Goal: Task Accomplishment & Management: Use online tool/utility

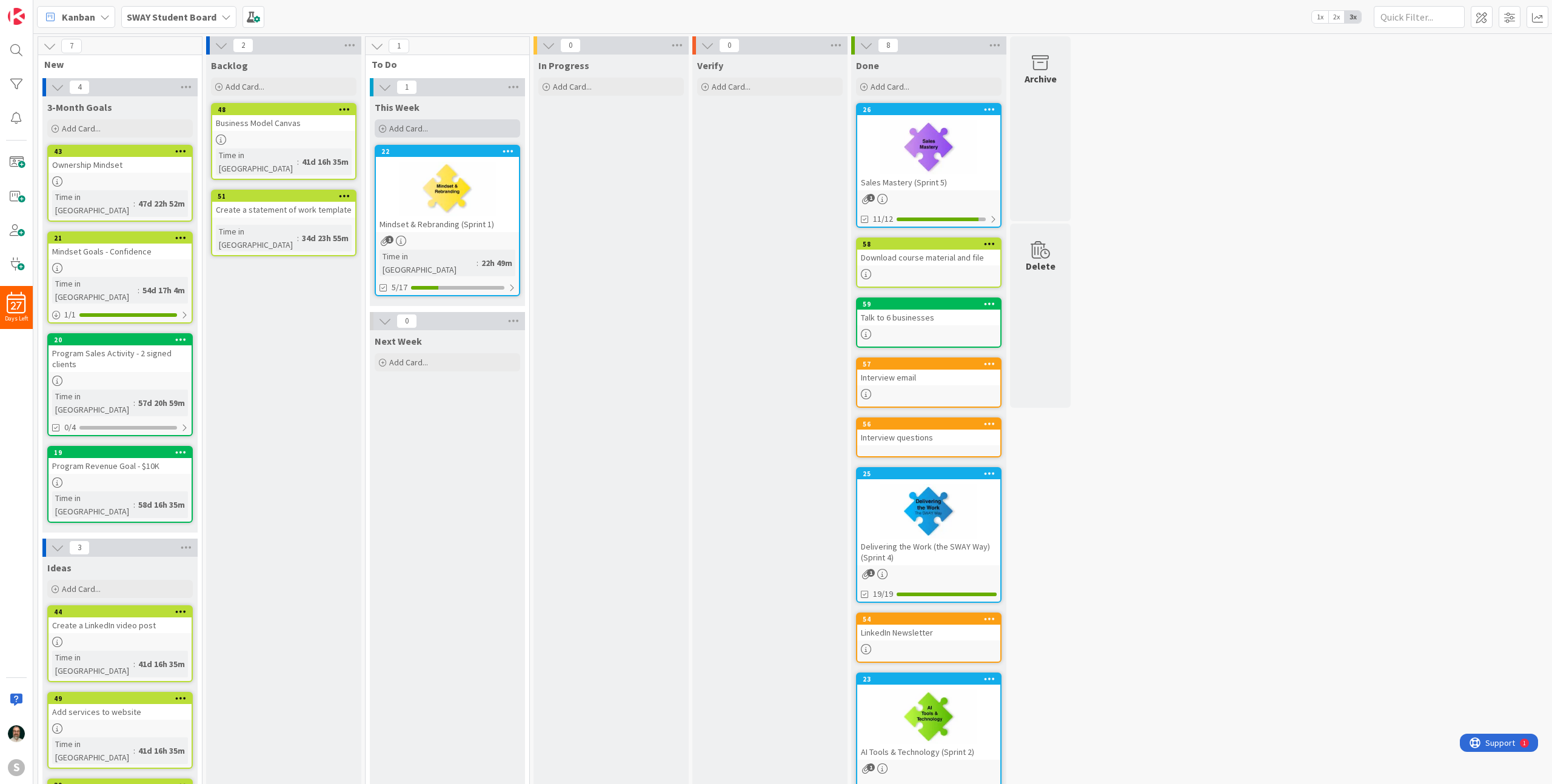
click at [413, 123] on span "Add Card..." at bounding box center [408, 128] width 39 height 10
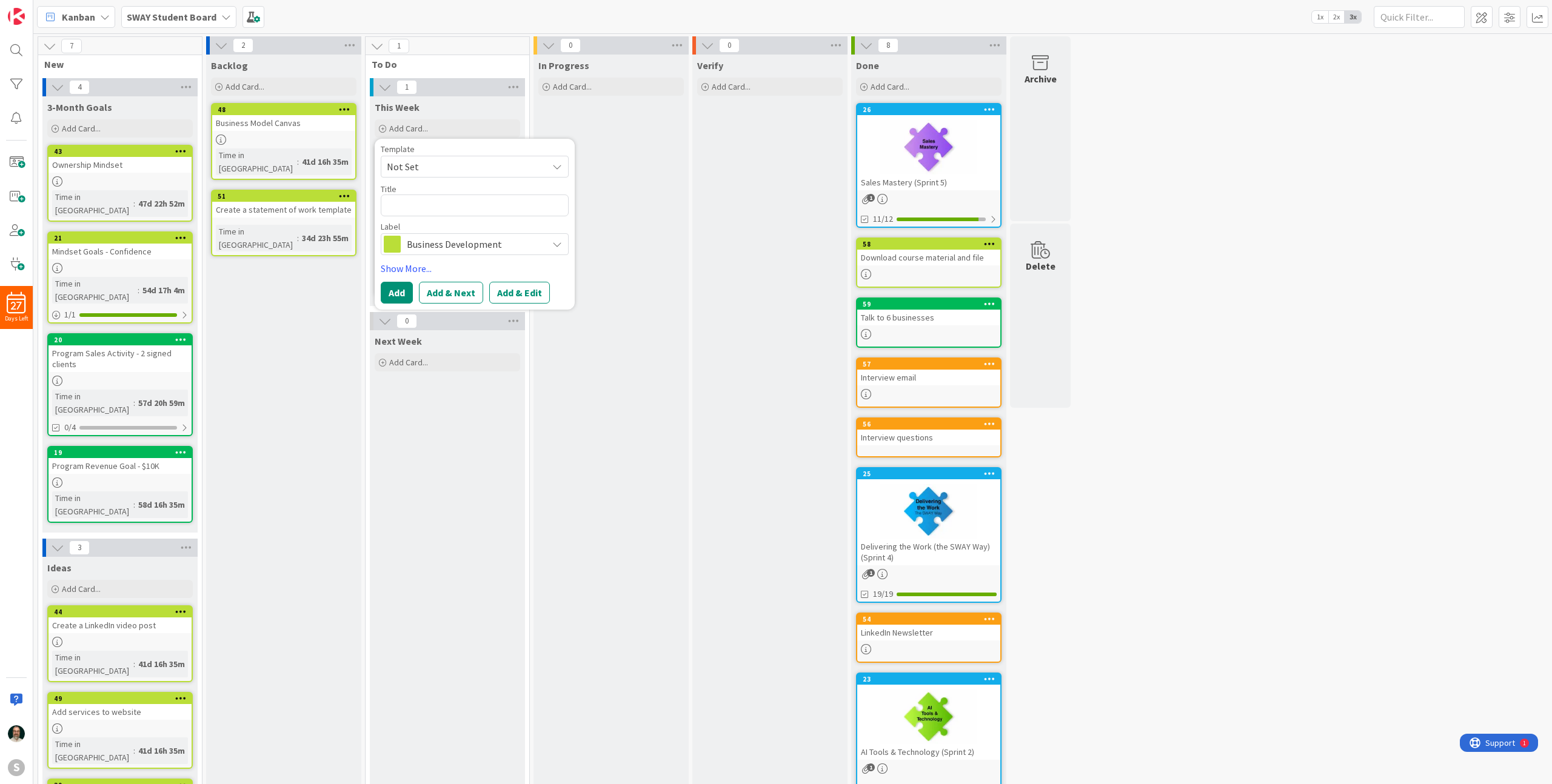
click at [442, 462] on div "Next Week Add Card..." at bounding box center [447, 598] width 155 height 535
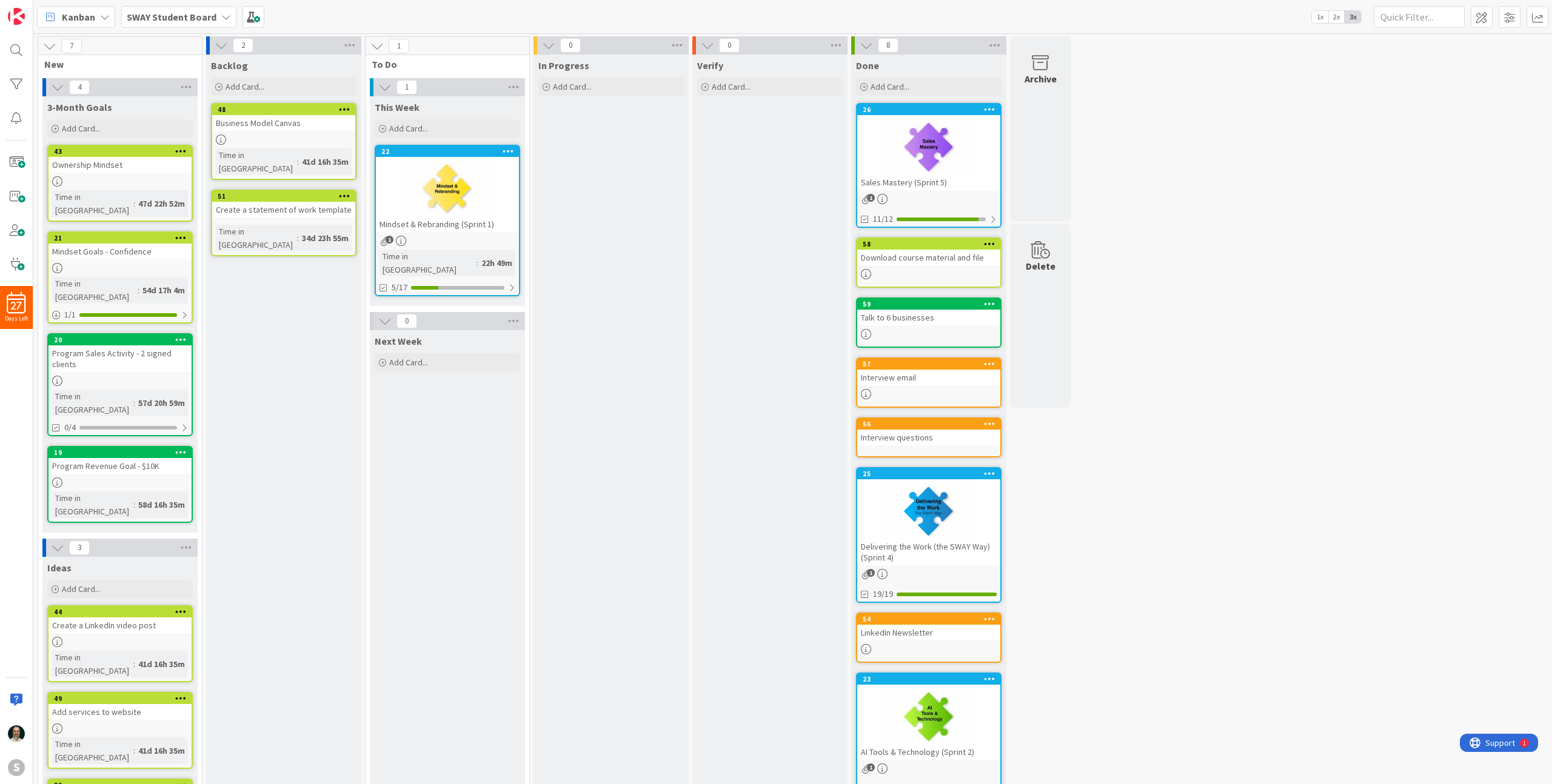
click at [485, 203] on div at bounding box center [447, 188] width 143 height 54
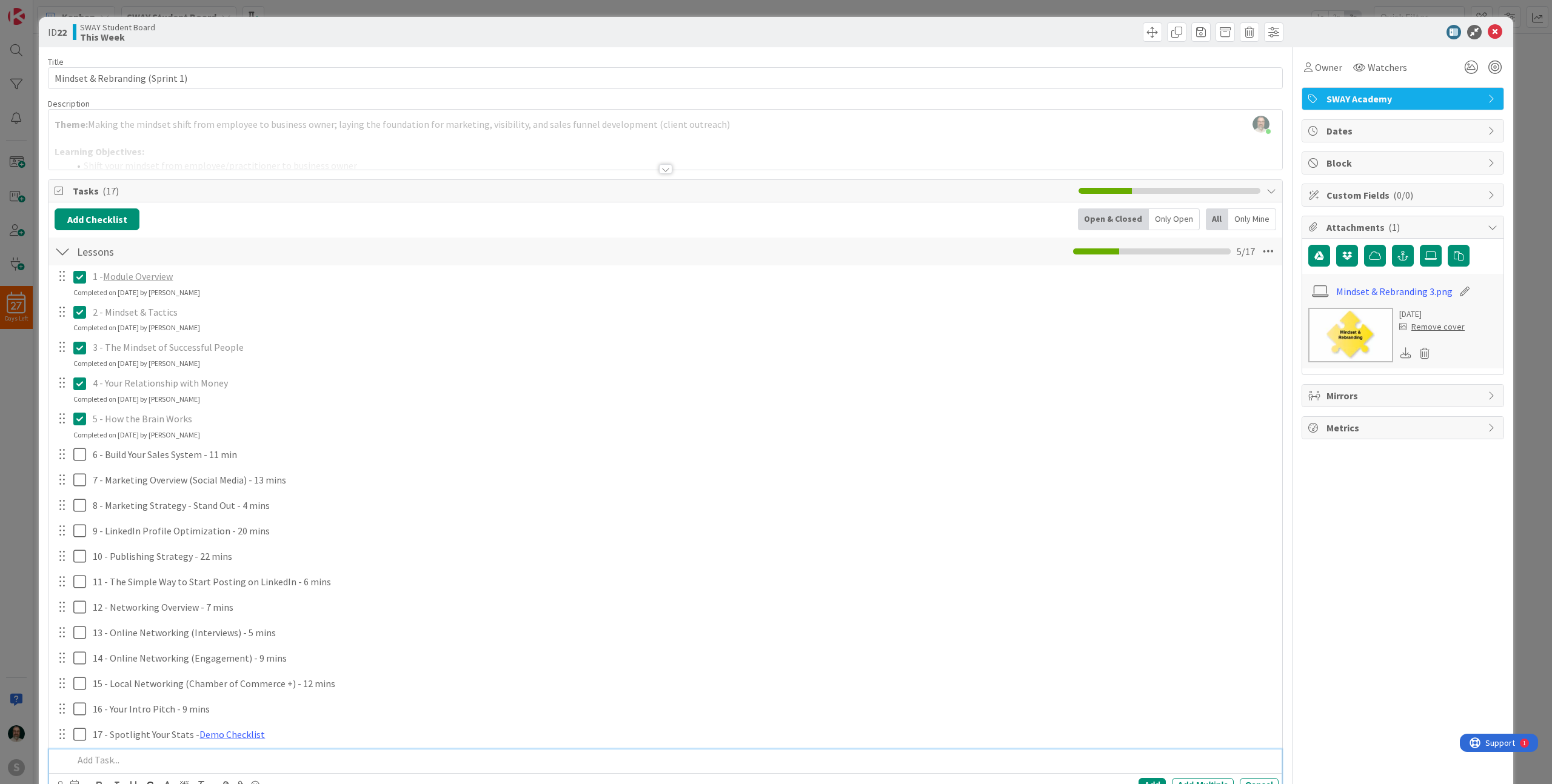
click at [103, 762] on p at bounding box center [673, 760] width 1200 height 14
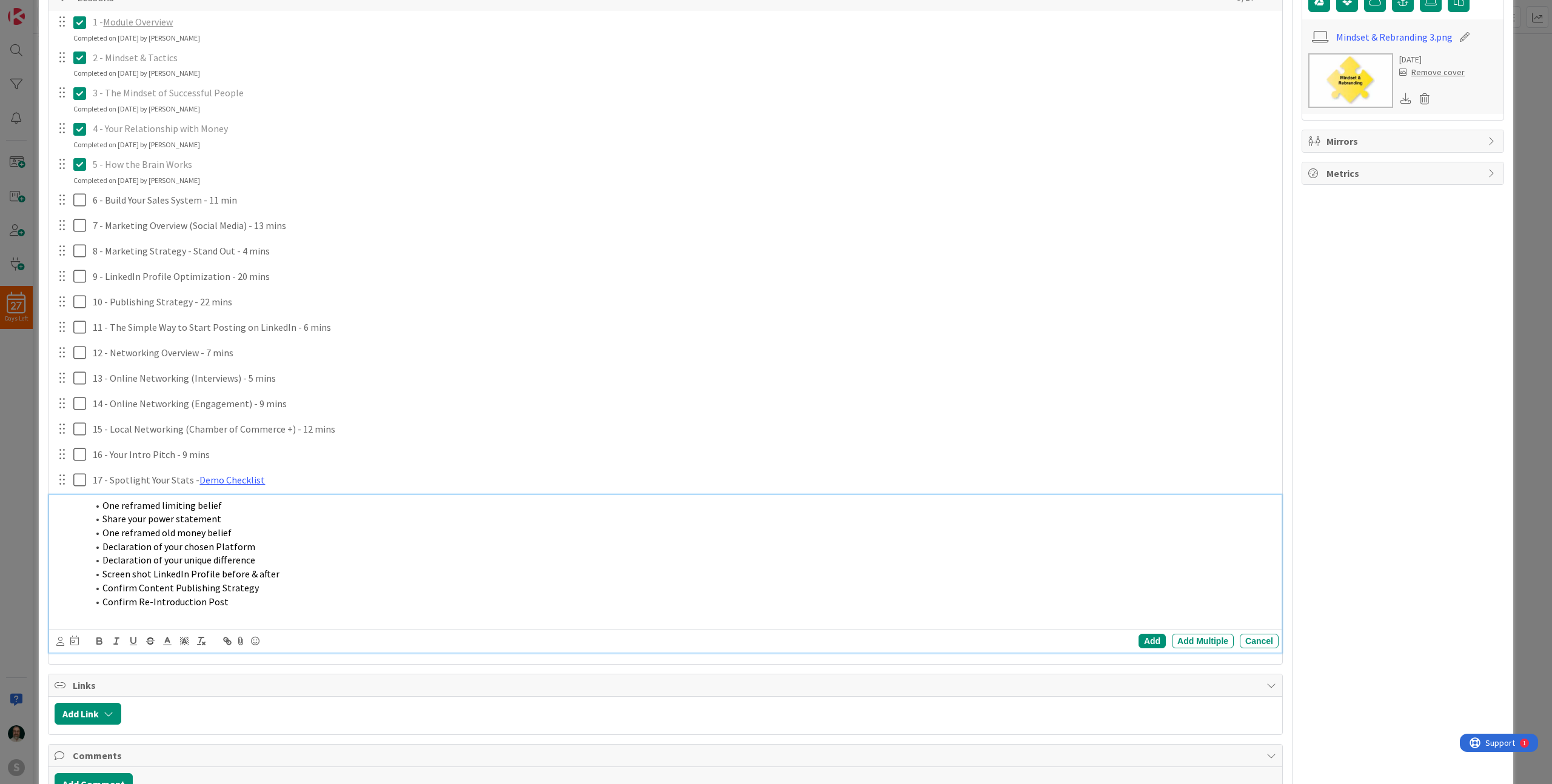
scroll to position [330, 0]
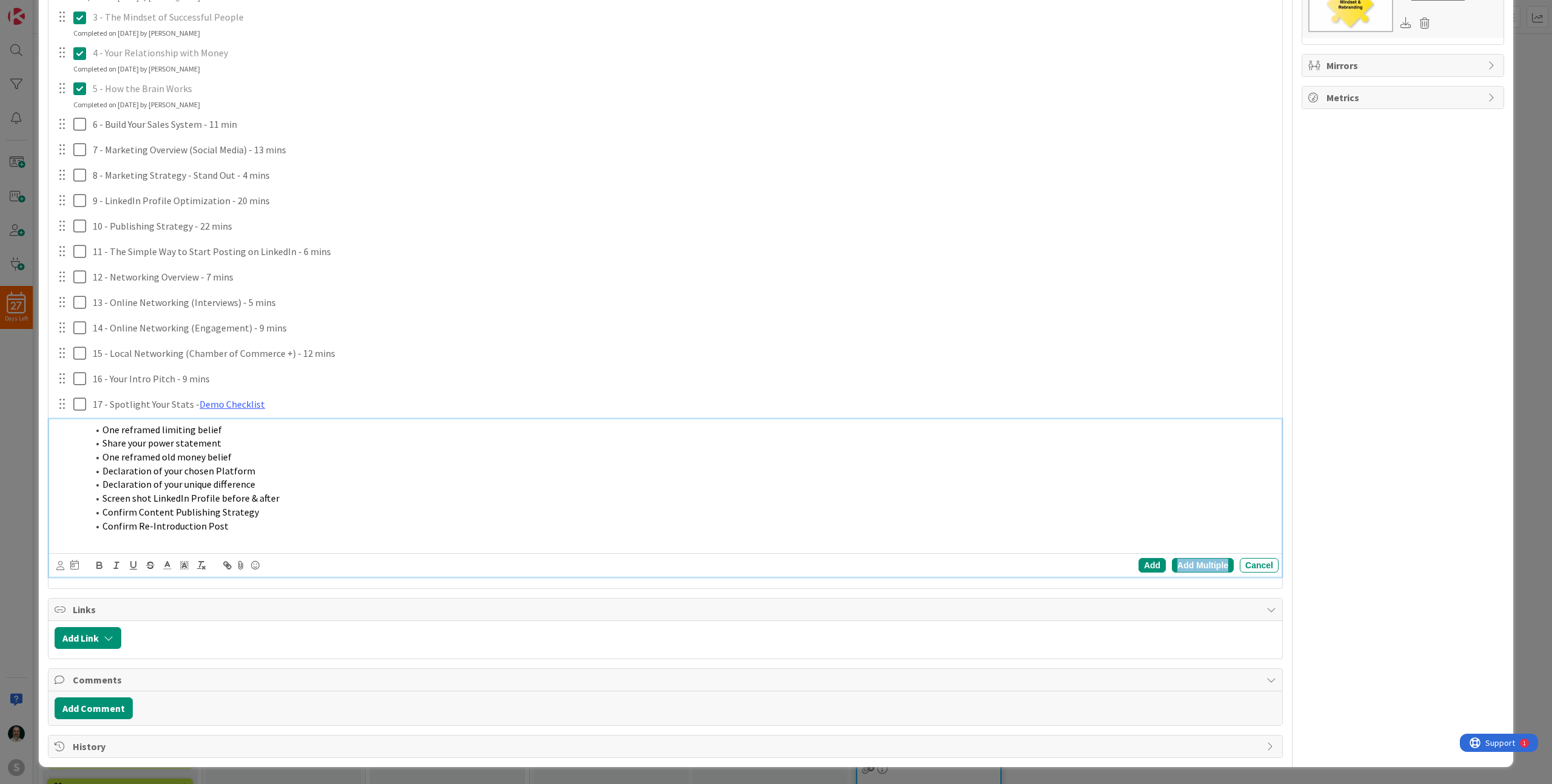
click at [1194, 568] on div "Add Multiple" at bounding box center [1202, 565] width 62 height 14
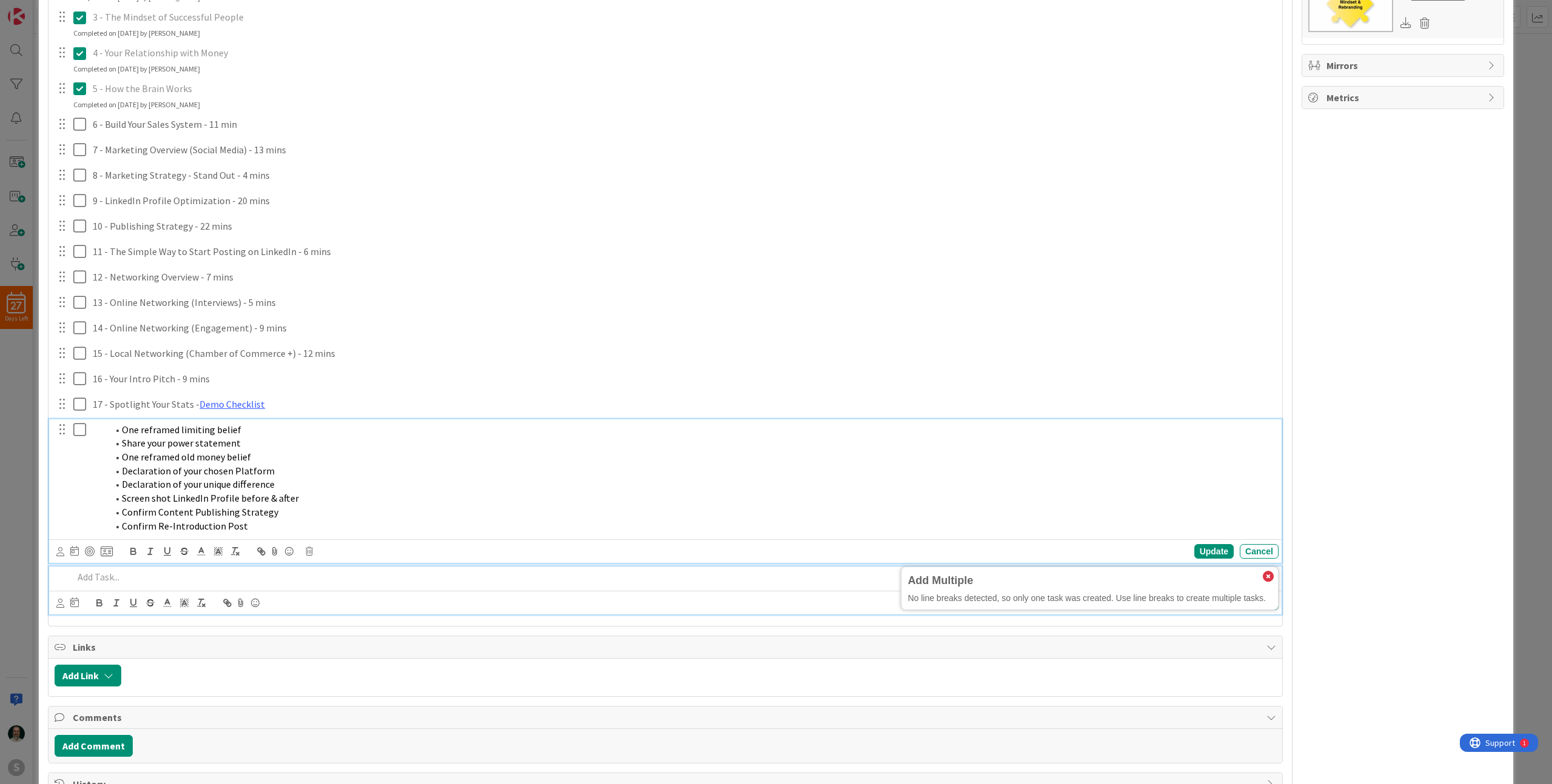
scroll to position [357, 0]
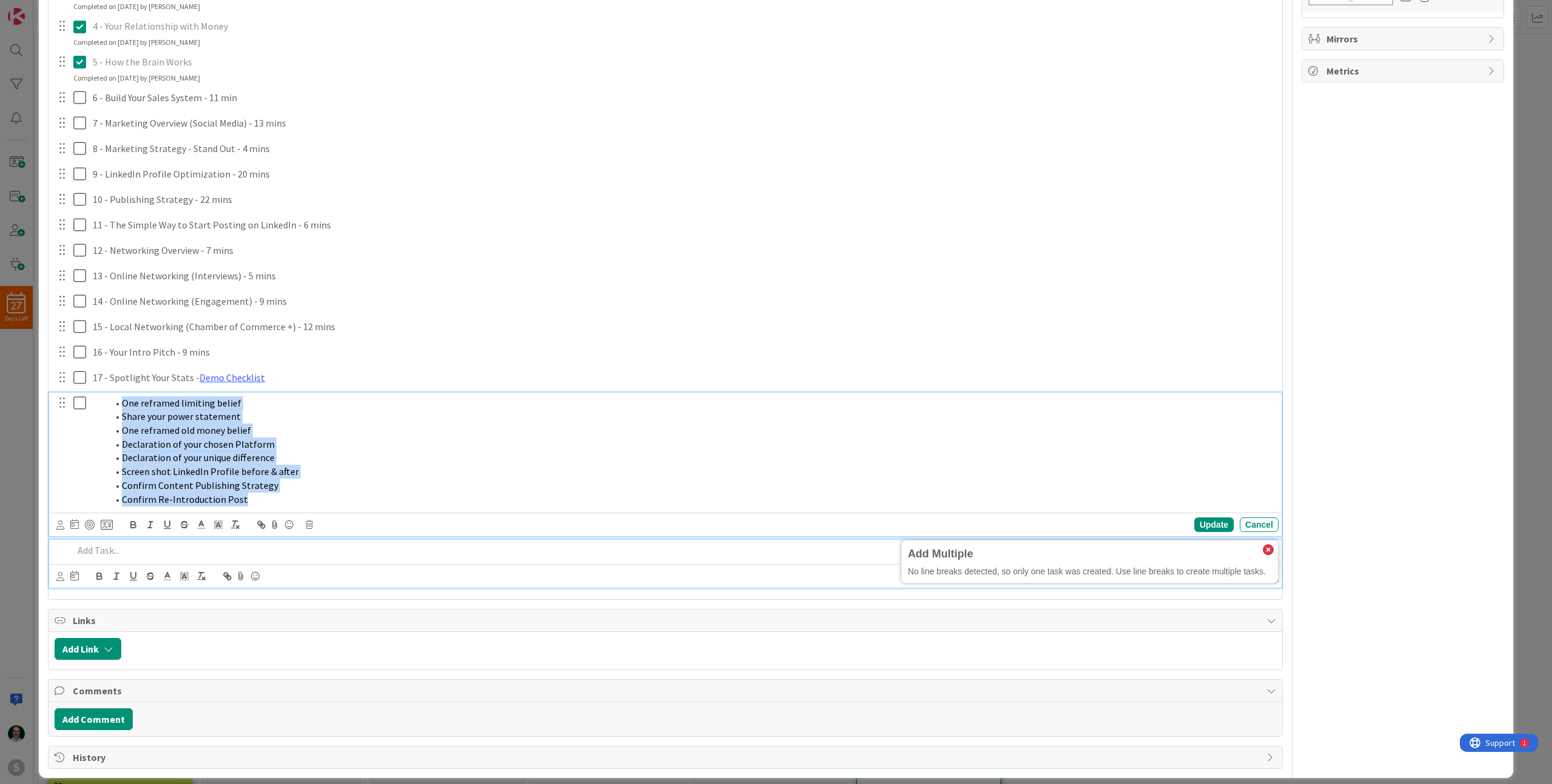
drag, startPoint x: 249, startPoint y: 529, endPoint x: 119, endPoint y: 402, distance: 181.7
click at [119, 402] on ol "One reframed limiting belief Share your power statement One reframed old money …" at bounding box center [683, 452] width 1181 height 110
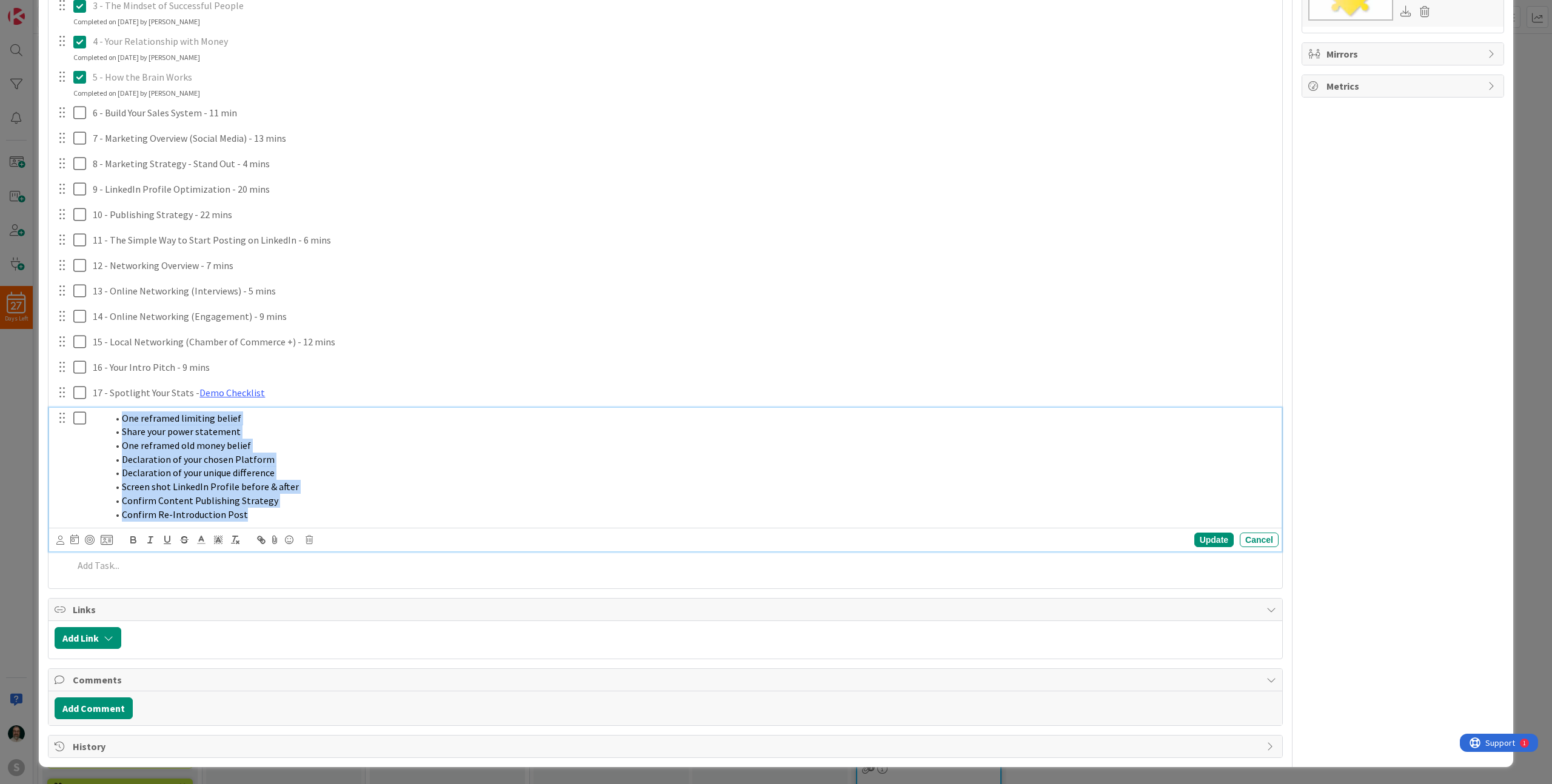
click at [279, 408] on div "One reframed limiting belief Share your power statement One reframed old money …" at bounding box center [683, 467] width 1190 height 118
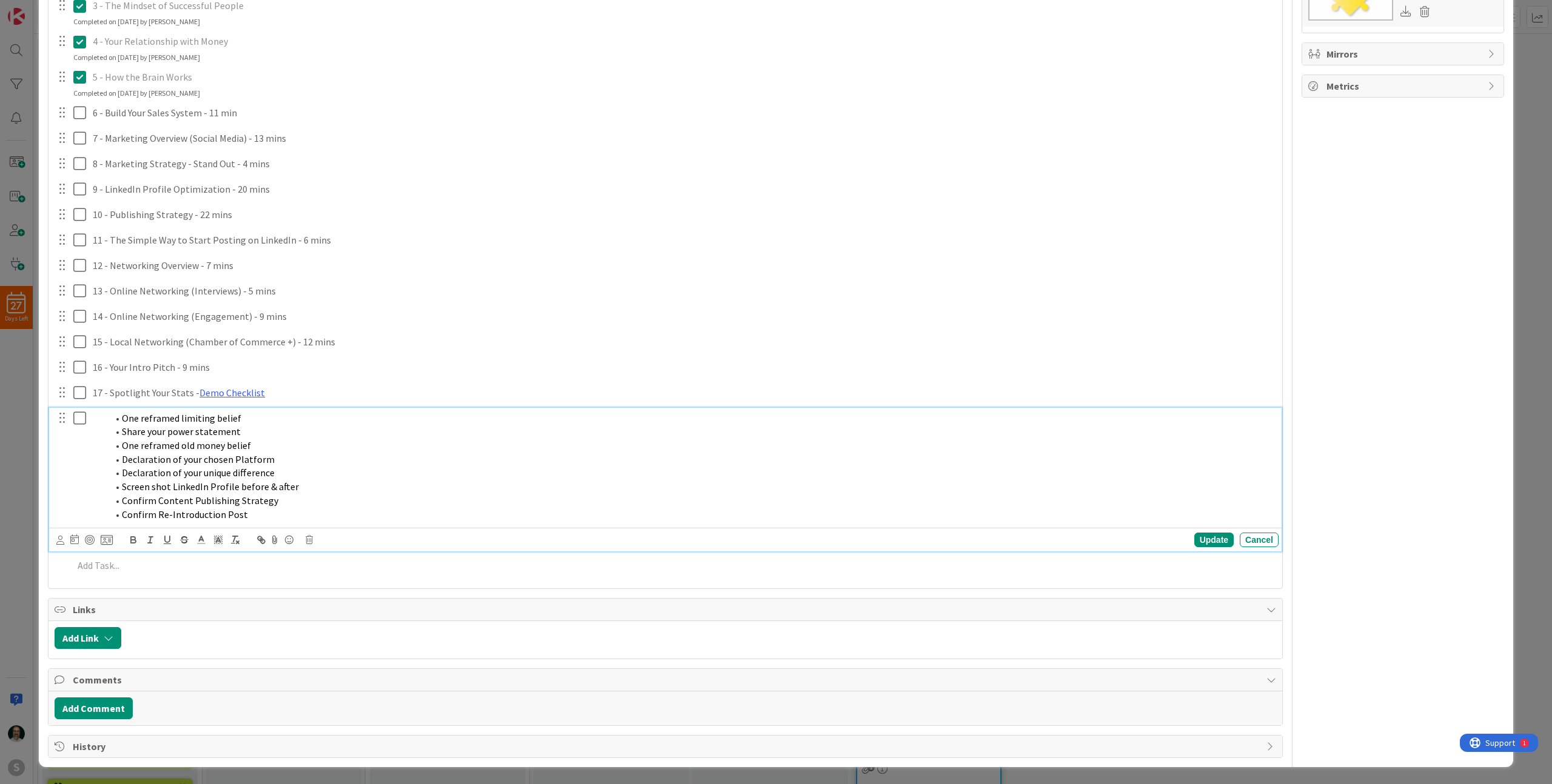
click at [252, 417] on li "One reframed limiting belief" at bounding box center [690, 419] width 1167 height 14
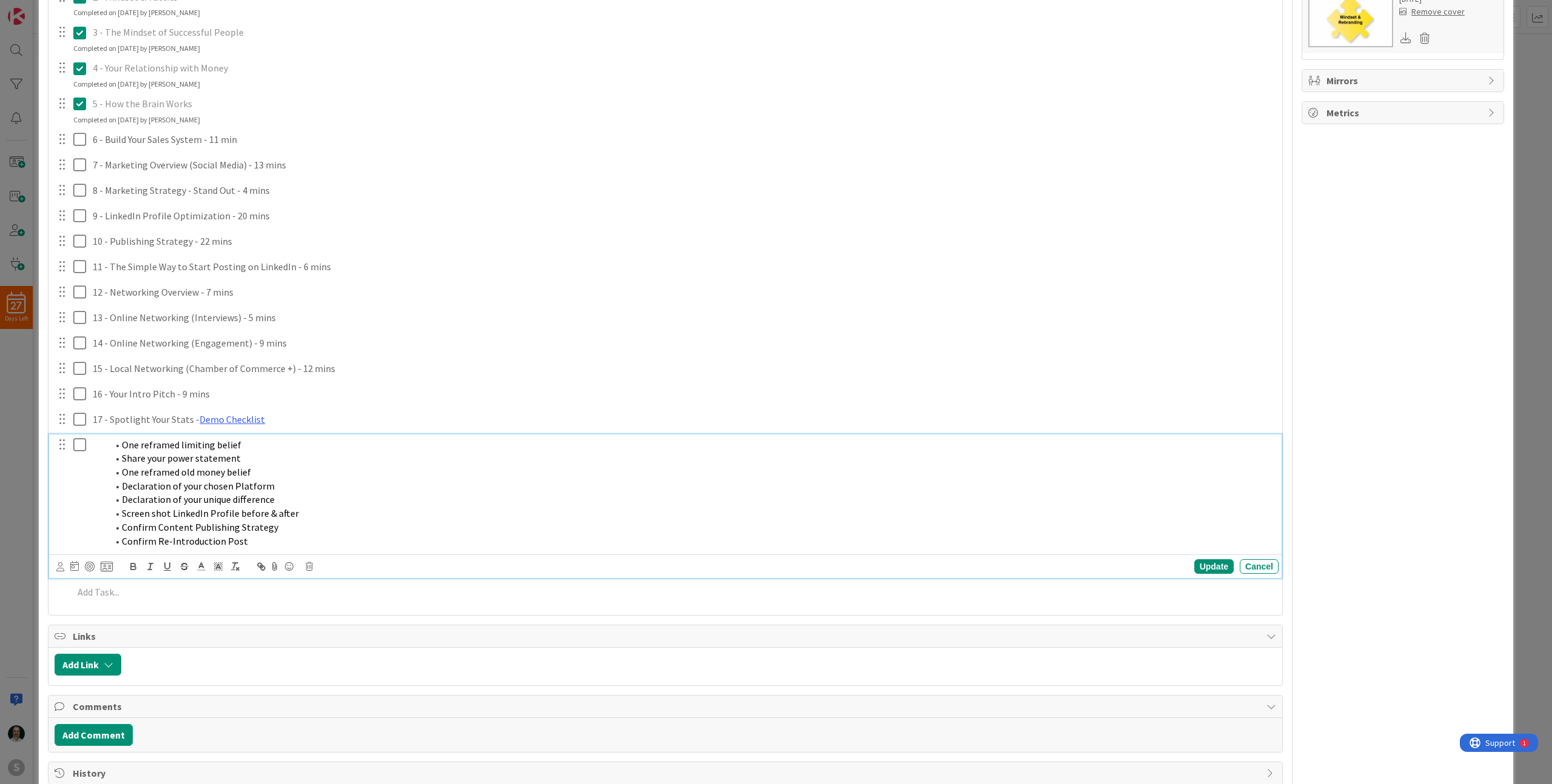
click at [248, 456] on ol "One reframed limiting belief Share your power statement One reframed old money …" at bounding box center [683, 494] width 1181 height 110
click at [248, 469] on ol "One reframed limiting belief Share your power statement One reframed old money …" at bounding box center [683, 494] width 1181 height 110
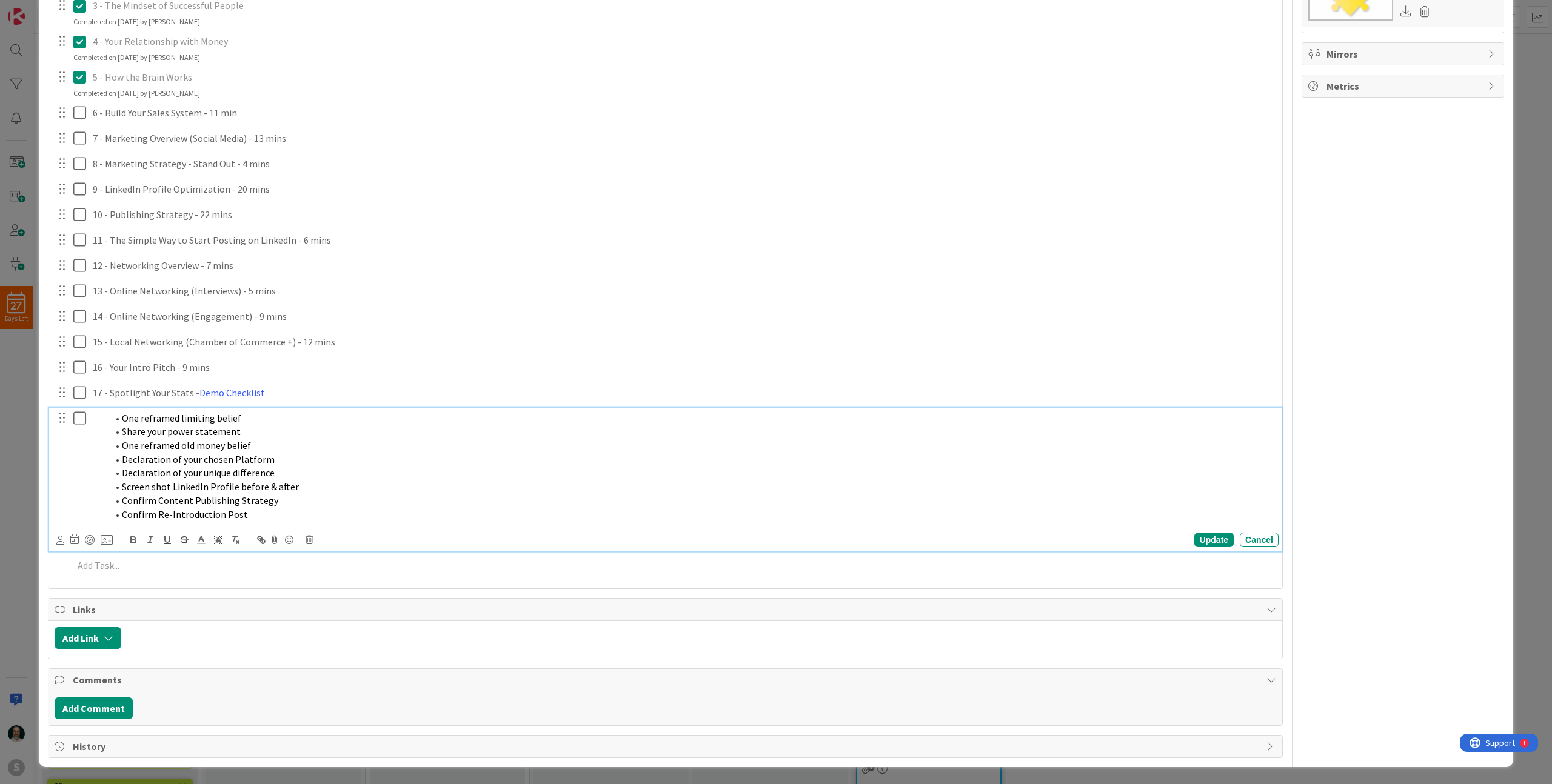
click at [255, 415] on li "One reframed limiting belief" at bounding box center [690, 419] width 1167 height 14
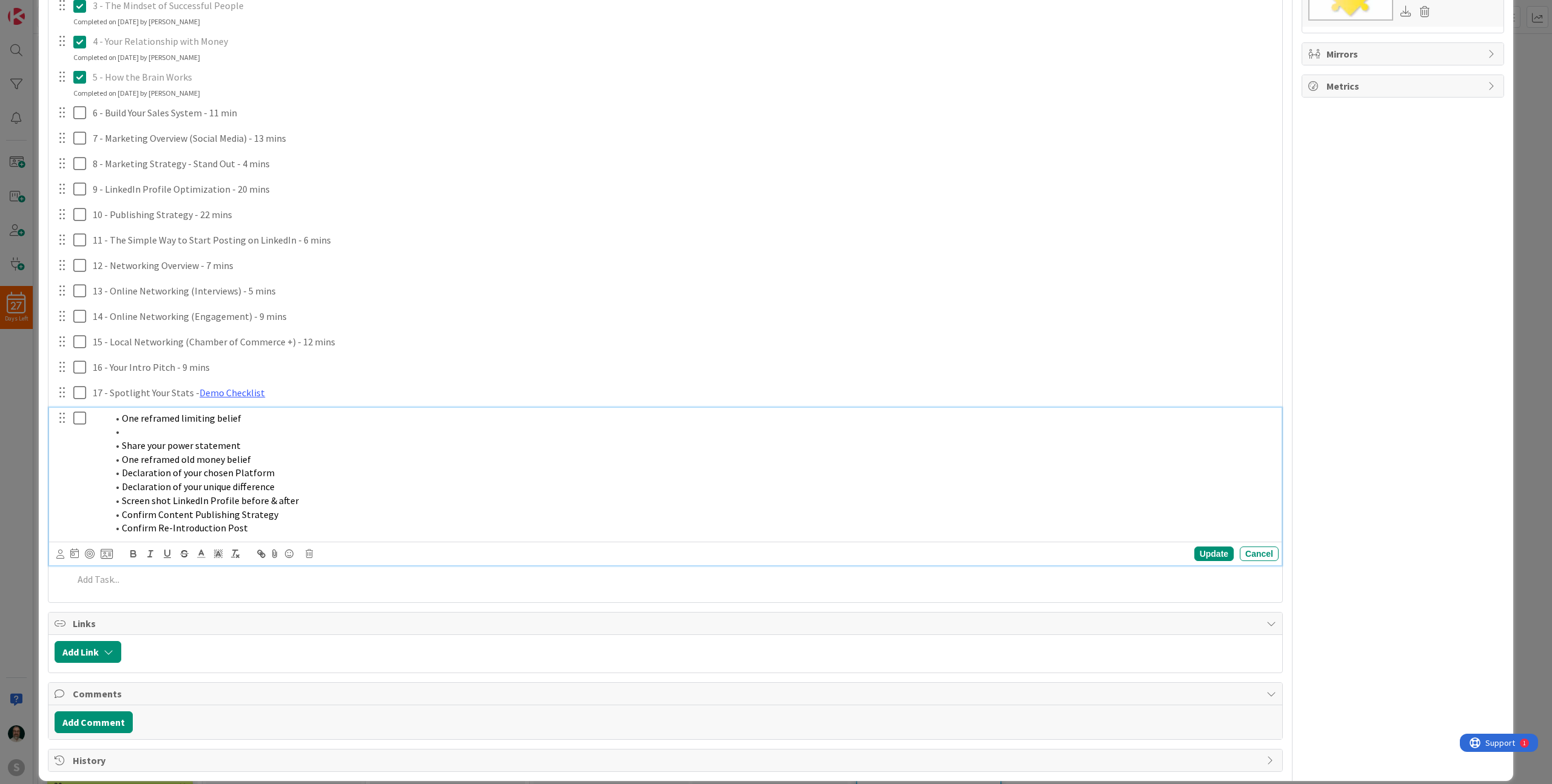
click at [244, 445] on li "Share your power statement" at bounding box center [690, 445] width 1167 height 14
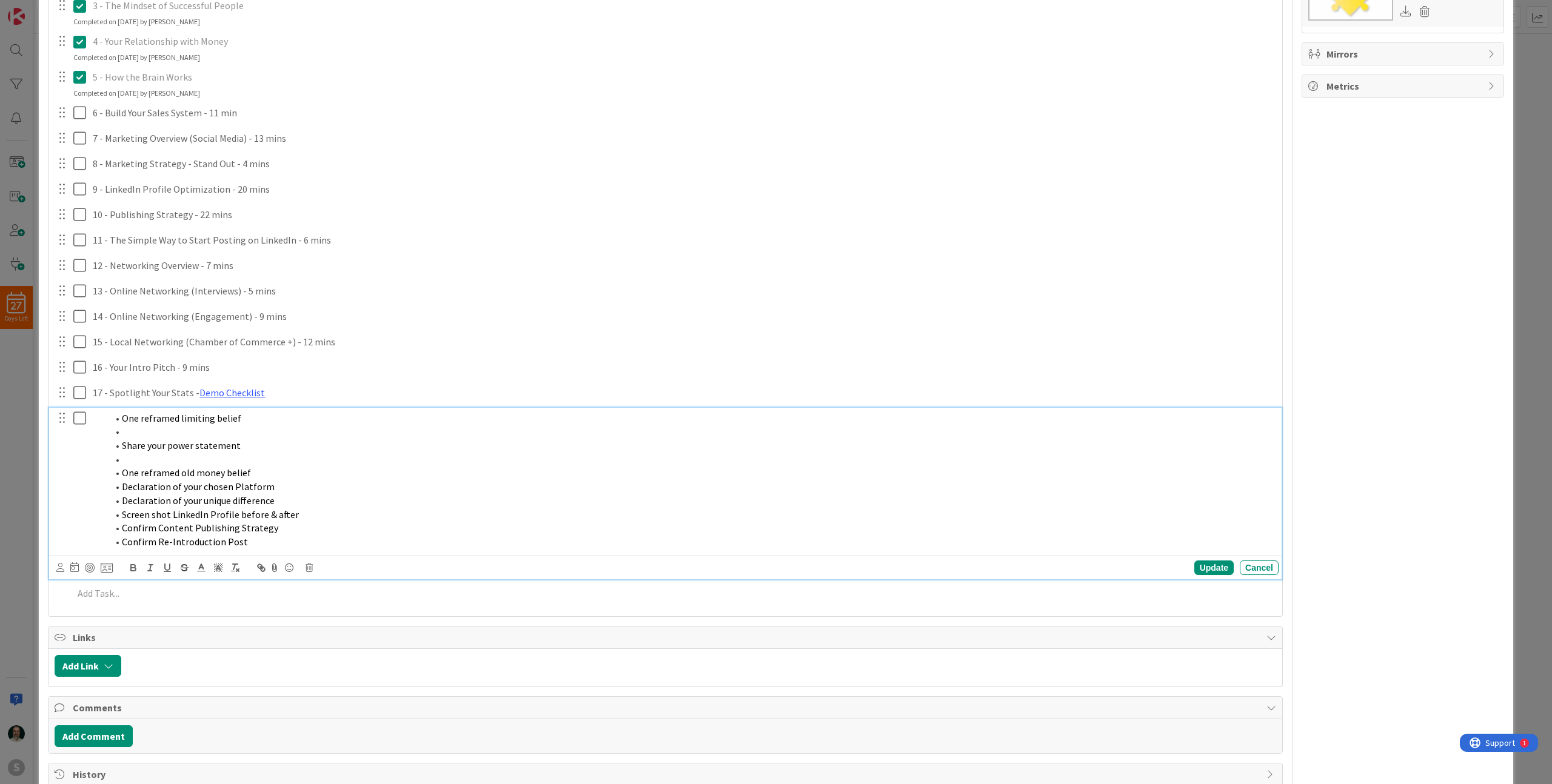
click at [259, 474] on li "One reframed old money belief" at bounding box center [690, 473] width 1167 height 14
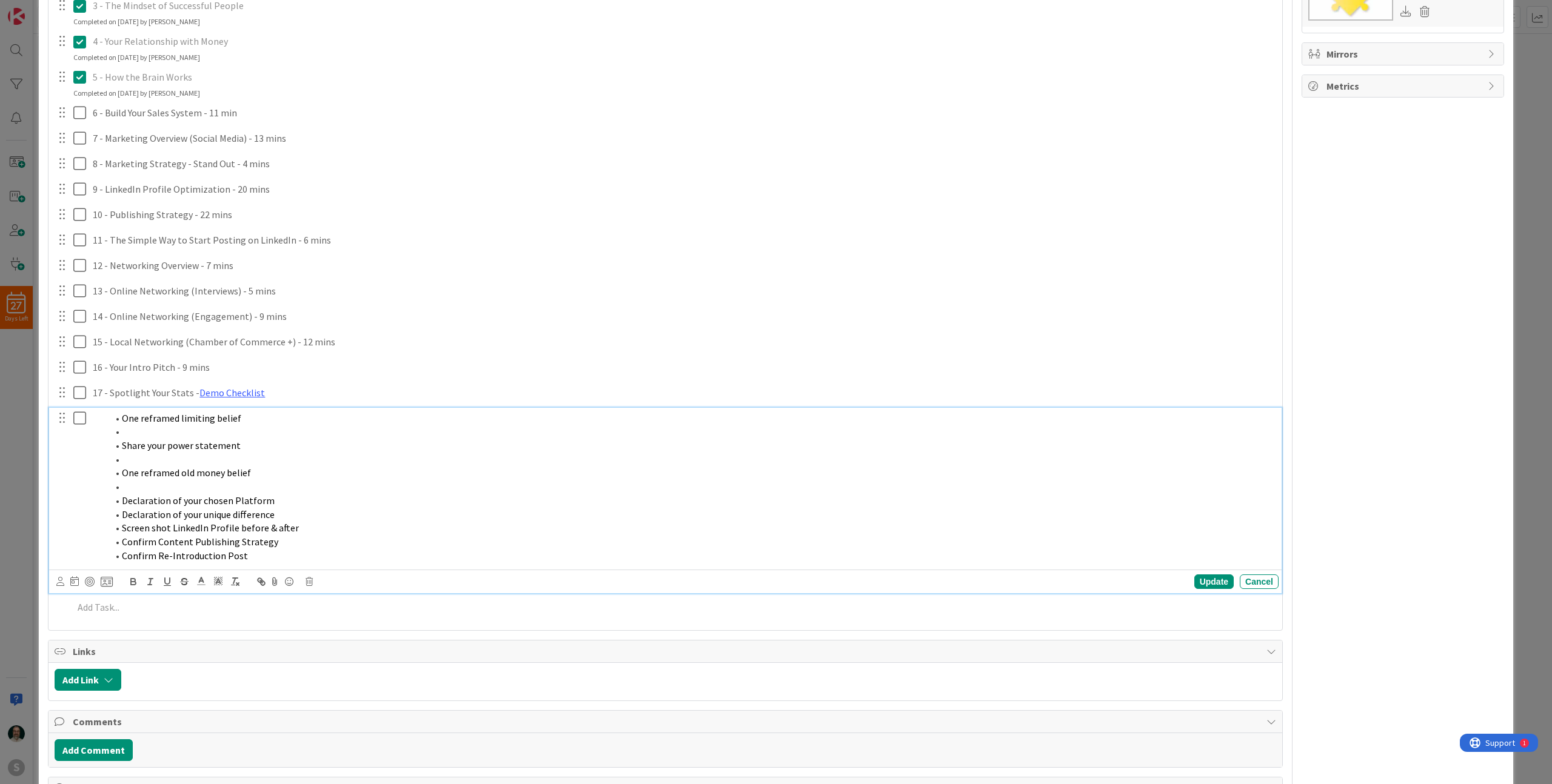
click at [274, 500] on li "Declaration of your chosen Platform" at bounding box center [690, 500] width 1167 height 14
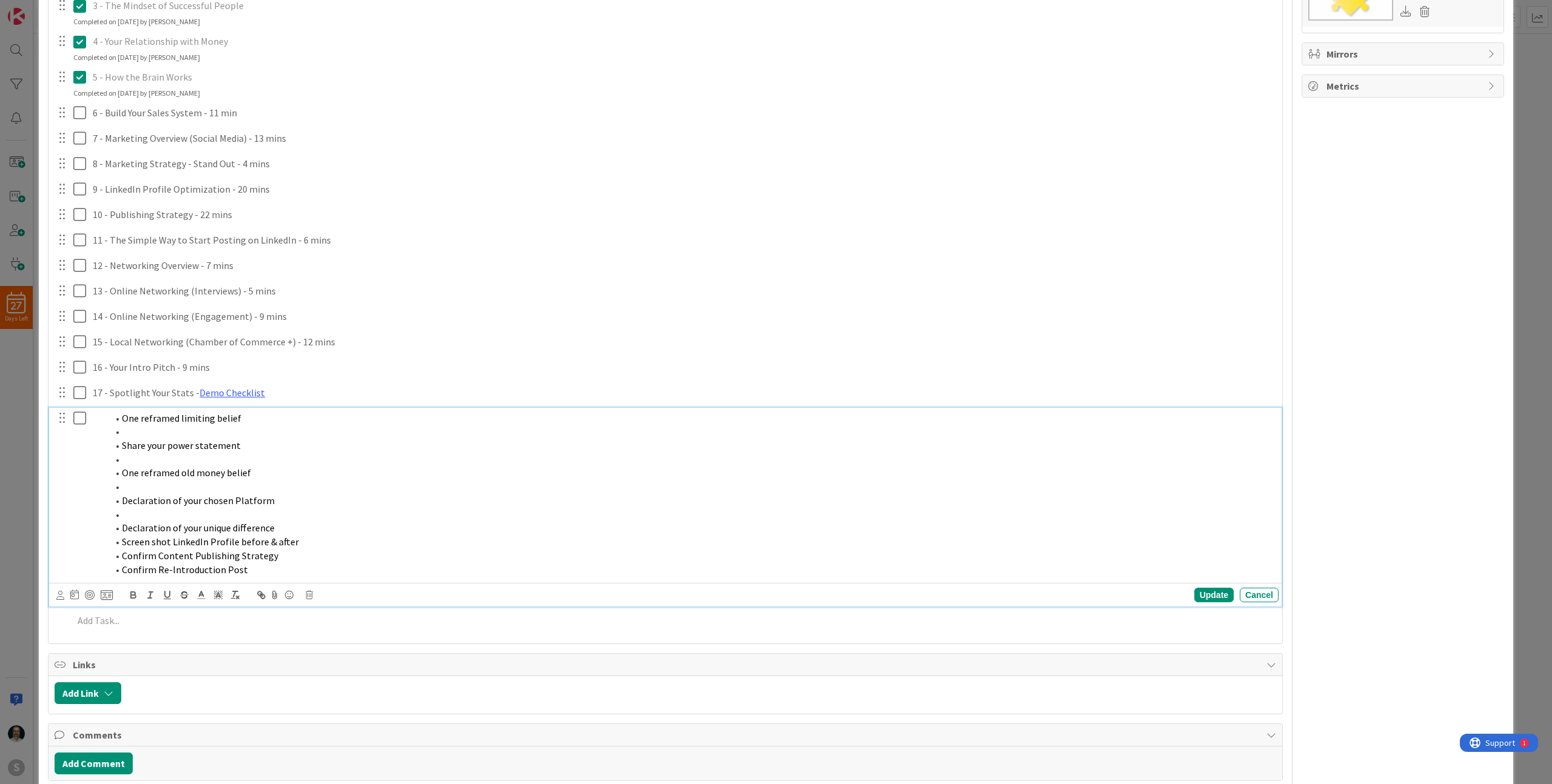
click at [278, 529] on li "Declaration of your unique difference" at bounding box center [690, 528] width 1167 height 14
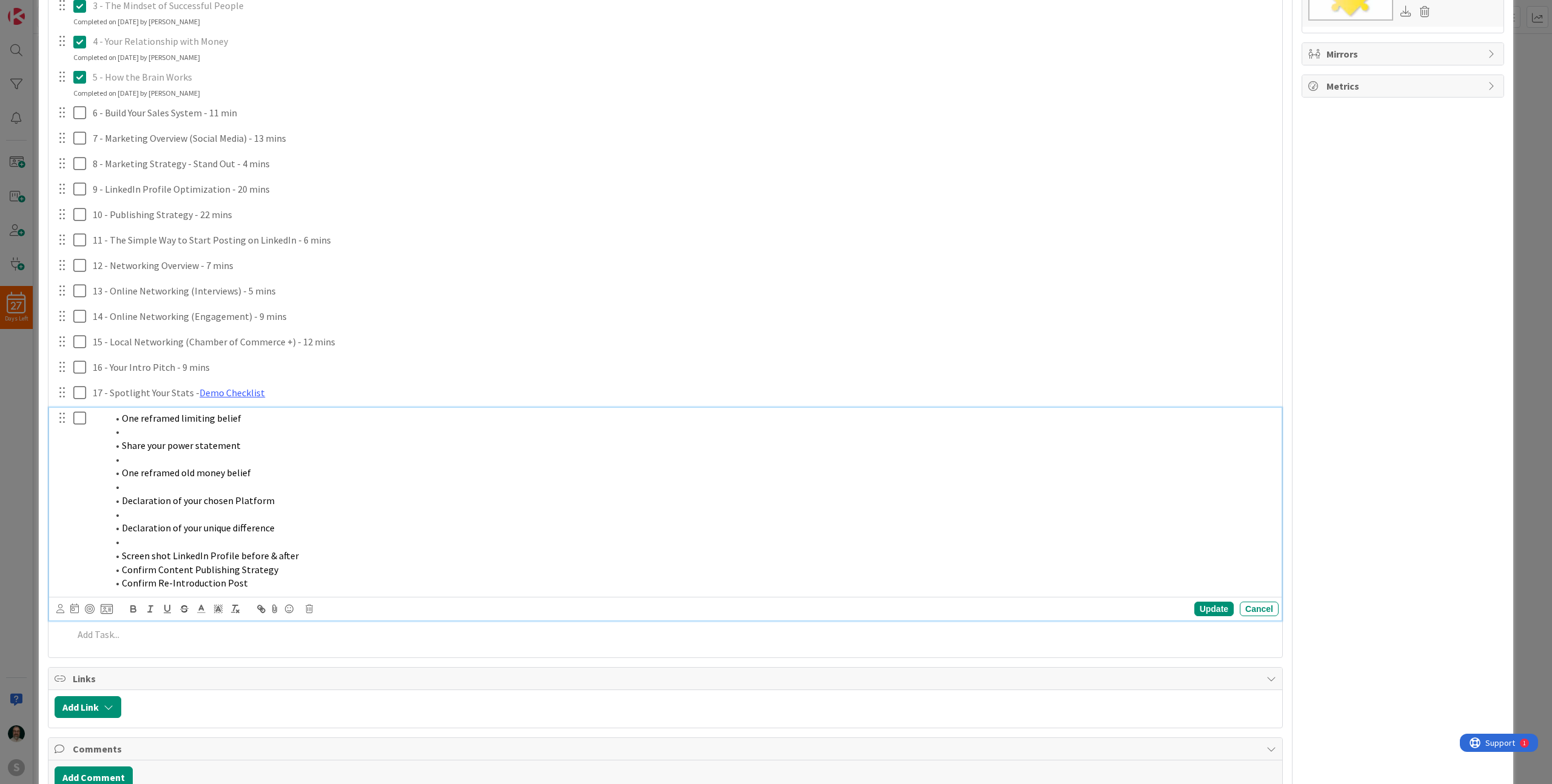
click at [296, 556] on li "Screen shot LinkedIn Profile before & after" at bounding box center [690, 556] width 1167 height 14
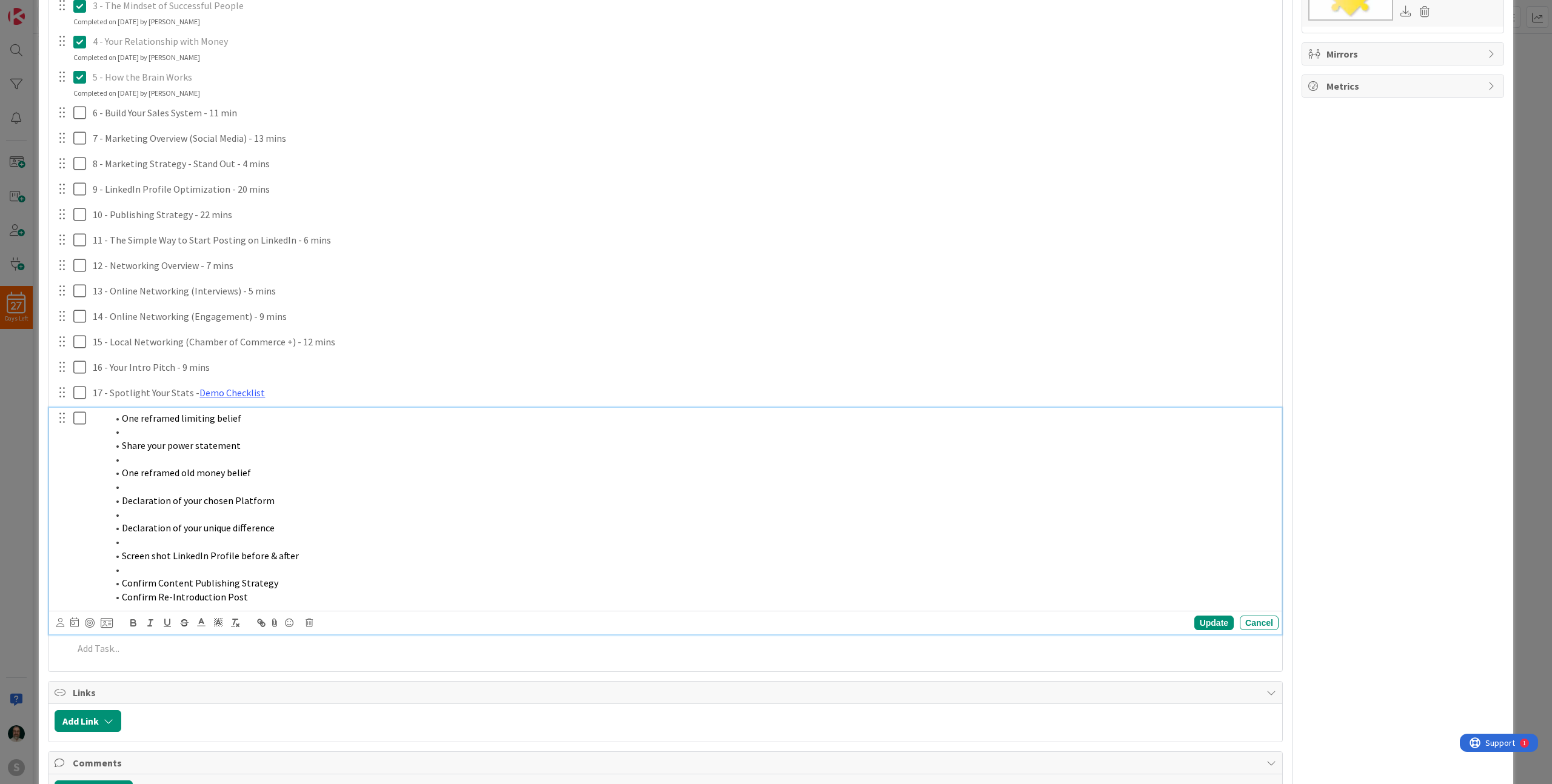
click at [289, 582] on li "Confirm Content Publishing Strategy" at bounding box center [690, 583] width 1167 height 14
click at [265, 612] on li "Confirm Re-Introduction Post" at bounding box center [690, 611] width 1167 height 14
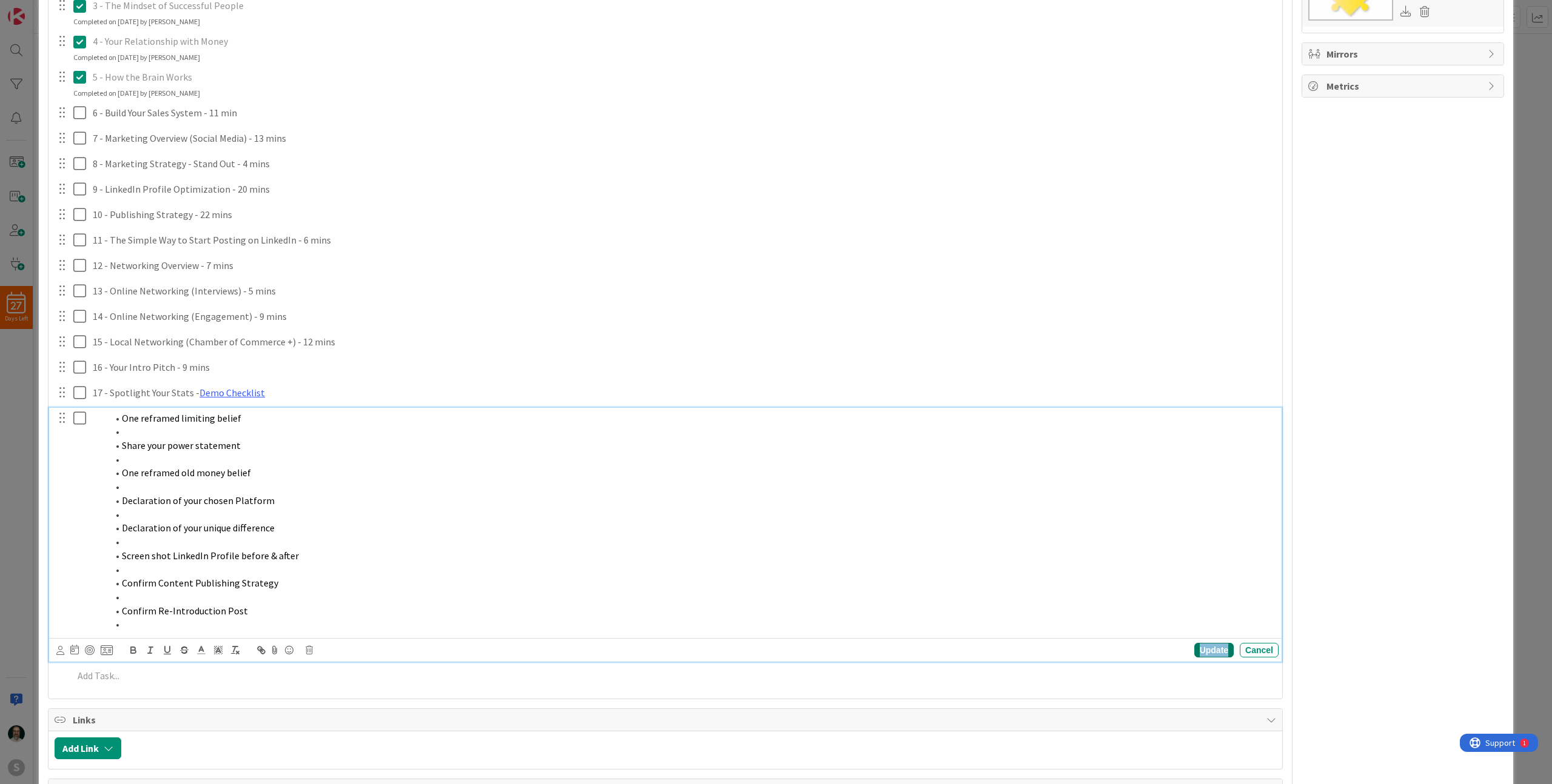
click at [1202, 651] on div "Update" at bounding box center [1214, 650] width 40 height 14
click at [287, 601] on li at bounding box center [690, 597] width 1167 height 14
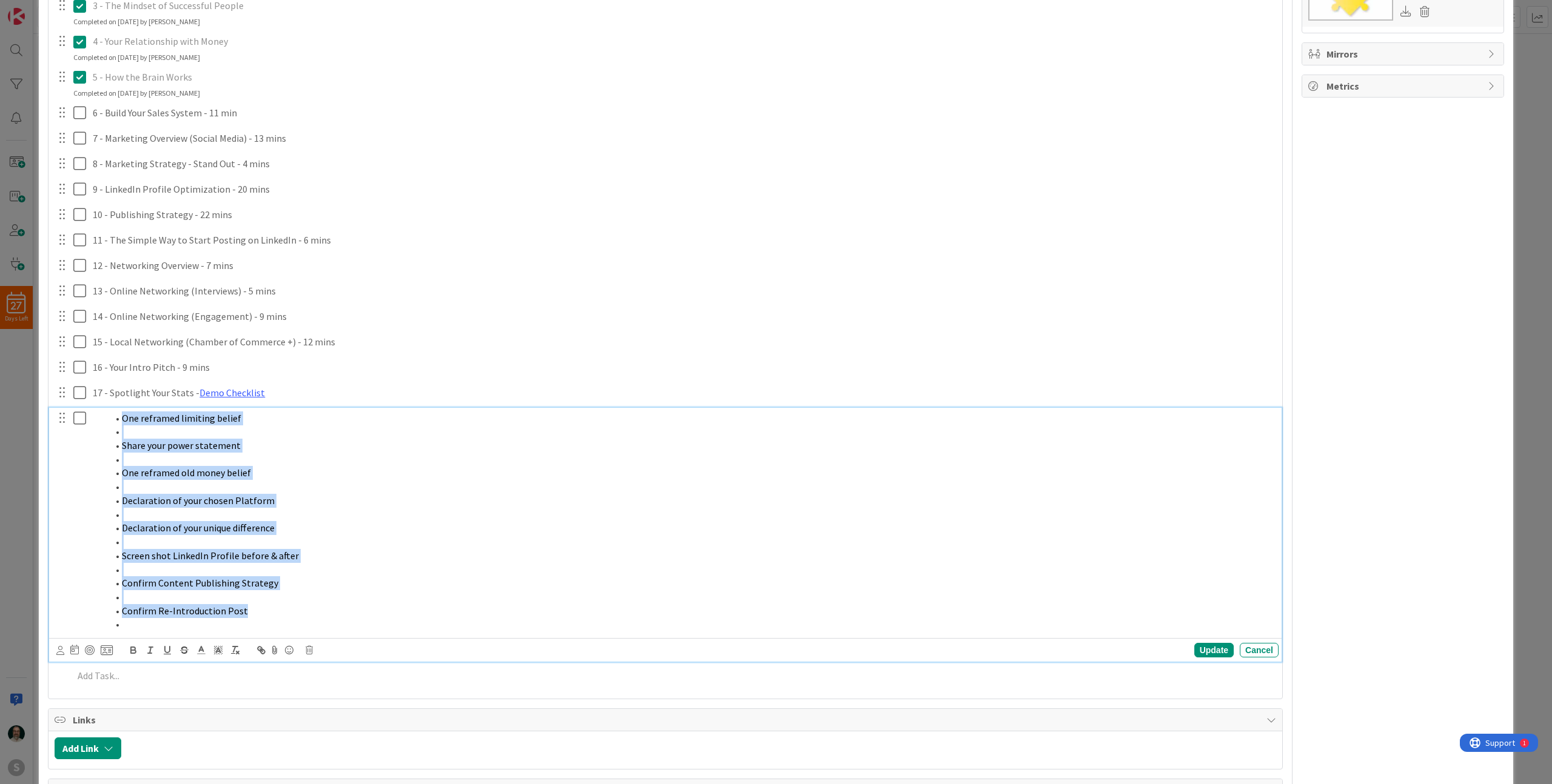
drag, startPoint x: 252, startPoint y: 627, endPoint x: 120, endPoint y: 420, distance: 245.5
click at [120, 421] on ol "One reframed limiting belief Share your power statement One reframed old money …" at bounding box center [683, 522] width 1181 height 220
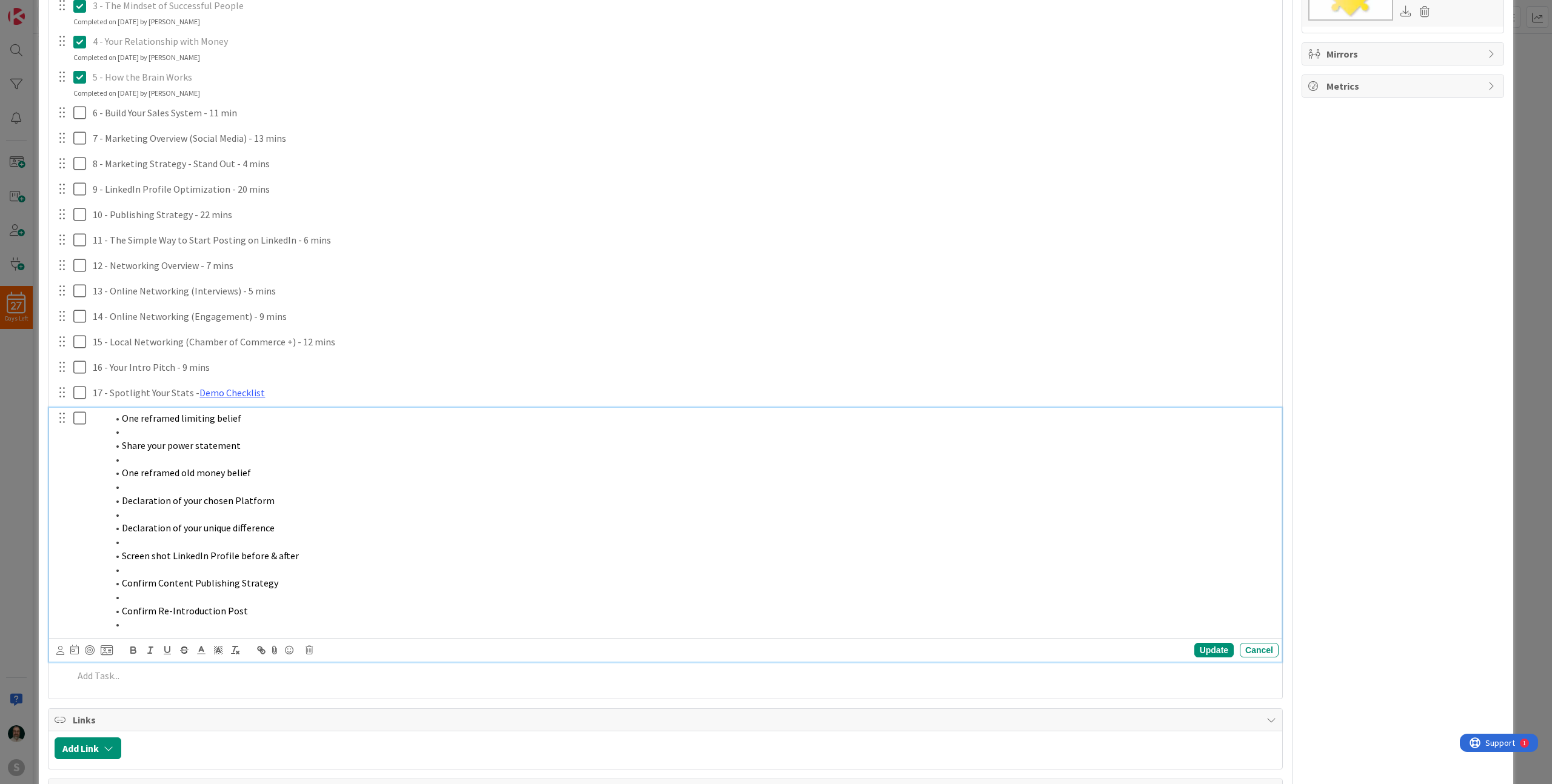
scroll to position [246, 0]
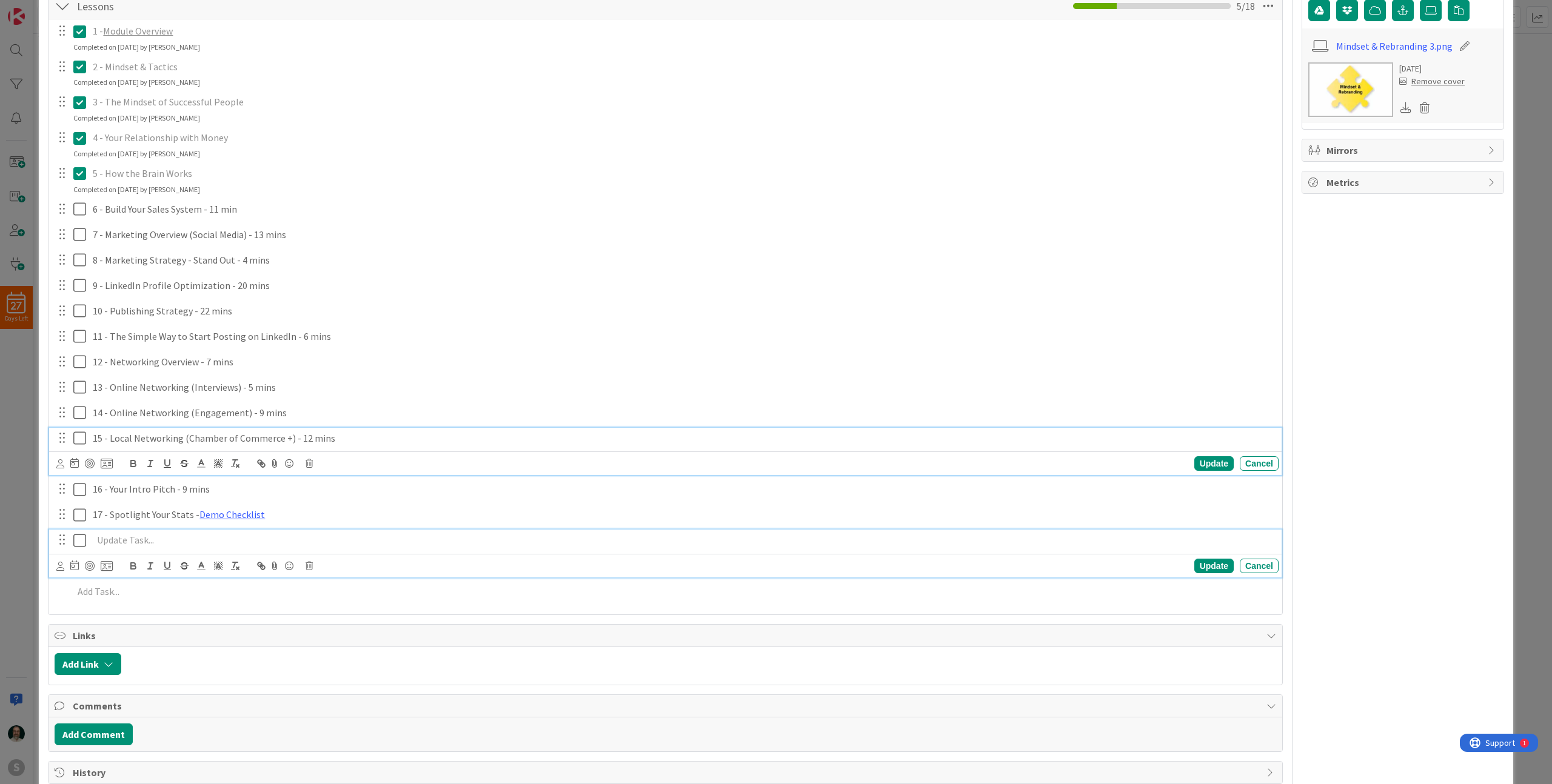
click at [1086, 447] on div "15 - Local Networking (Chamber of Commerce +) - 12 mins Update Cancel" at bounding box center [665, 452] width 1232 height 47
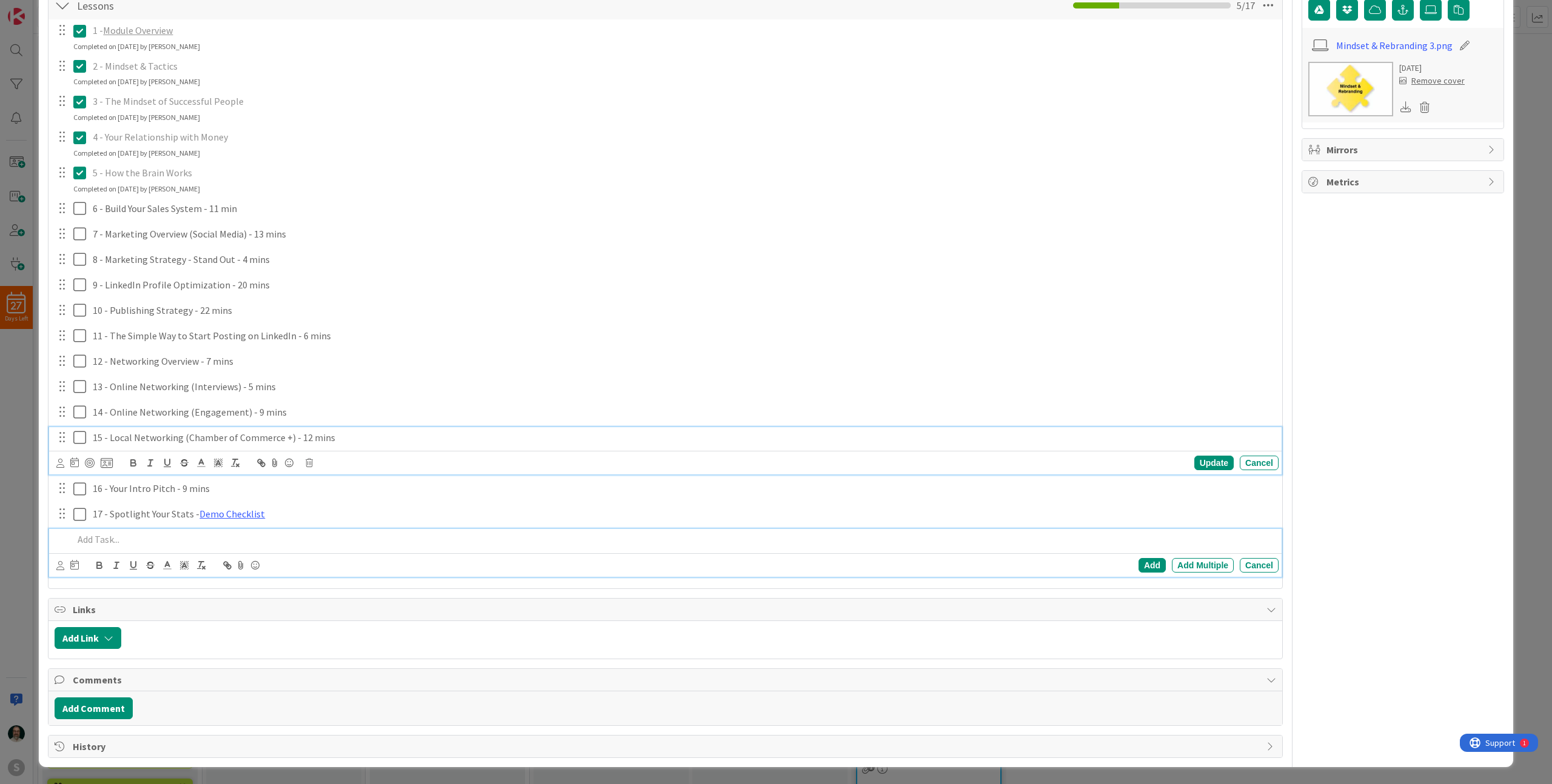
click at [110, 565] on div "Add Add Multiple Cancel" at bounding box center [665, 552] width 1232 height 47
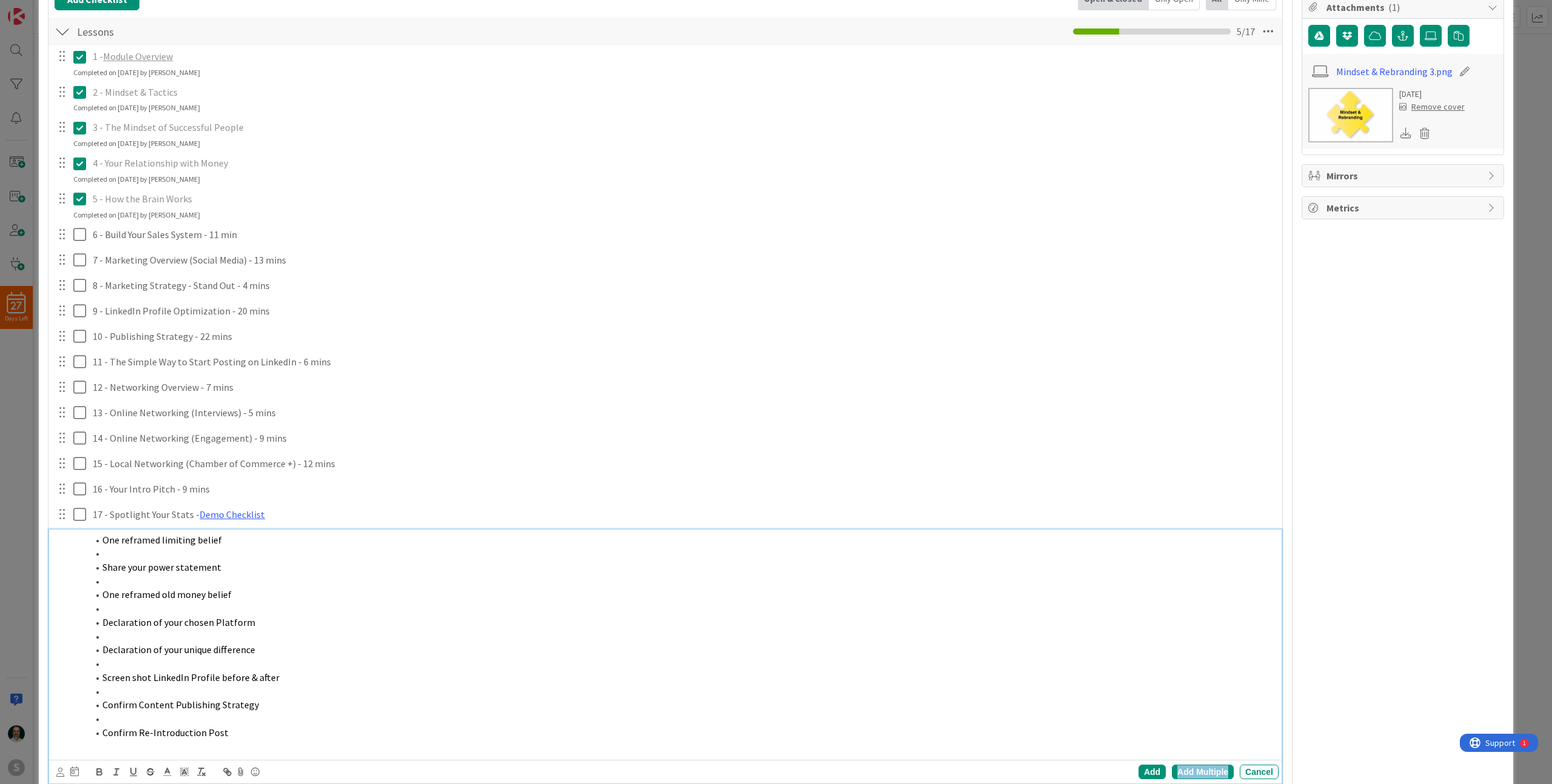
click at [1191, 775] on div "Add Multiple" at bounding box center [1202, 772] width 62 height 14
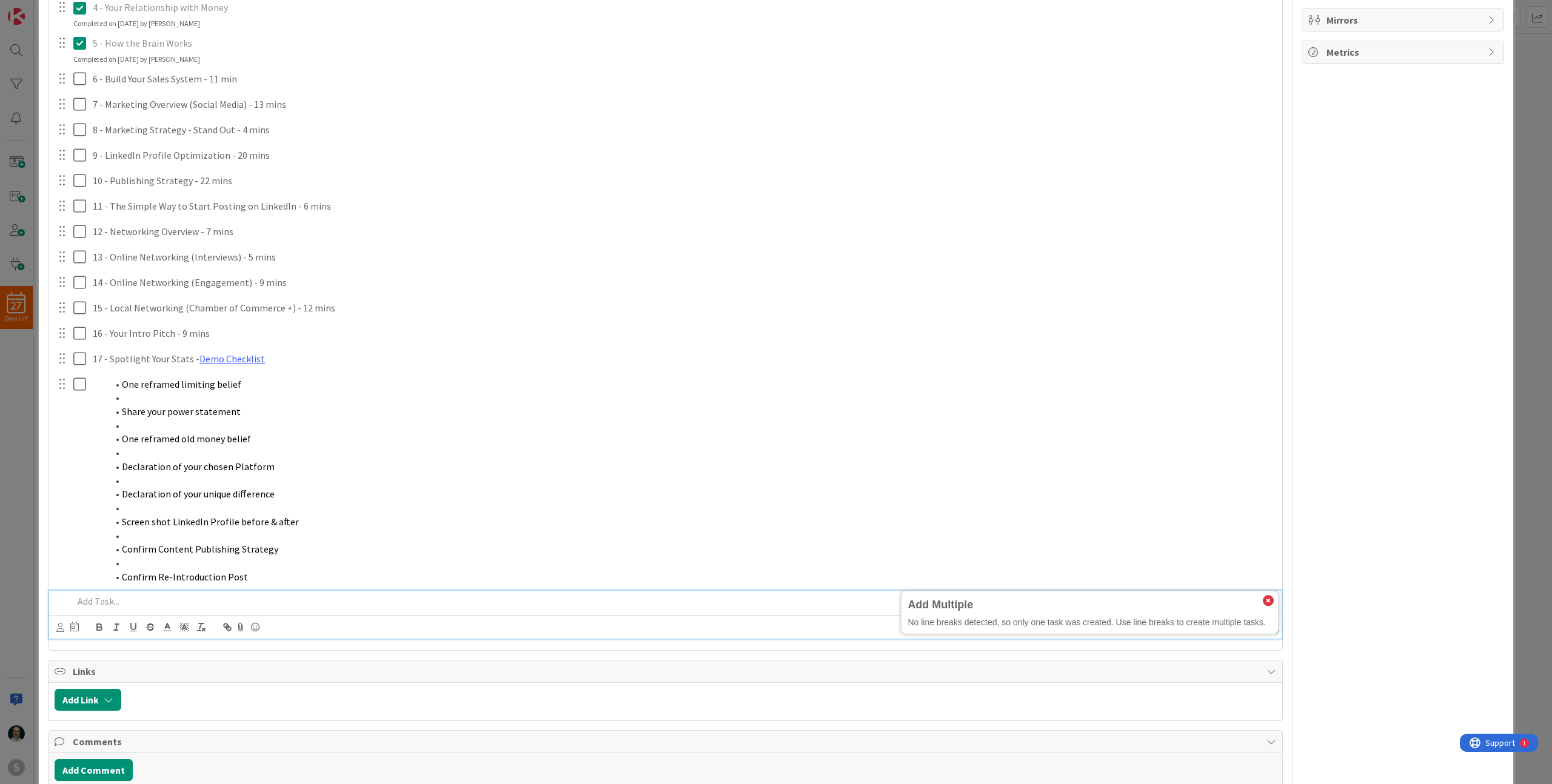
scroll to position [438, 0]
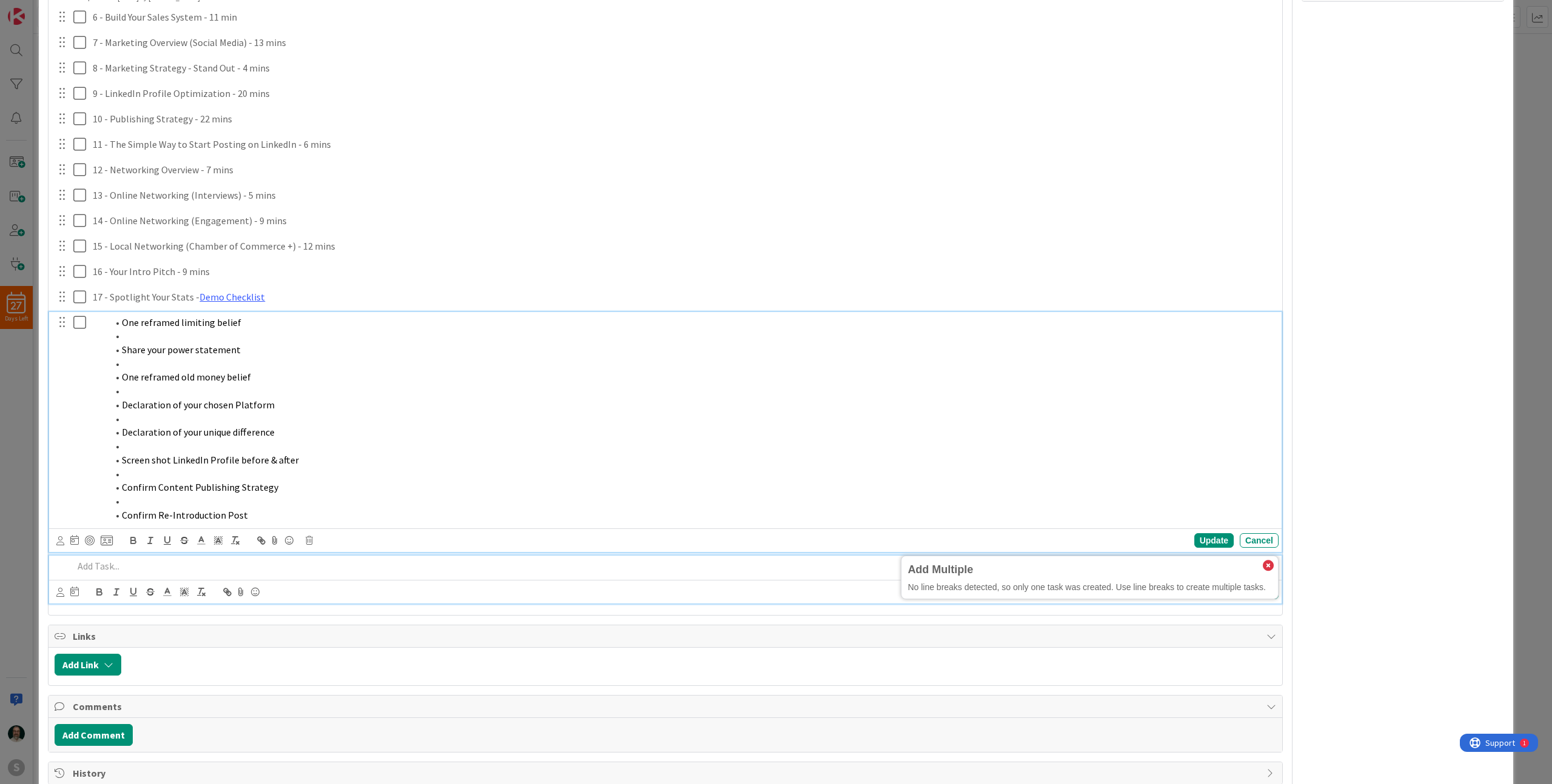
click at [417, 472] on li at bounding box center [690, 474] width 1167 height 14
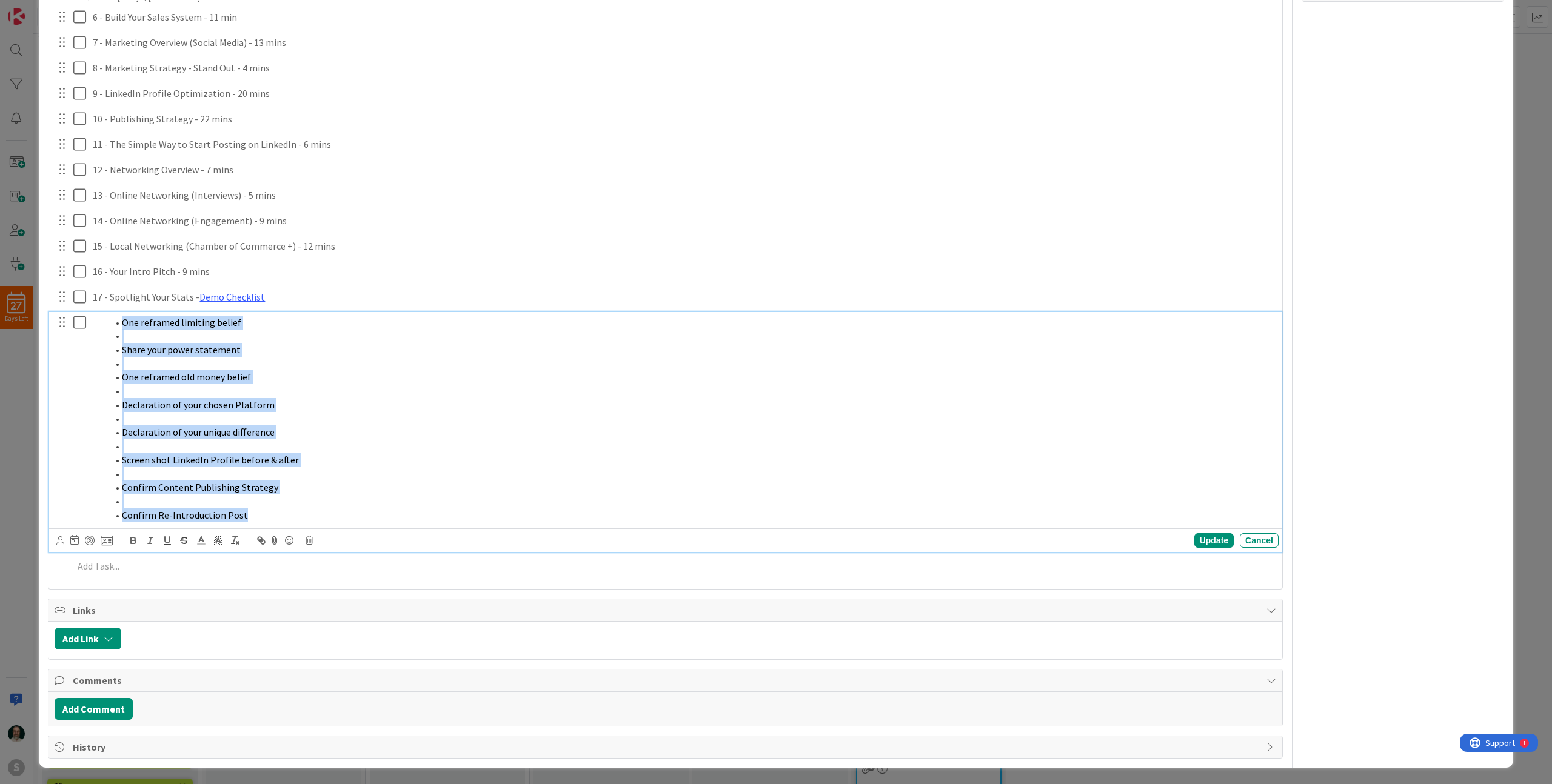
drag, startPoint x: 270, startPoint y: 518, endPoint x: 100, endPoint y: 322, distance: 259.5
click at [100, 322] on ol "One reframed limiting belief Share your power statement One reframed old money …" at bounding box center [683, 420] width 1181 height 207
copy ol "One reframed limiting belief Share your power statement One reframed old money …"
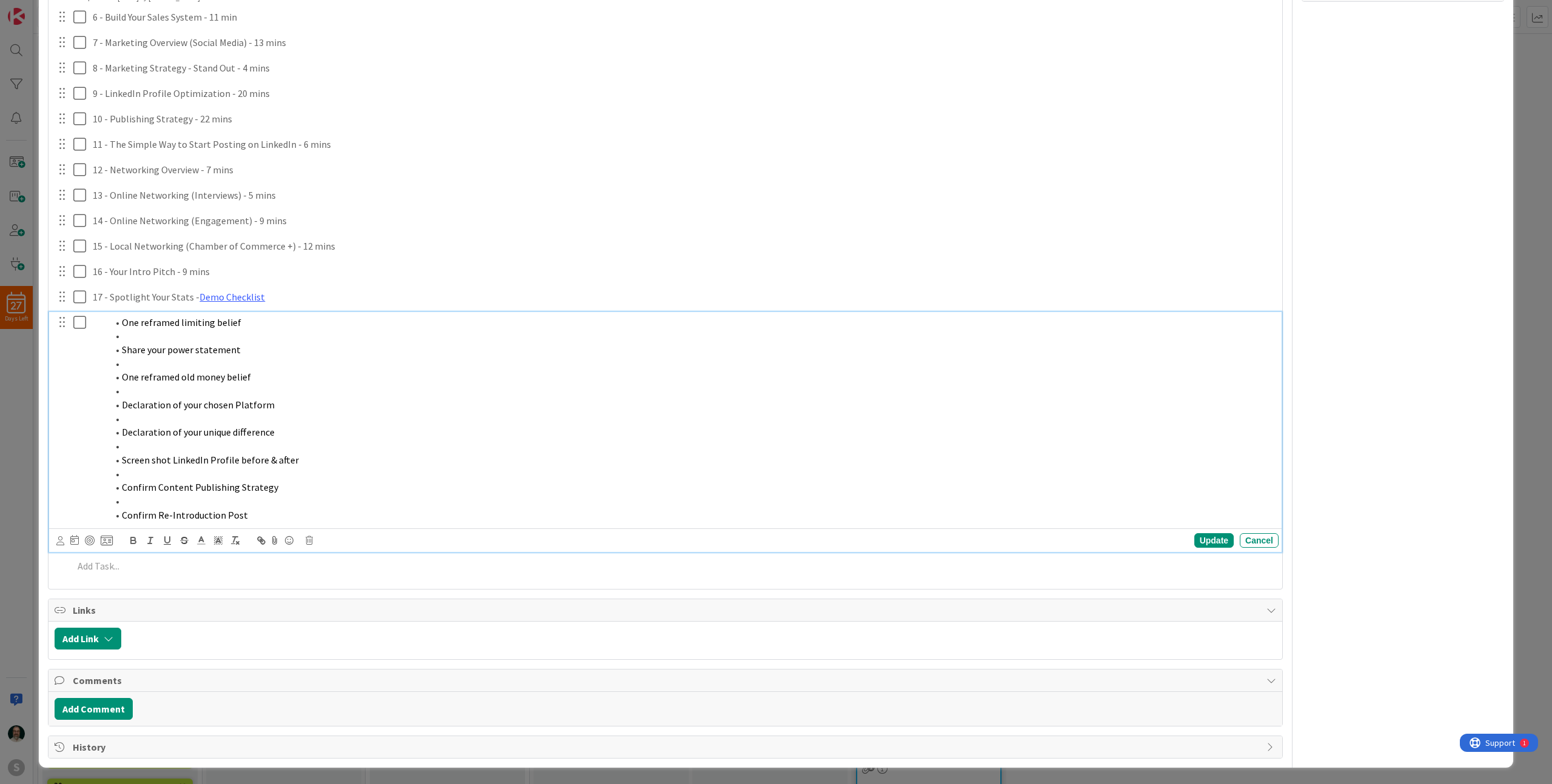
scroll to position [246, 0]
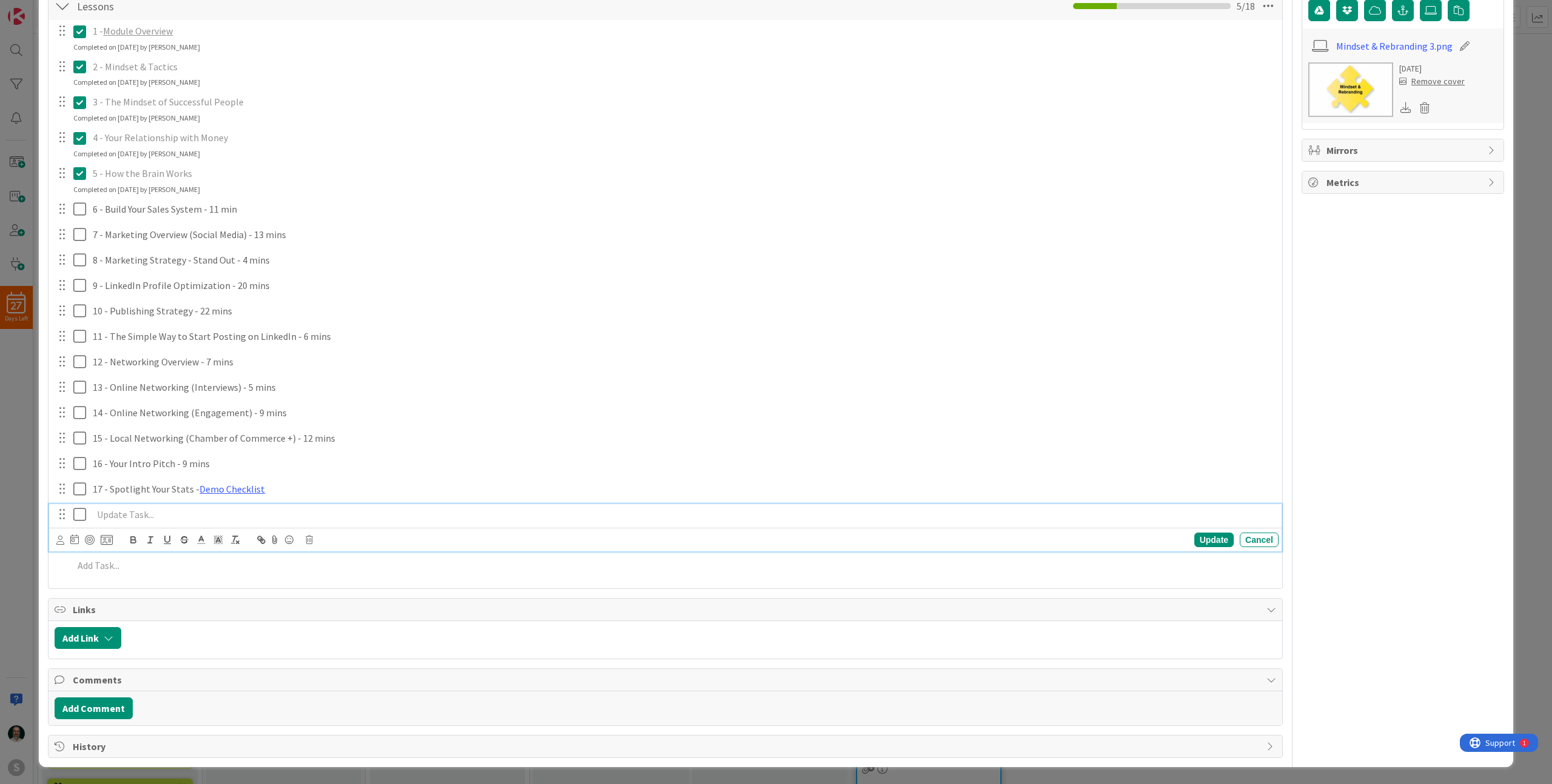
paste div
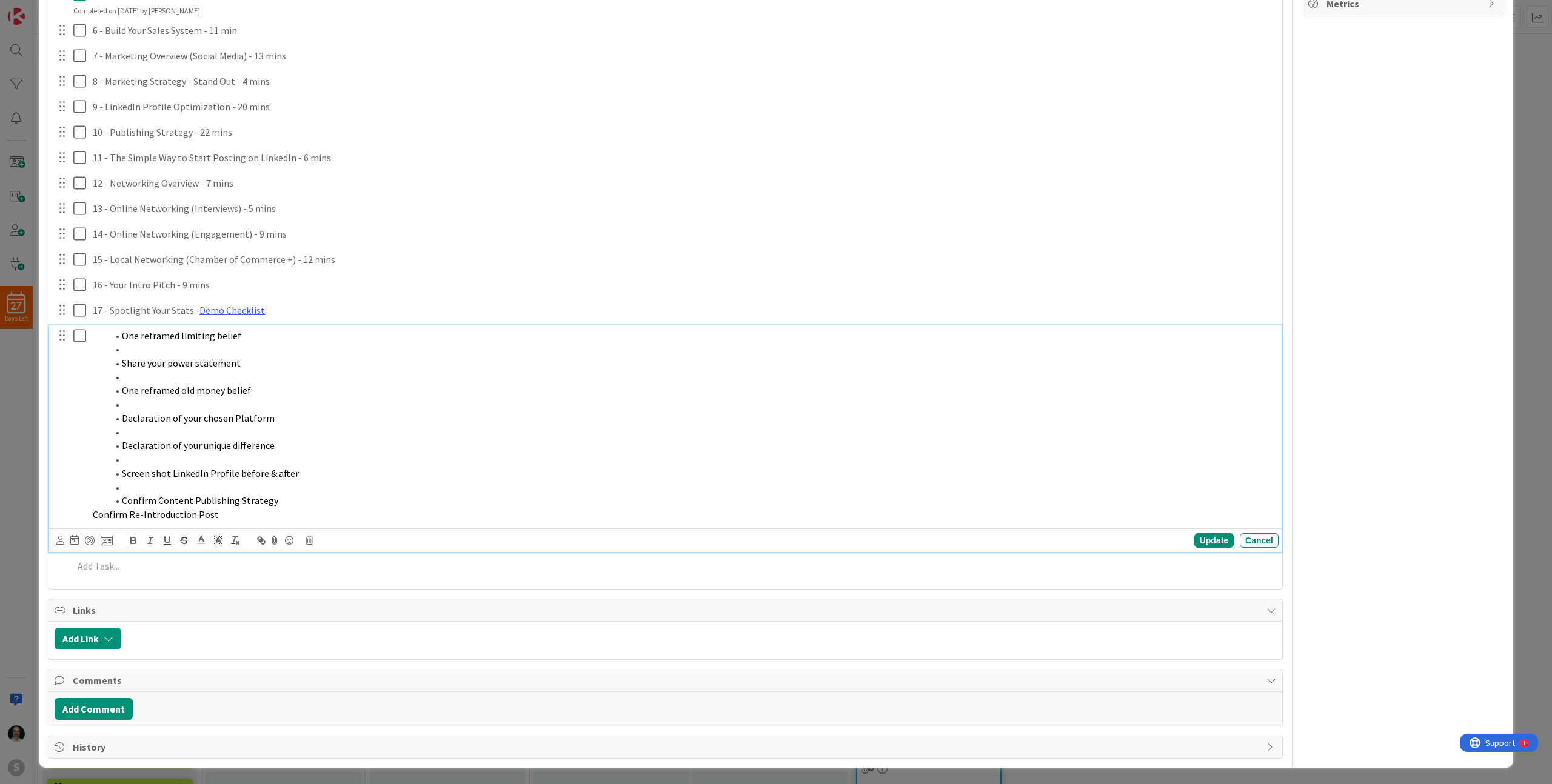
scroll to position [411, 0]
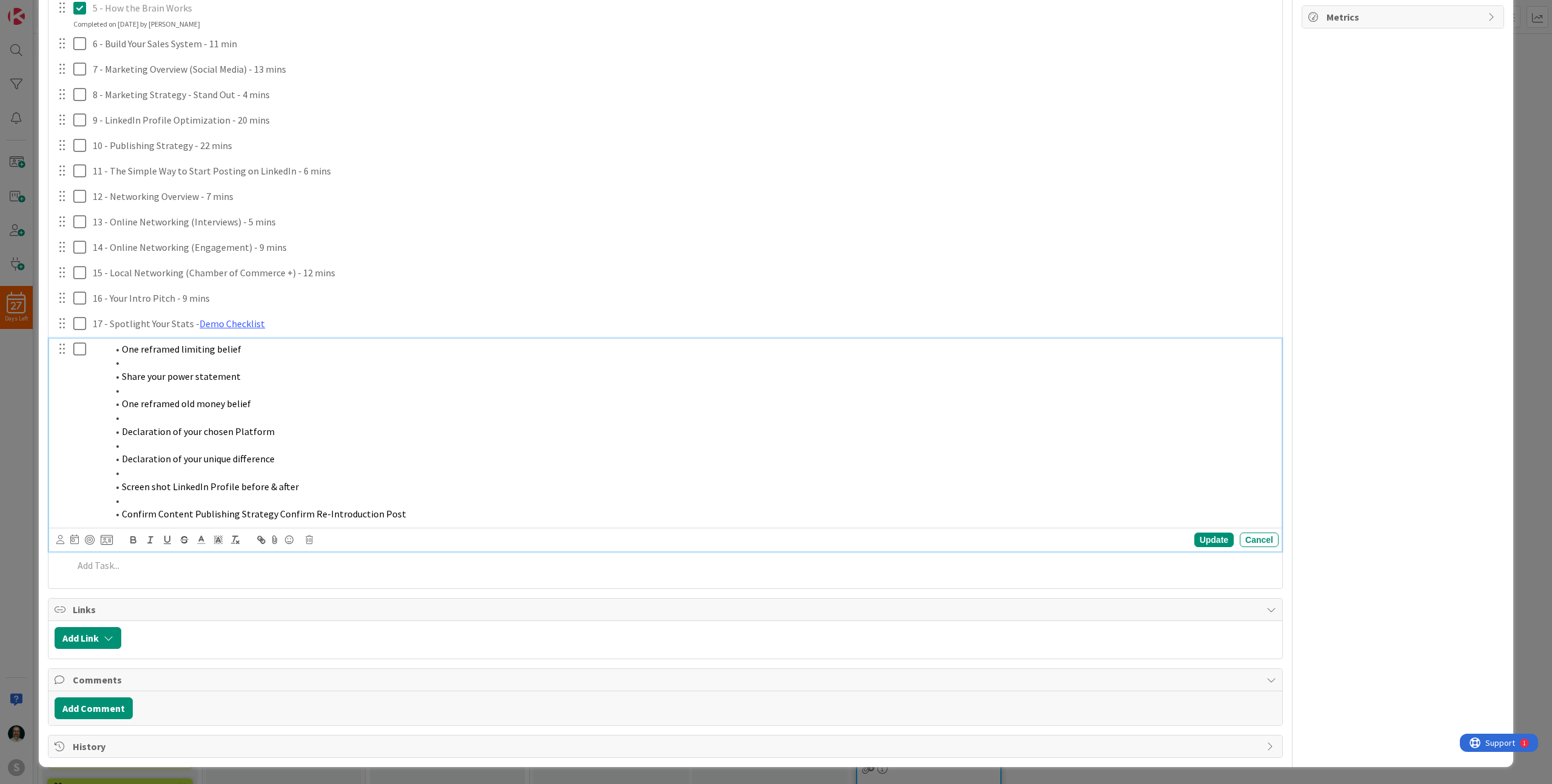
click at [122, 513] on span "Confirm Content Publishing Strategy Confirm Re-Introduction Post" at bounding box center [263, 513] width 284 height 12
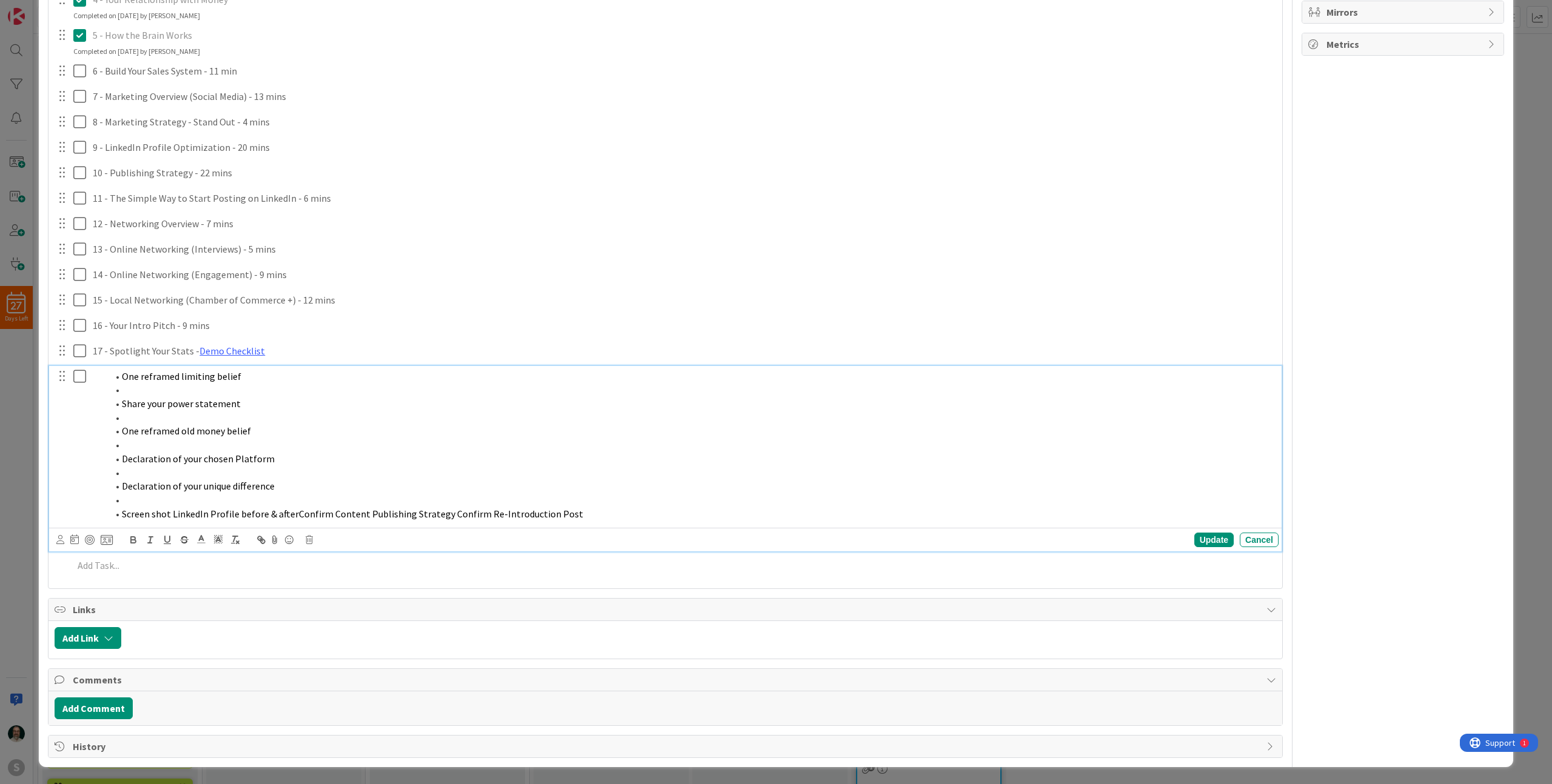
scroll to position [383, 0]
click at [122, 512] on span "Screen shot LinkedIn Profile before & after Confirm Content Publishing Strategy…" at bounding box center [353, 514] width 463 height 12
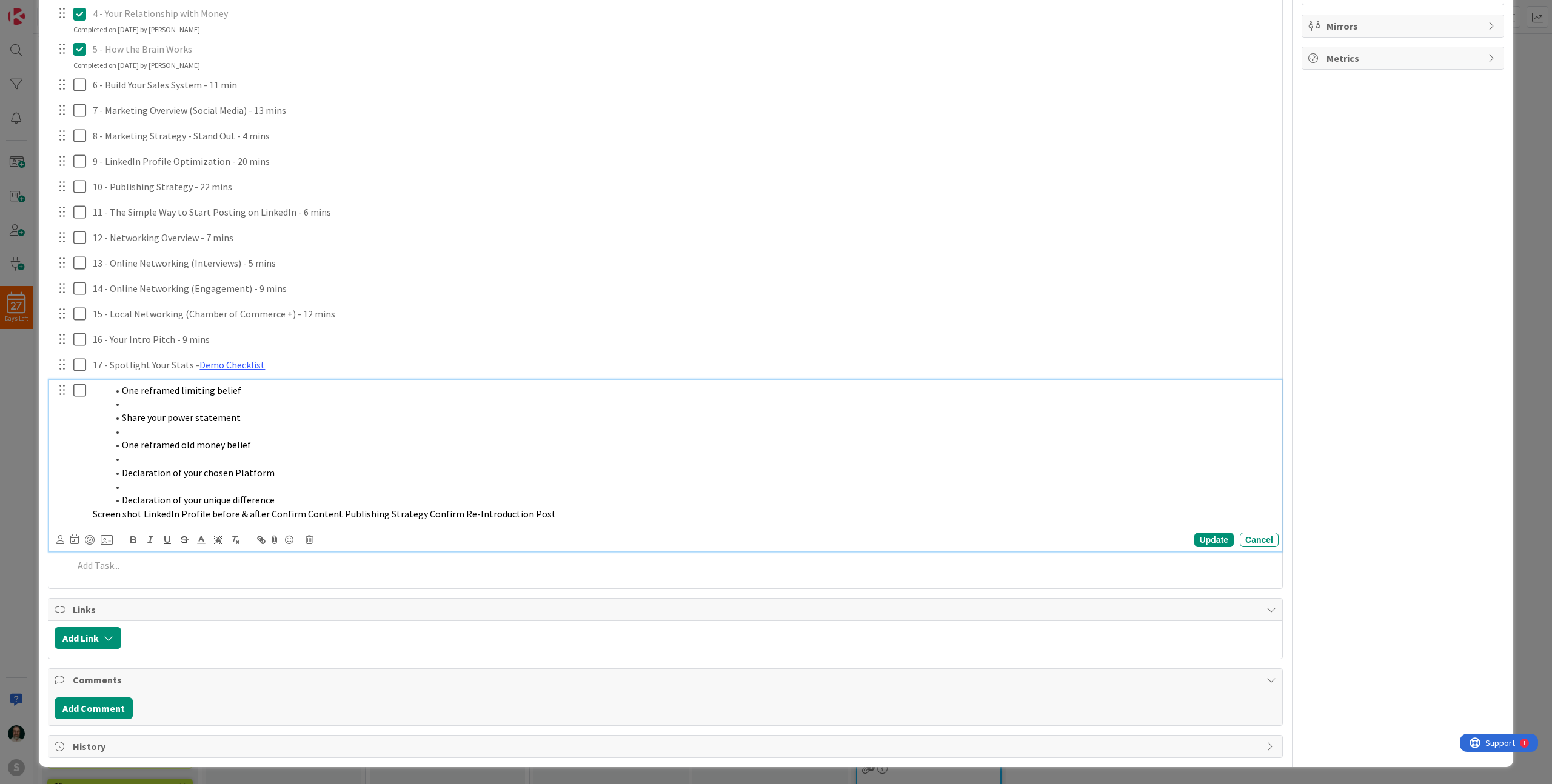
scroll to position [356, 0]
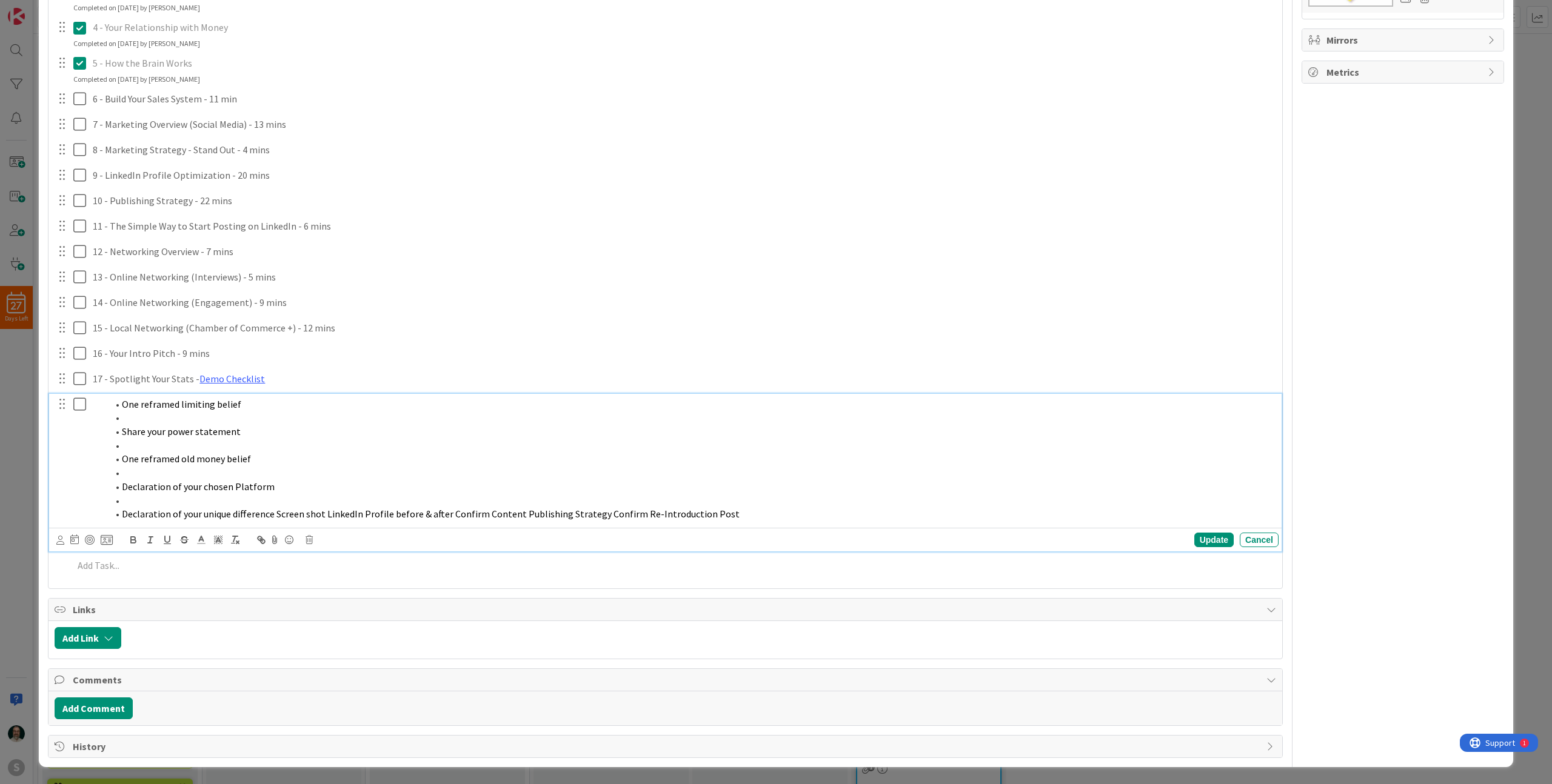
click at [123, 513] on span "Declaration of your unique difference Screen shot LinkedIn Profile before & aft…" at bounding box center [430, 513] width 618 height 12
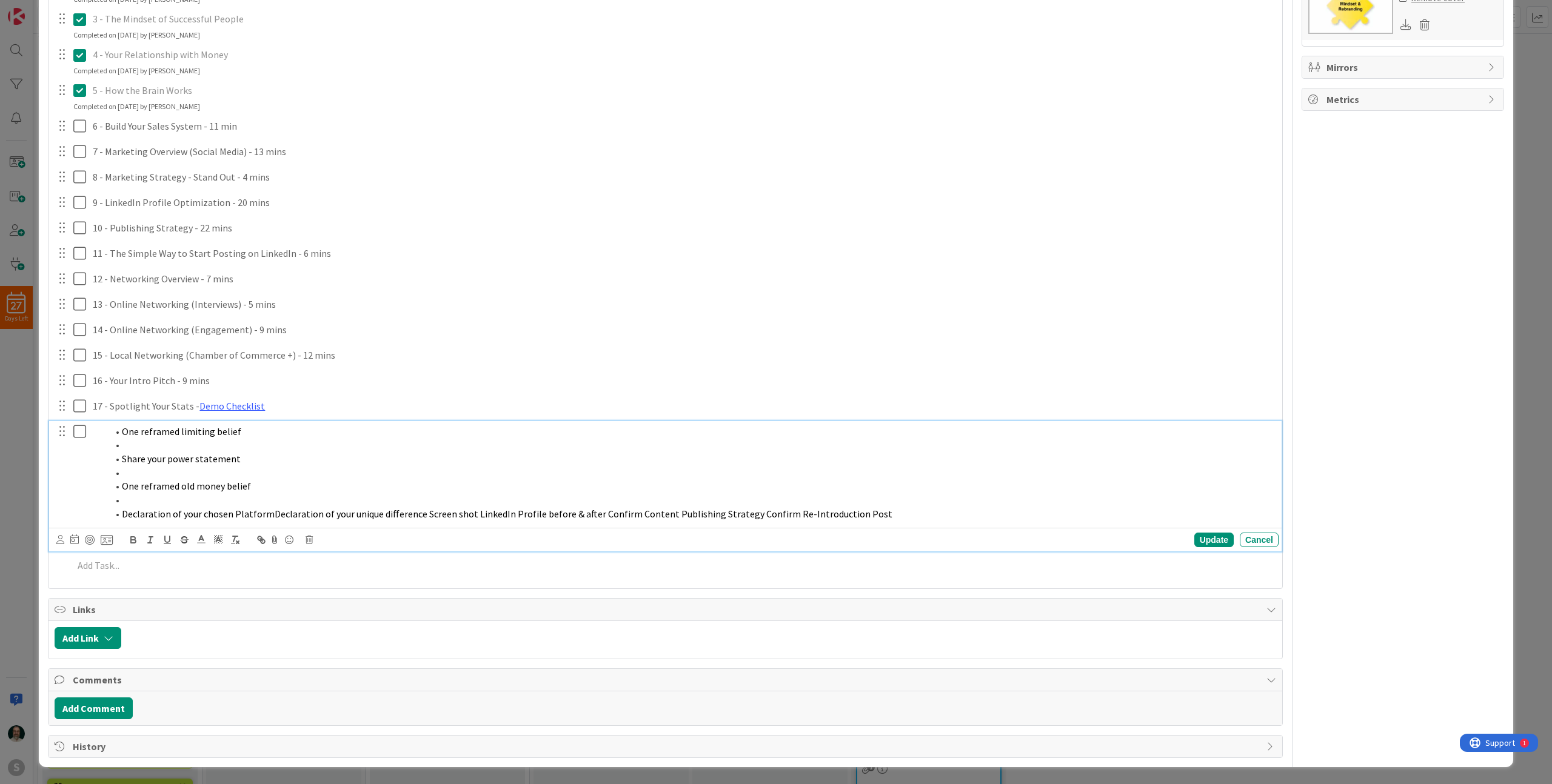
scroll to position [327, 0]
click at [123, 514] on span "Declaration of your chosen Platform Declaration of your unique difference Scree…" at bounding box center [508, 514] width 773 height 12
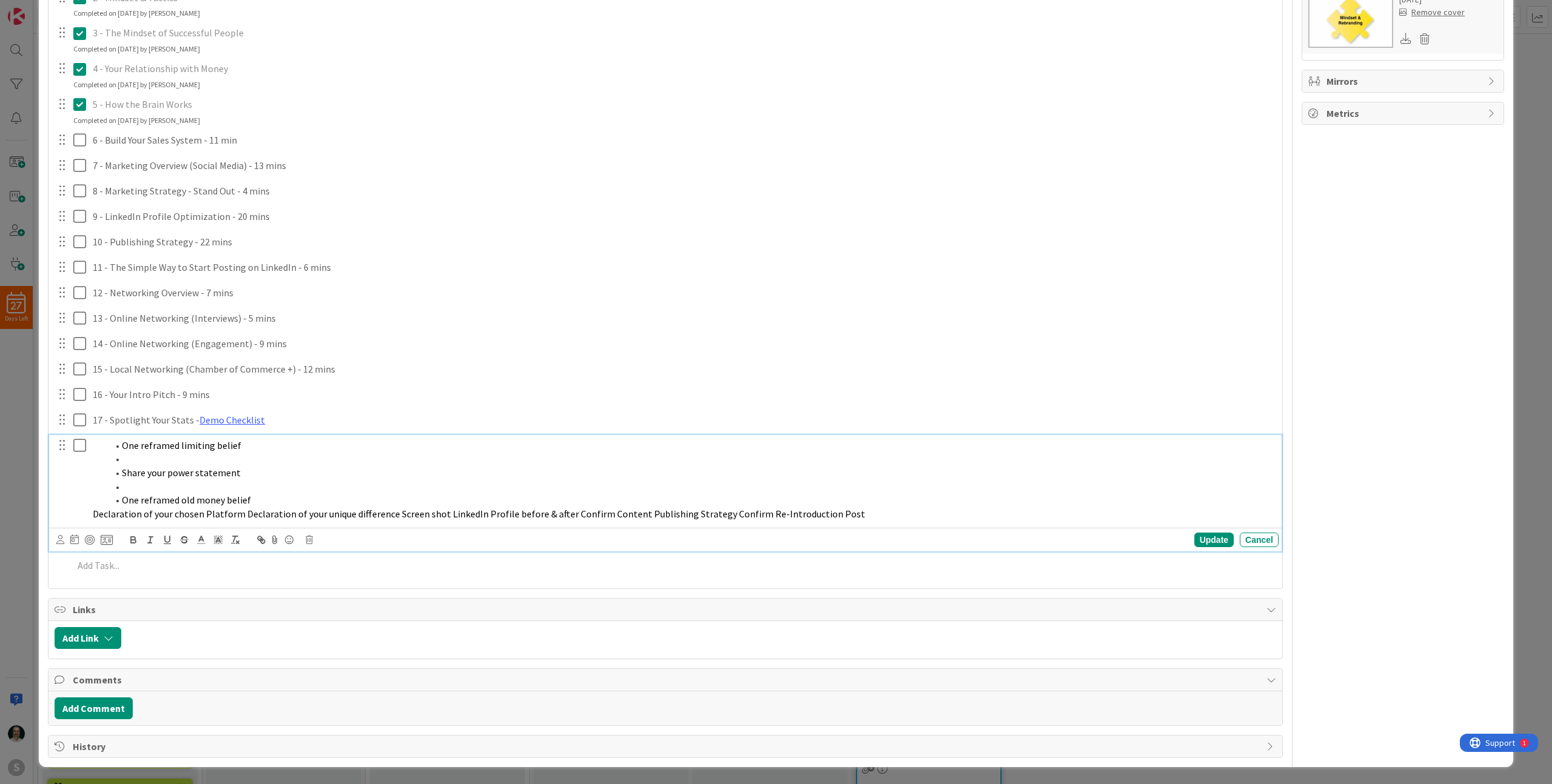
scroll to position [301, 0]
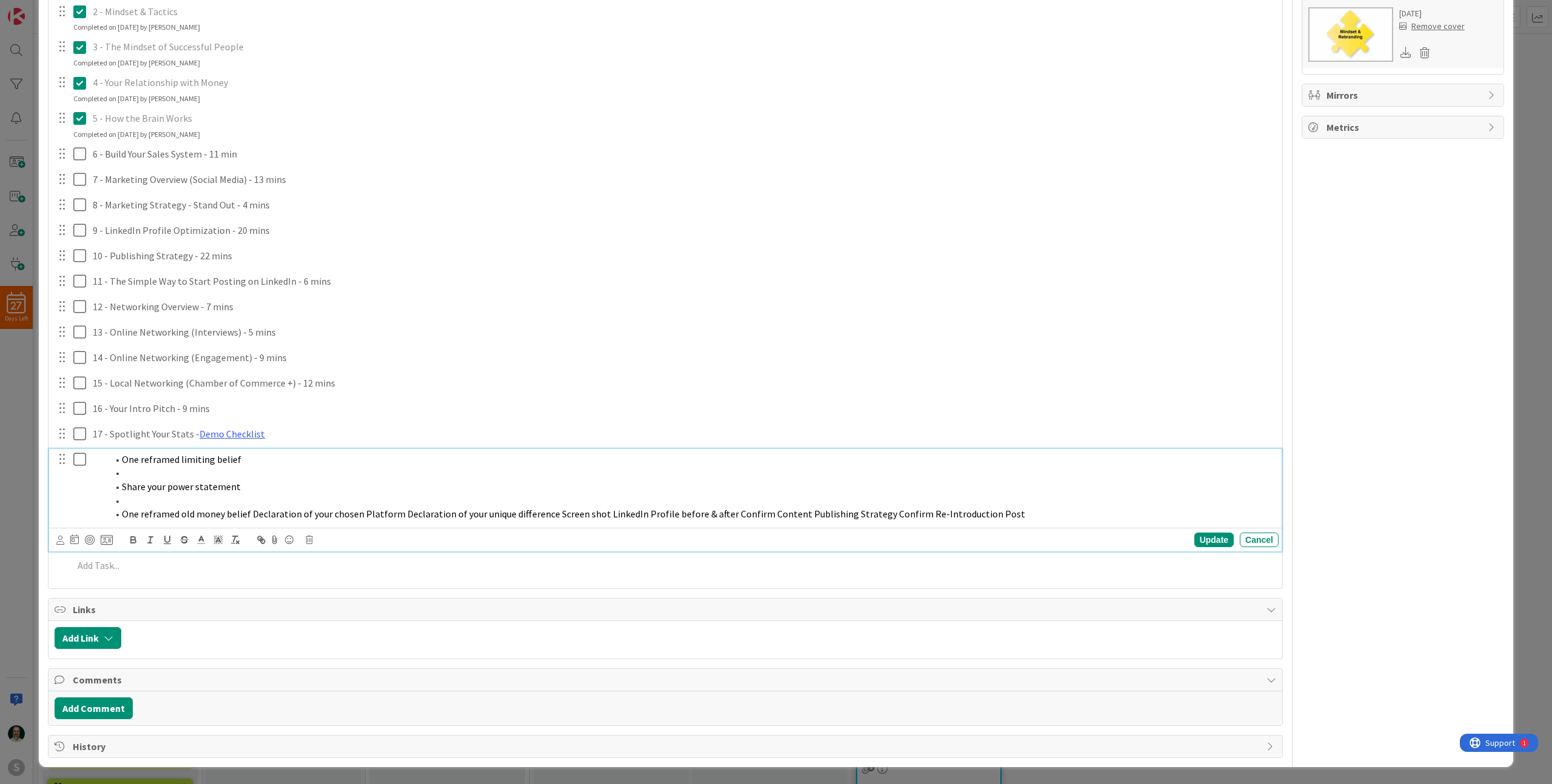
click at [124, 513] on span "One reframed old money belief Declaration of your chosen Platform Declaration o…" at bounding box center [572, 513] width 903 height 12
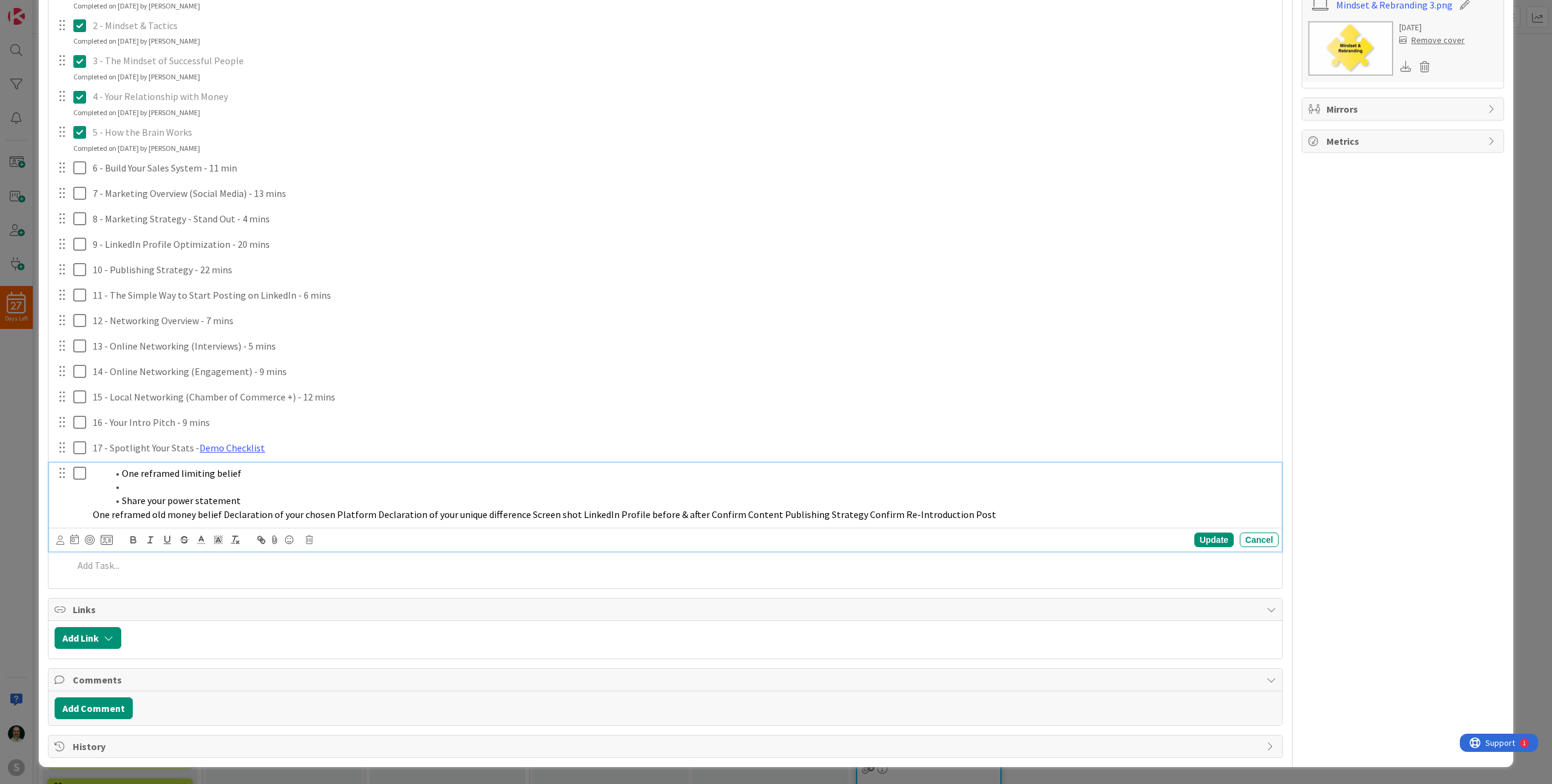
scroll to position [273, 0]
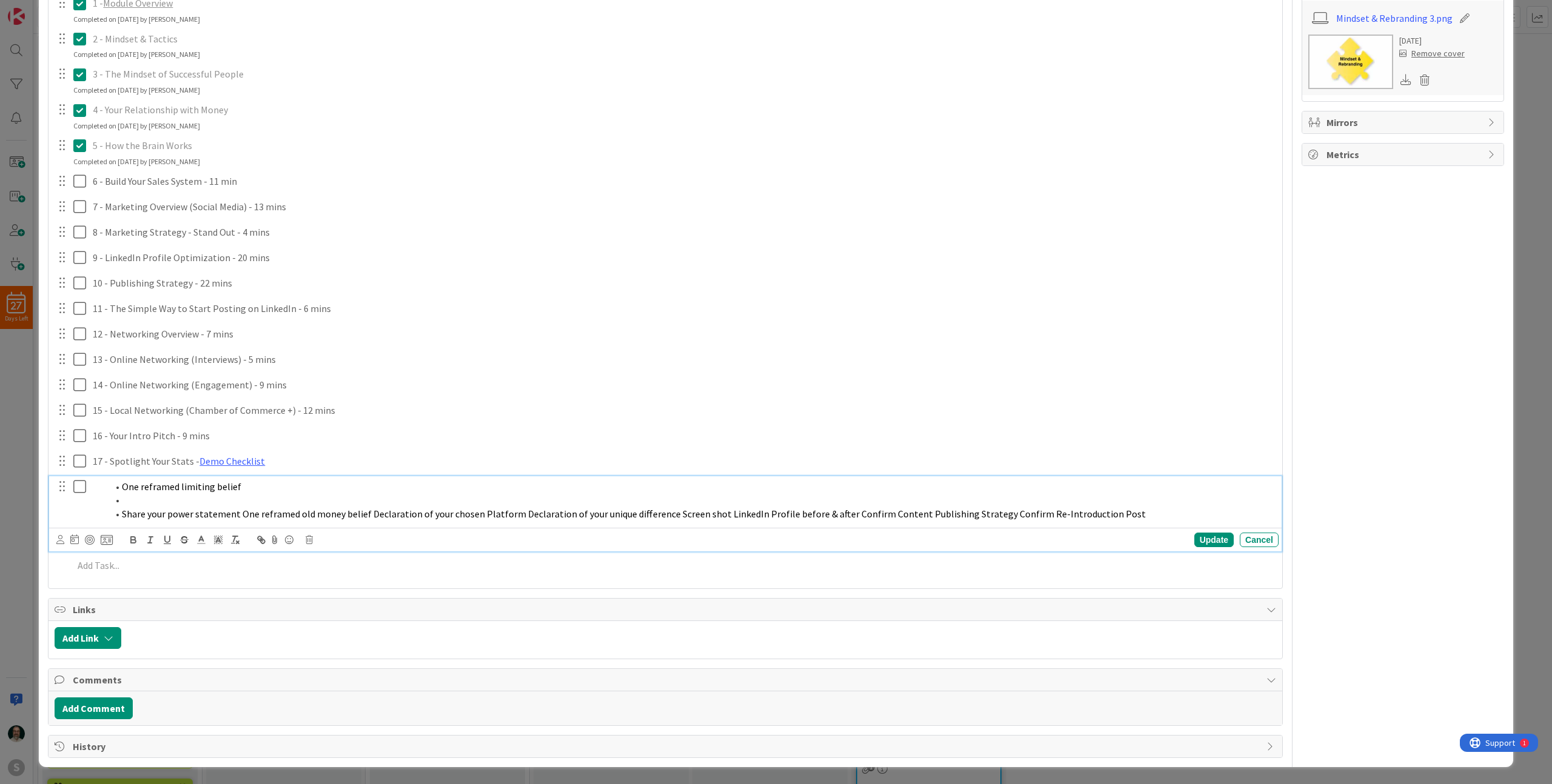
click at [123, 511] on span "Share your power statement One reframed old money belief Declaration of your ch…" at bounding box center [633, 513] width 1024 height 12
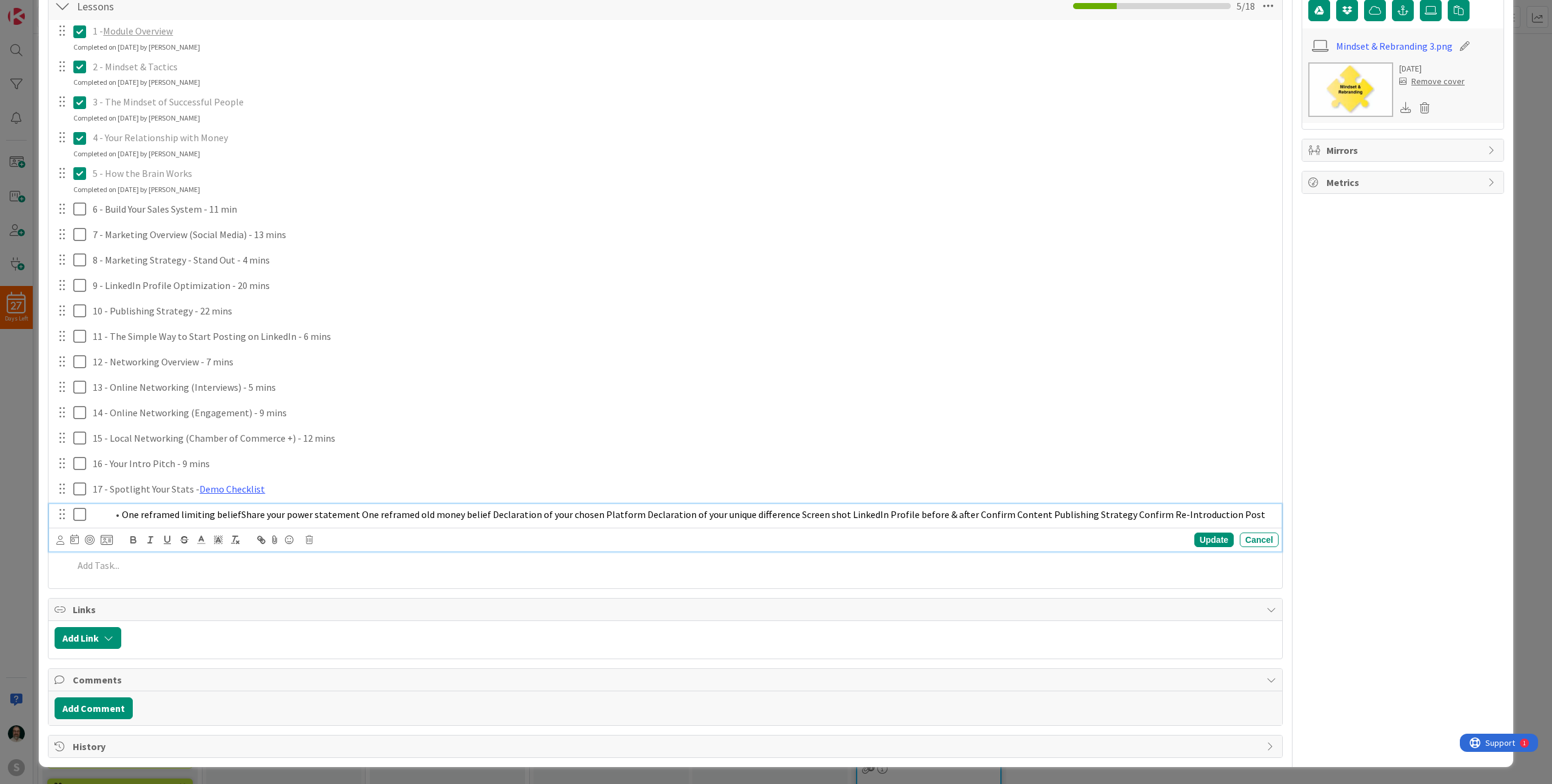
scroll to position [246, 0]
click at [125, 511] on span "One reframed limiting belief Share your power statement One reframed old money …" at bounding box center [694, 514] width 1145 height 12
click at [210, 513] on span "One reframed limiting belief Share your power statement One reframed old money …" at bounding box center [665, 514] width 1145 height 12
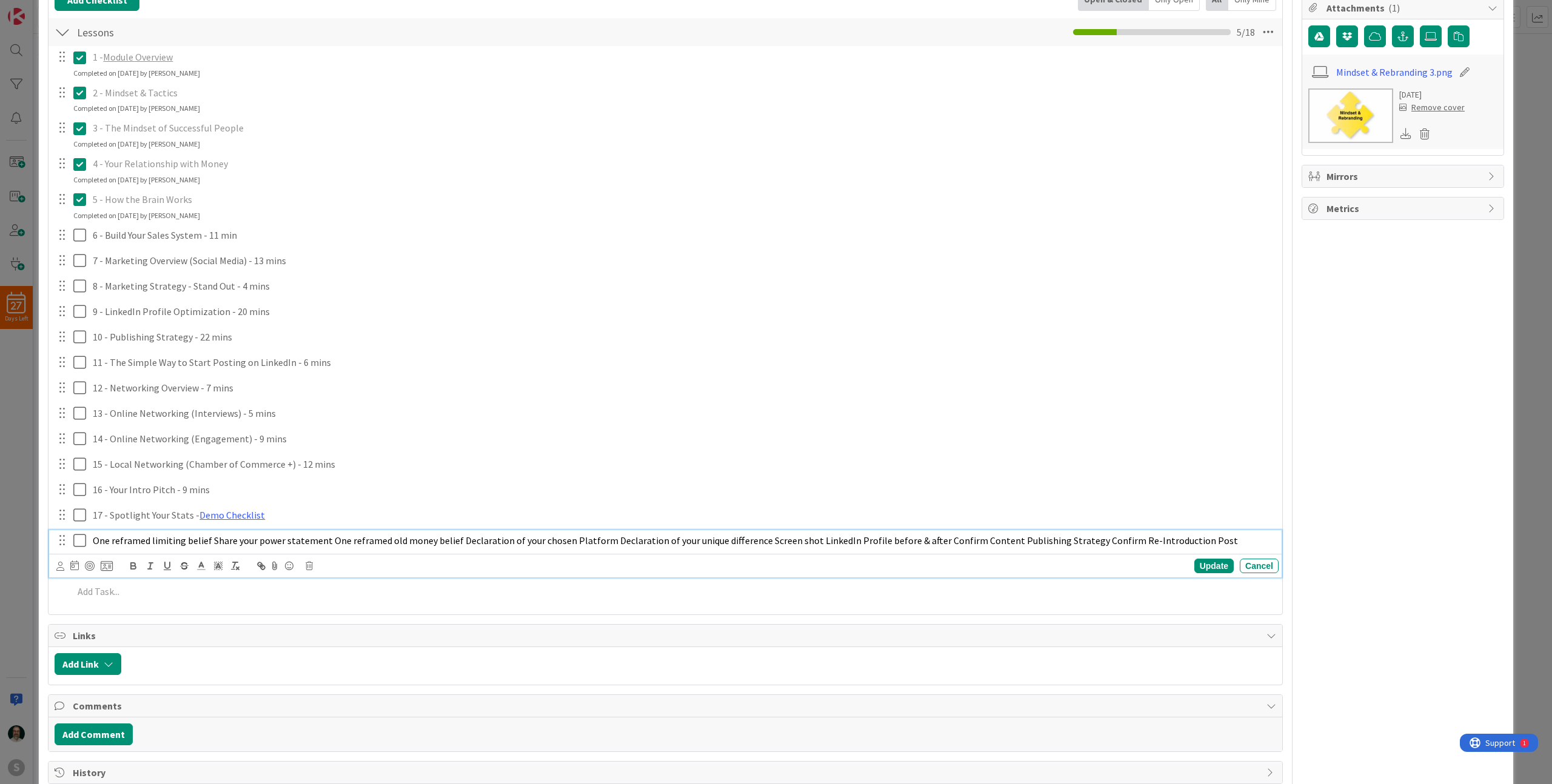
click at [234, 542] on div "One reframed limiting belief Share your power statement One reframed old money …" at bounding box center [665, 554] width 1232 height 47
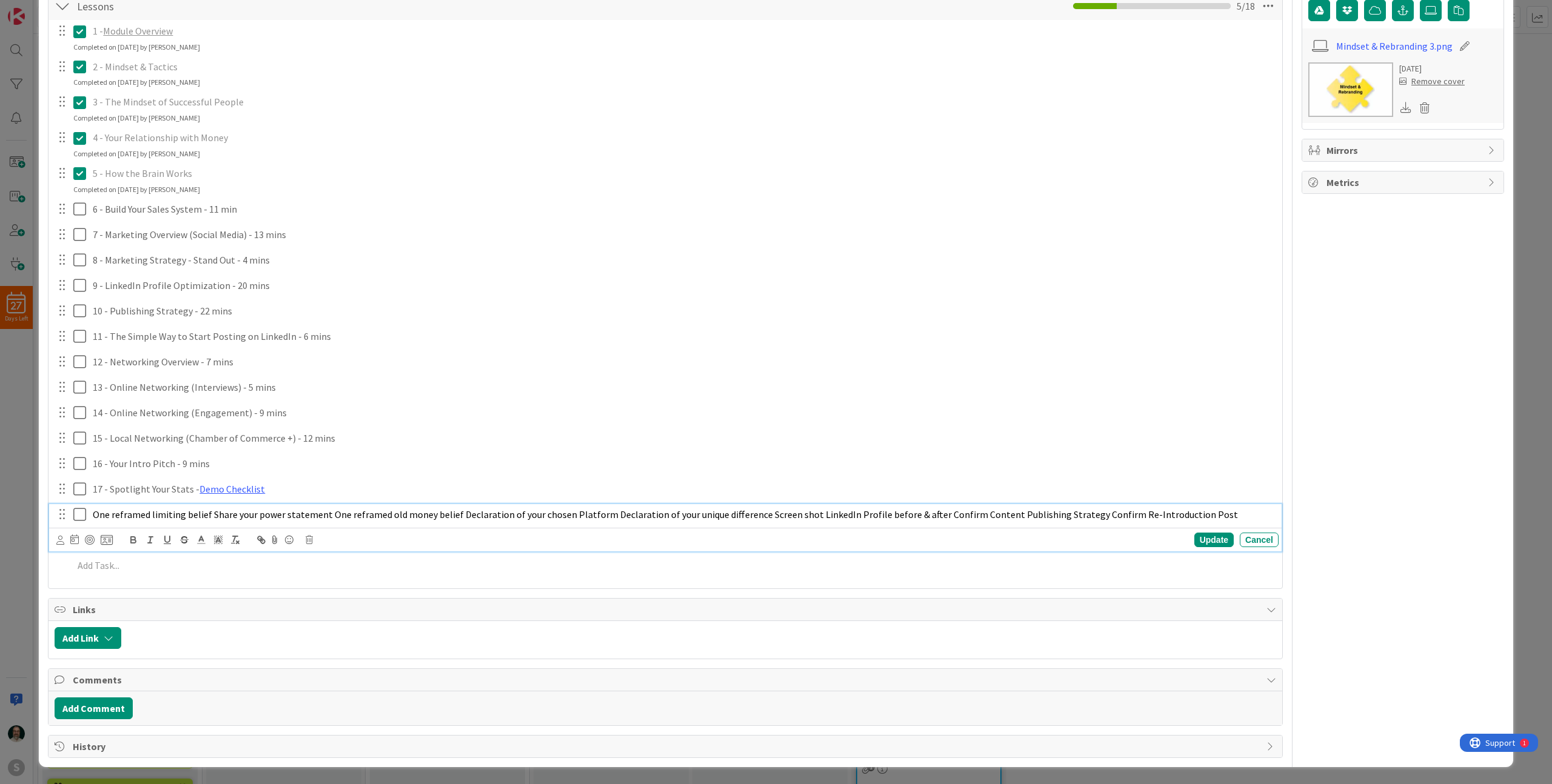
click at [206, 513] on span "One reframed limiting belief Share your power statement One reframed old money …" at bounding box center [665, 514] width 1145 height 12
click at [205, 513] on span "One reframed limiting belief Share your power statement One reframed old money …" at bounding box center [665, 514] width 1145 height 12
click at [259, 514] on span "One reframed limiting belief Share your power statement One reframed old money …" at bounding box center [665, 514] width 1145 height 12
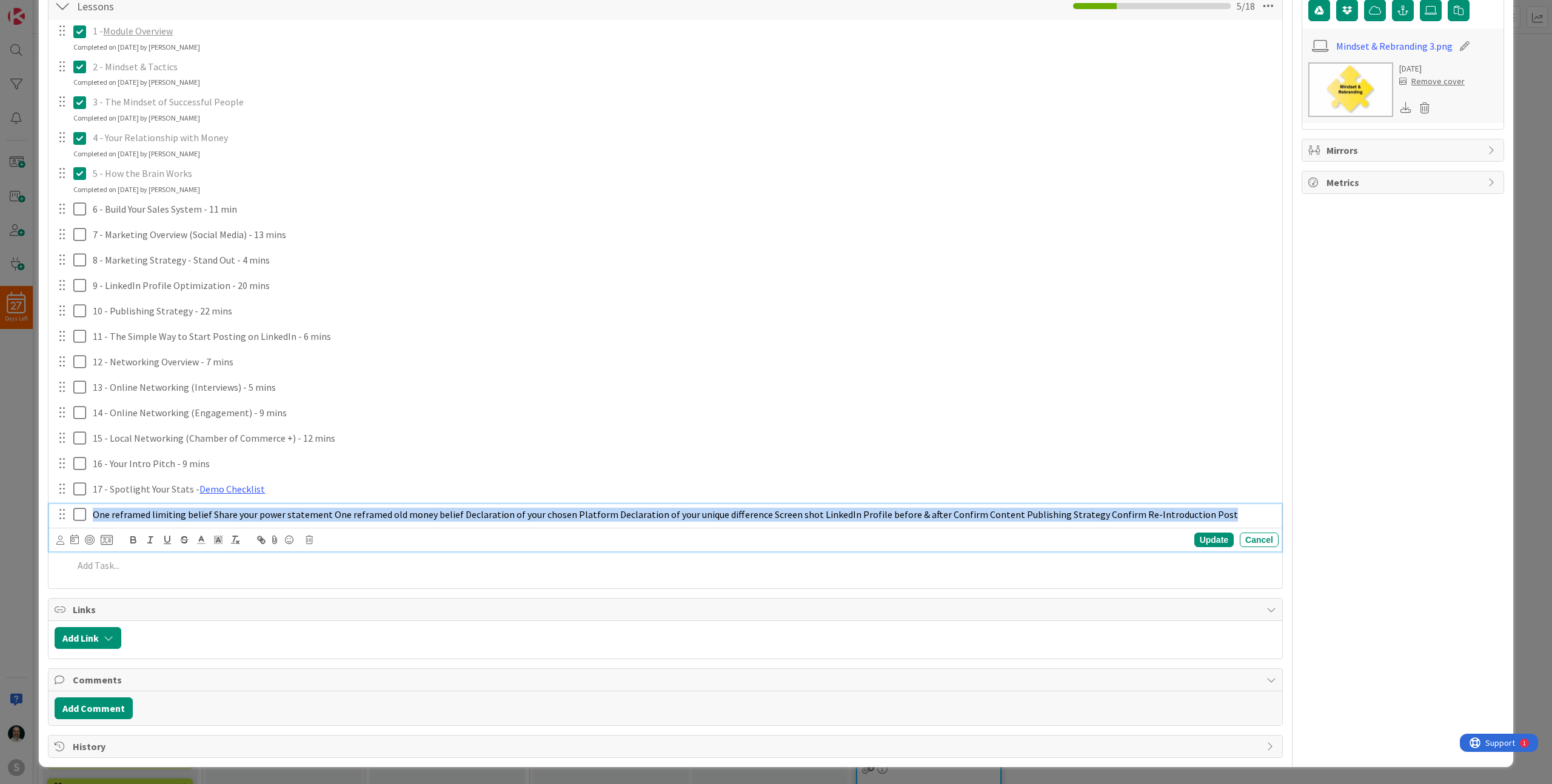
click at [259, 514] on span "One reframed limiting belief Share your power statement One reframed old money …" at bounding box center [665, 514] width 1145 height 12
copy span "One reframed limiting belief Share your power statement One reframed old money …"
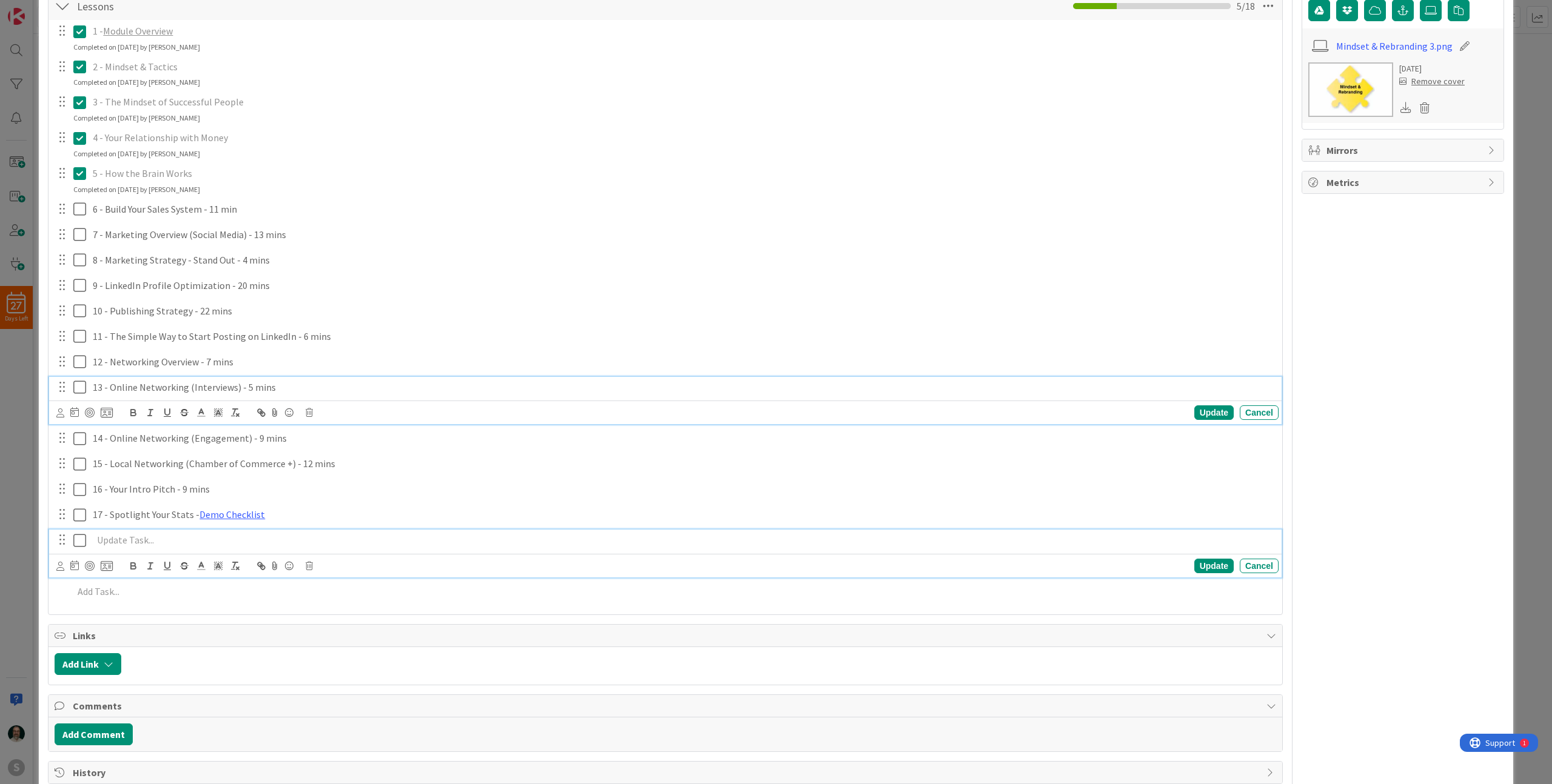
click at [564, 390] on div "13 - Online Networking (Interviews) - 5 mins Update Cancel" at bounding box center [665, 401] width 1232 height 47
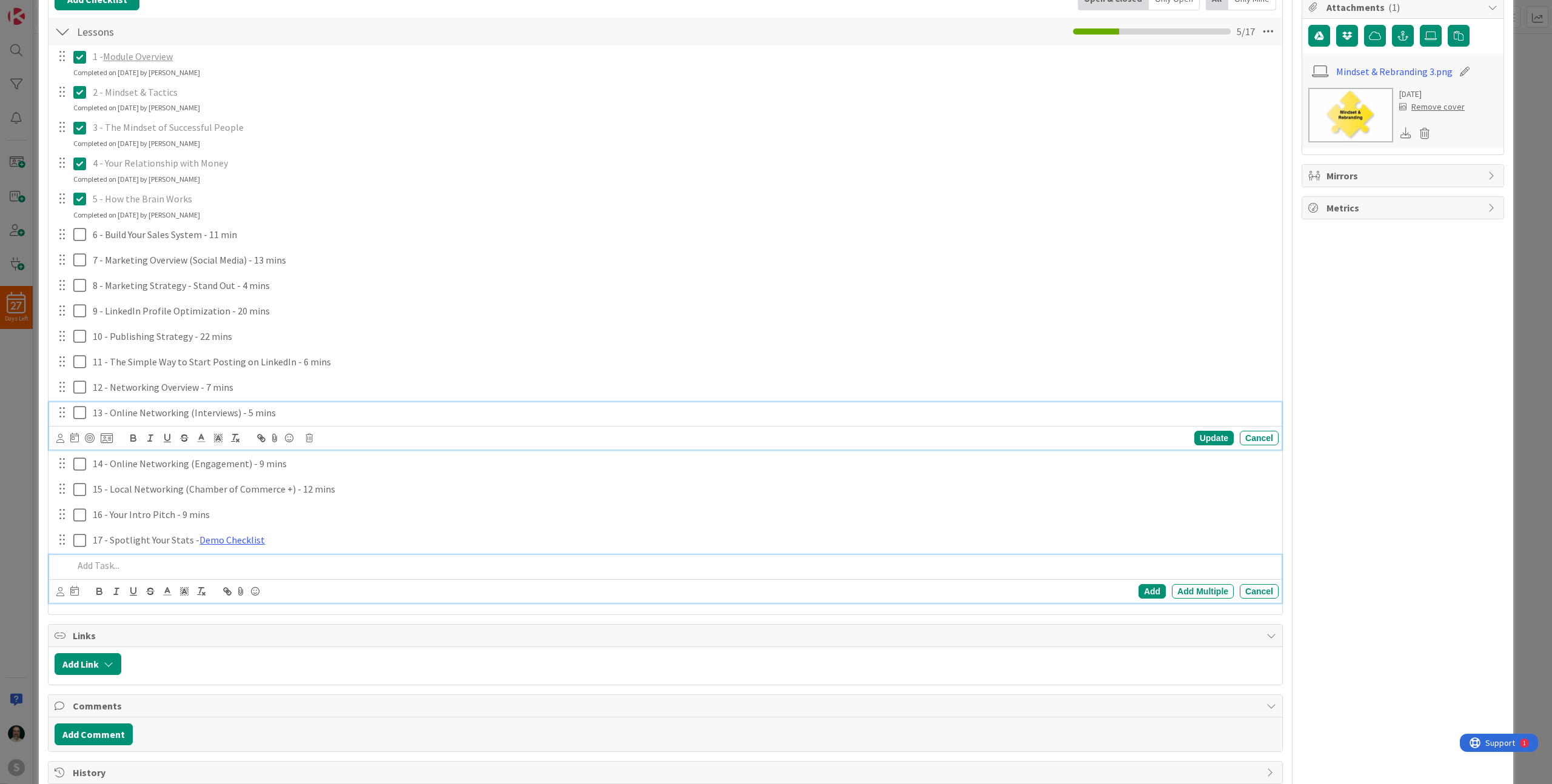
scroll to position [220, 0]
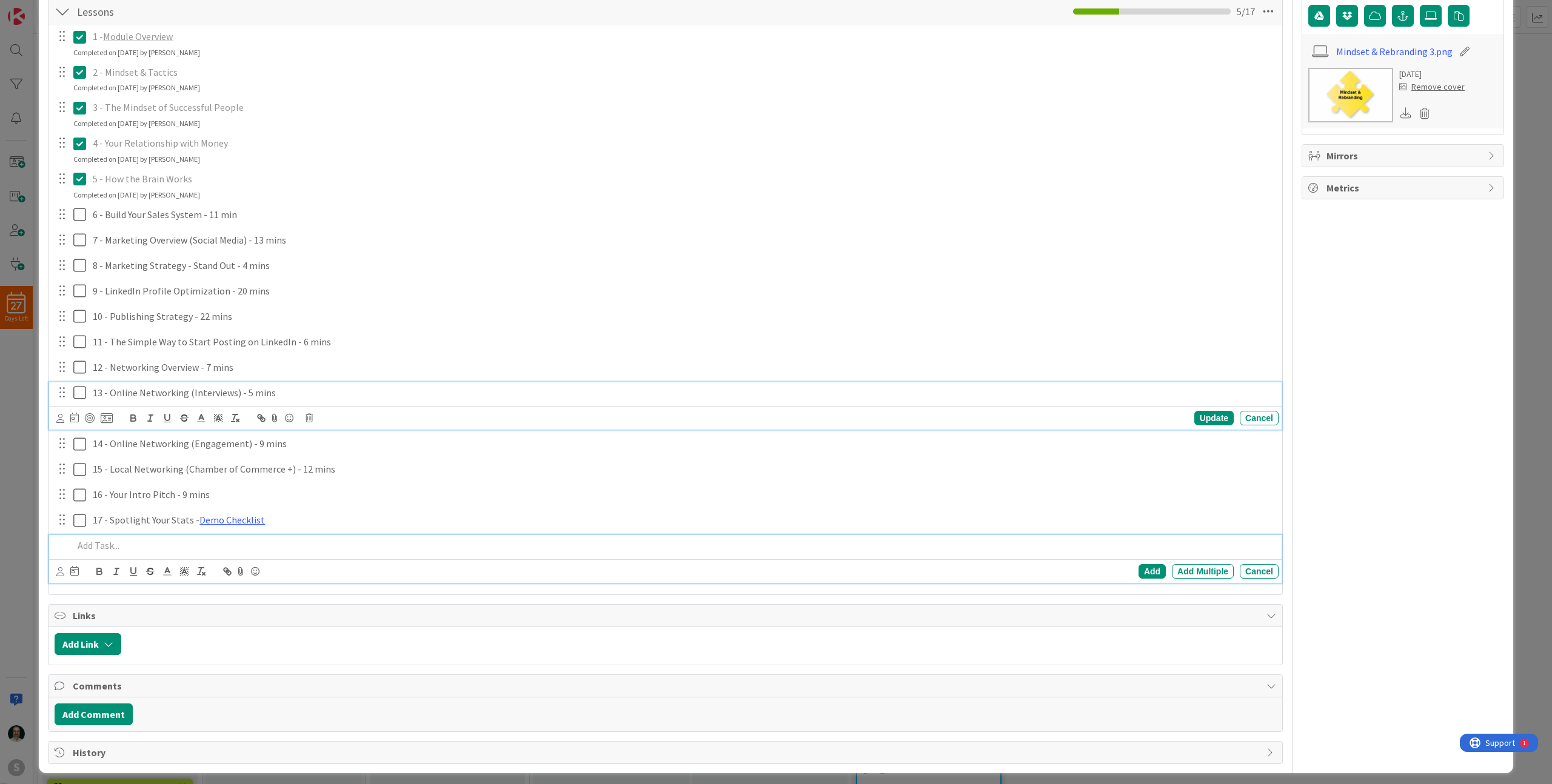
click at [107, 566] on div "Add Add Multiple Cancel" at bounding box center [665, 559] width 1232 height 47
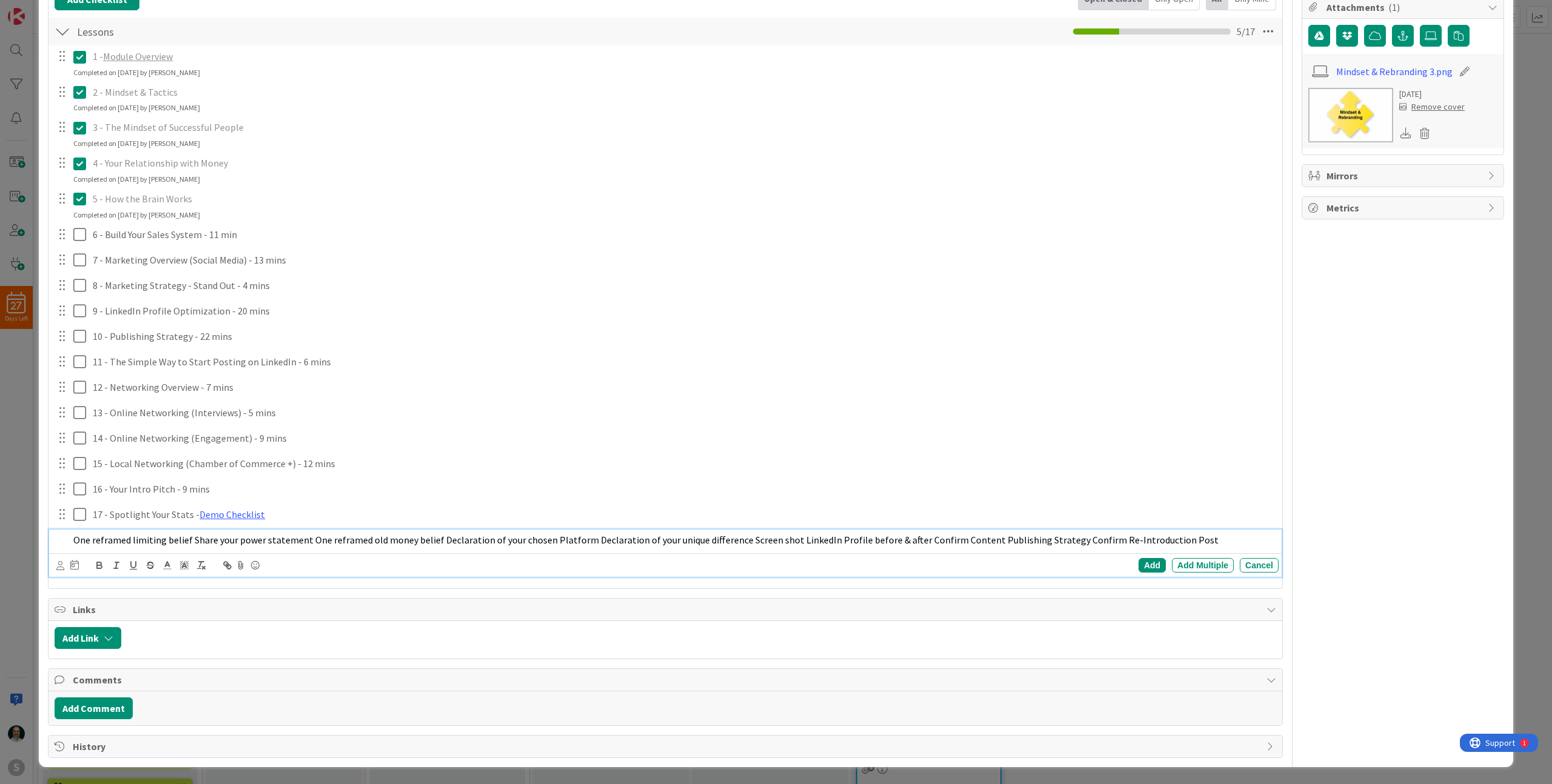
click at [190, 540] on span "One reframed limiting belief Share your power statement One reframed old money …" at bounding box center [645, 540] width 1145 height 12
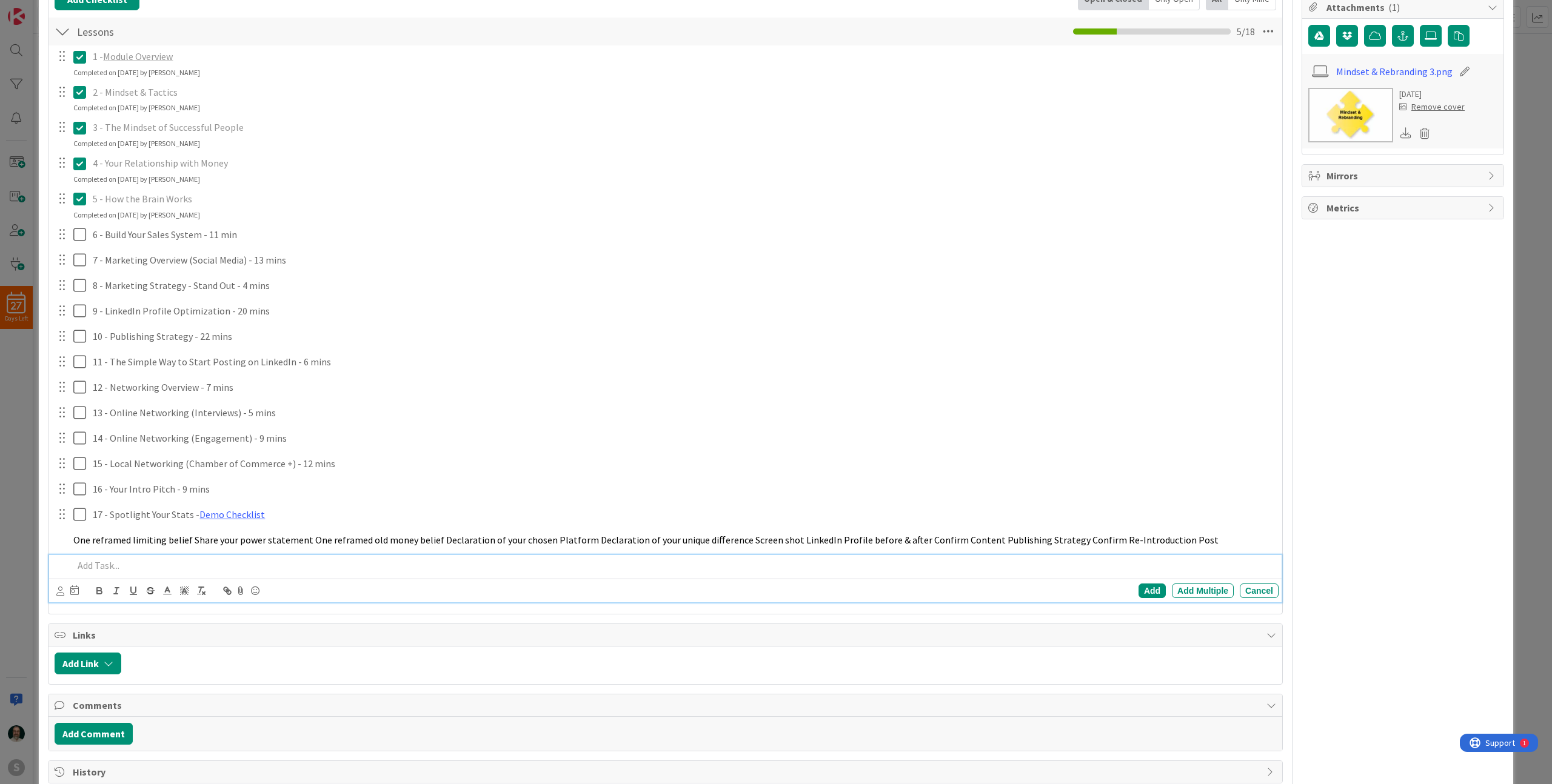
scroll to position [246, 0]
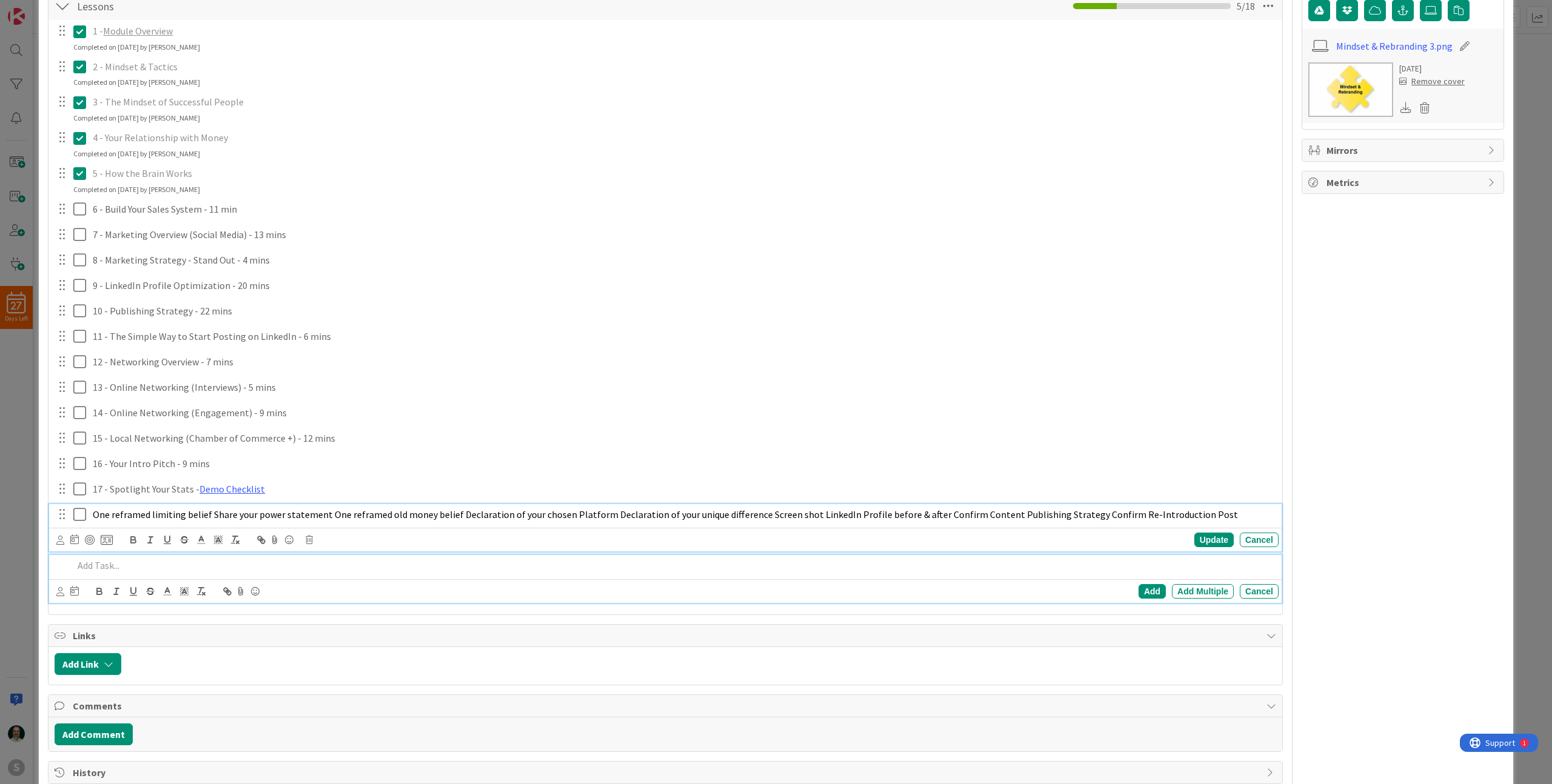
click at [269, 513] on div "One reframed limiting belief Share your power statement One reframed old money …" at bounding box center [665, 528] width 1232 height 47
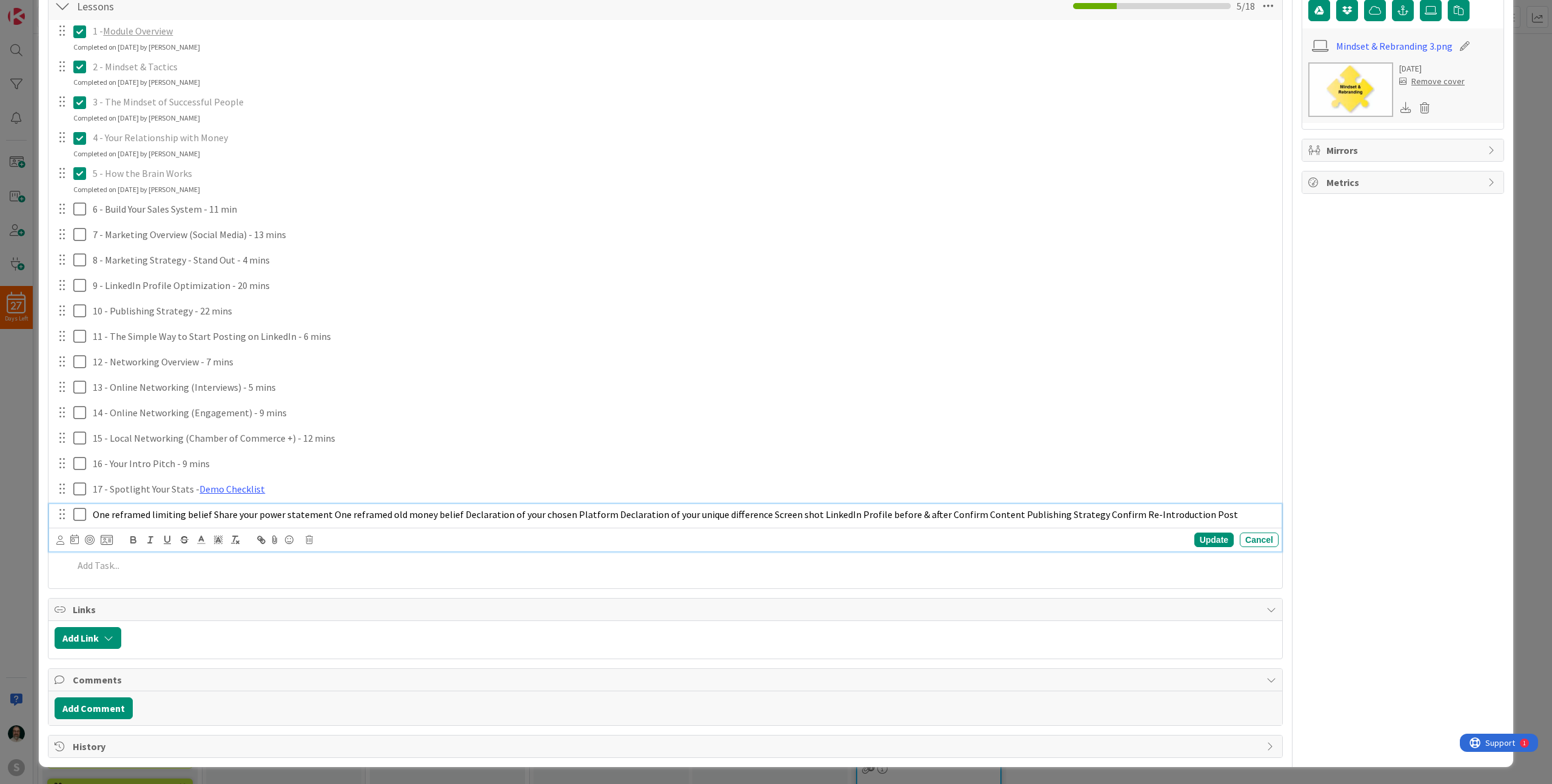
click at [269, 513] on span "One reframed limiting belief Share your power statement One reframed old money …" at bounding box center [665, 514] width 1145 height 12
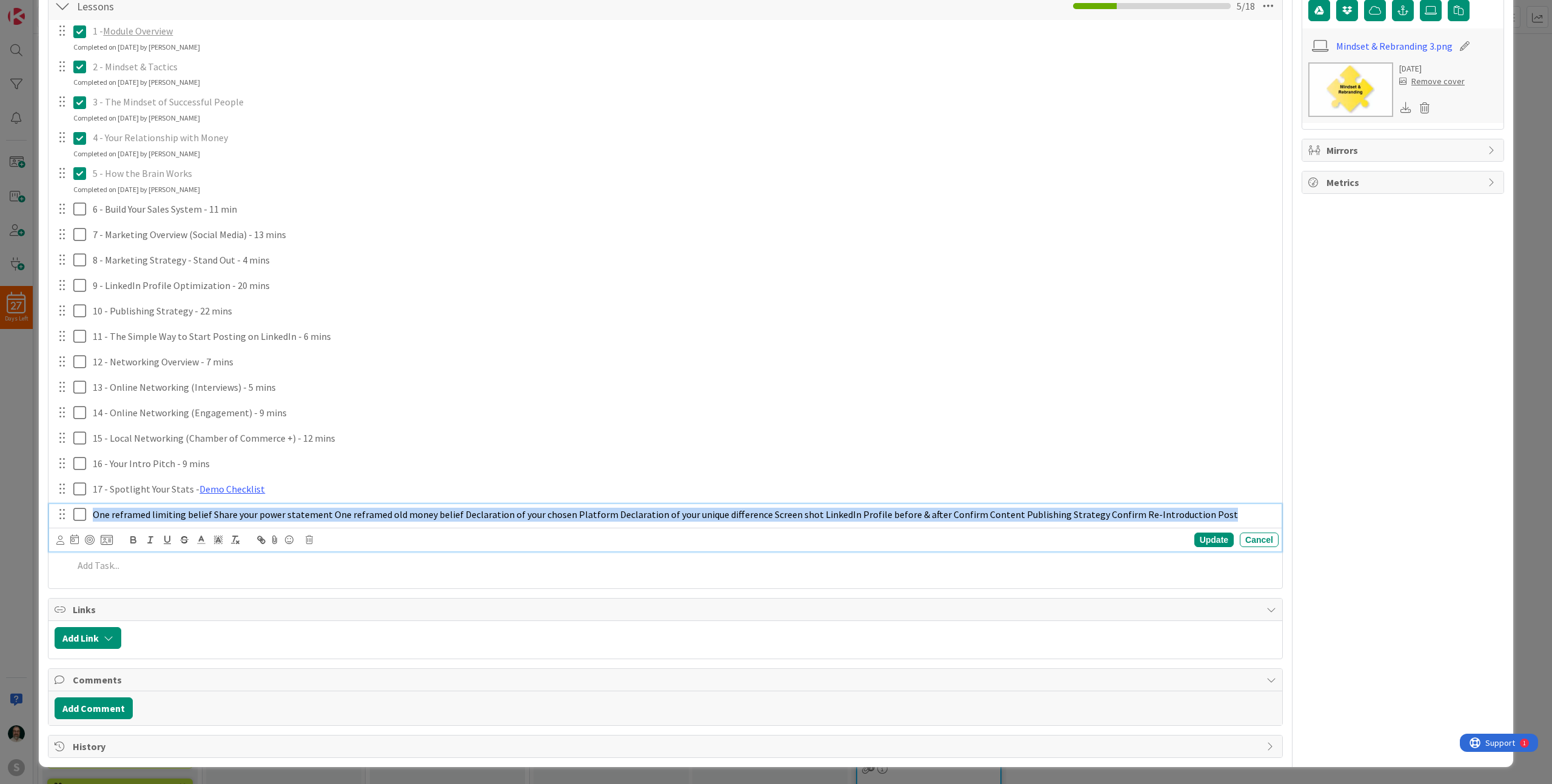
click at [269, 513] on span "One reframed limiting belief Share your power statement One reframed old money …" at bounding box center [665, 514] width 1145 height 12
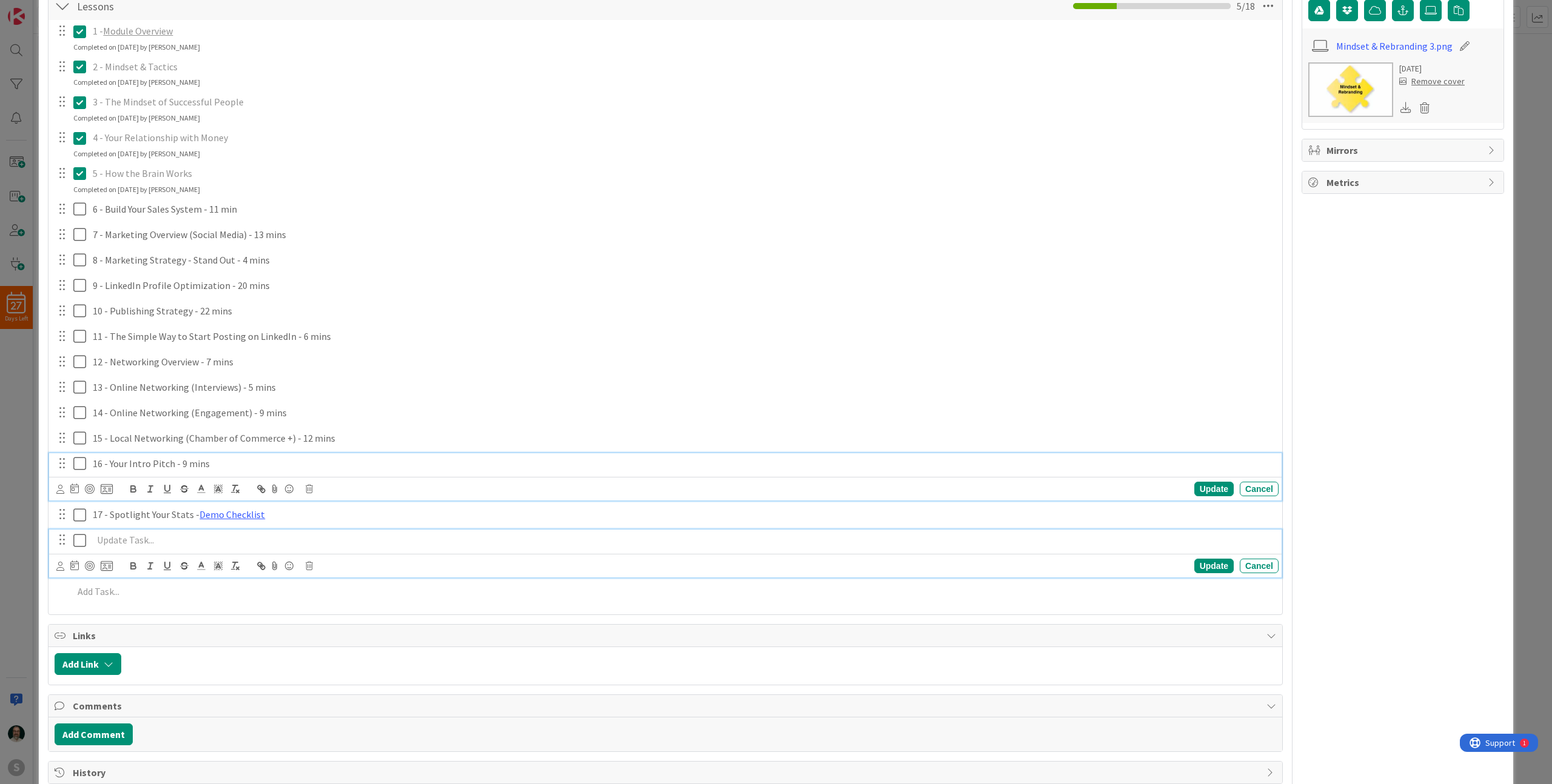
click at [440, 466] on div "16 - Your Intro Pitch - 9 mins Update Cancel" at bounding box center [665, 477] width 1232 height 47
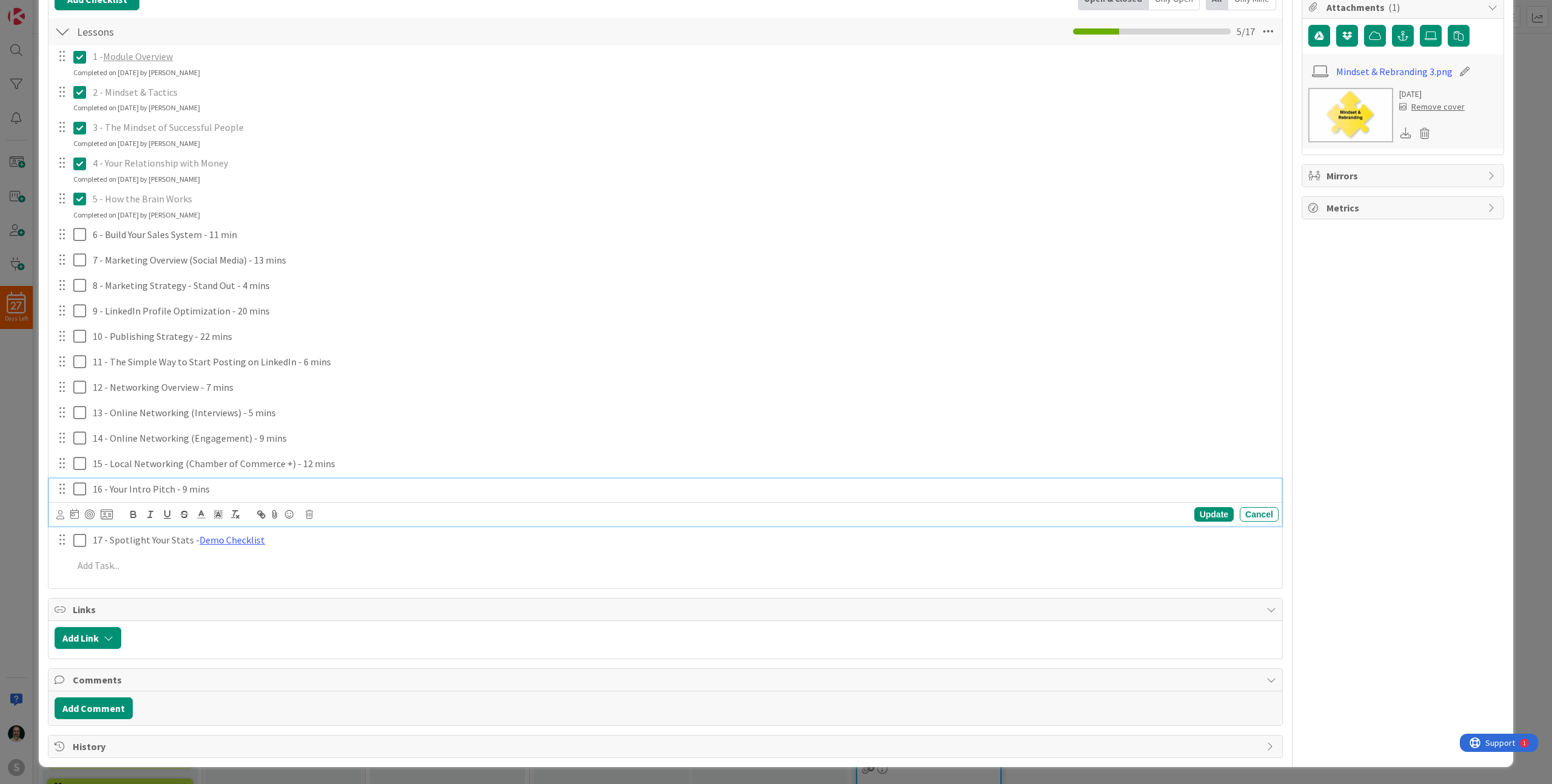
scroll to position [220, 0]
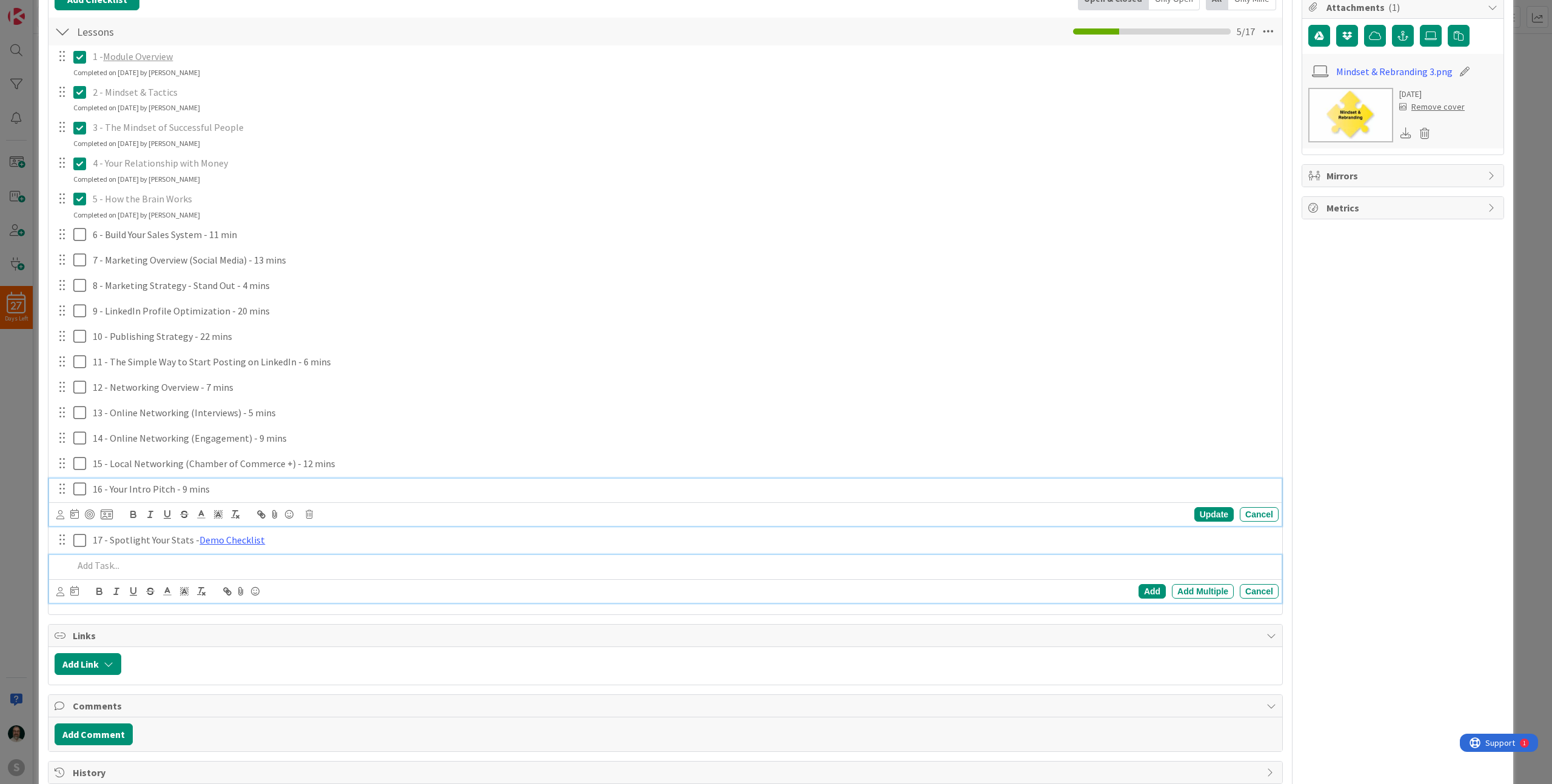
click at [103, 569] on div "Add Add Multiple Cancel" at bounding box center [665, 579] width 1232 height 47
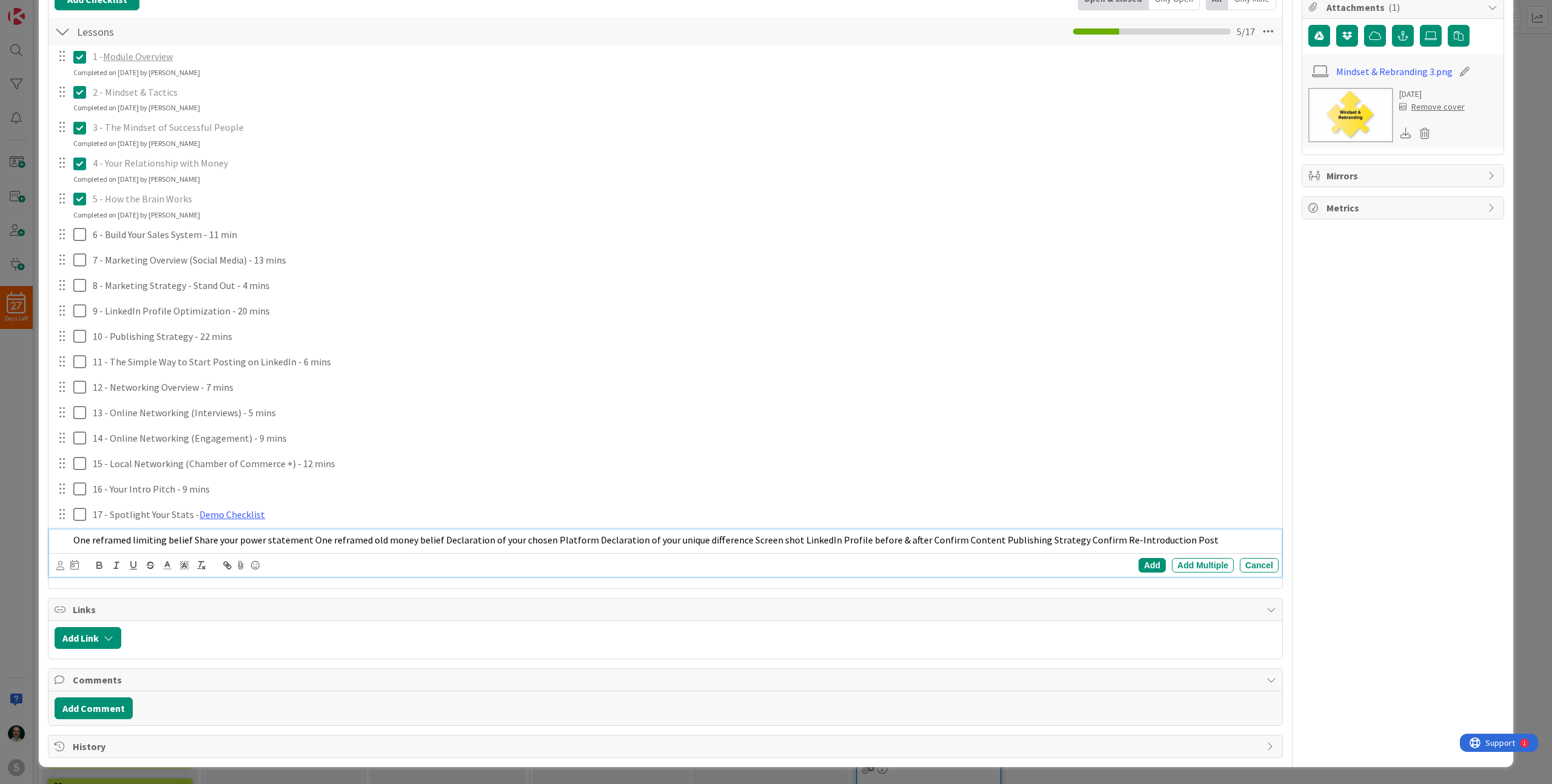
click at [188, 539] on span "One reframed limiting belief Share your power statement One reframed old money …" at bounding box center [645, 540] width 1145 height 12
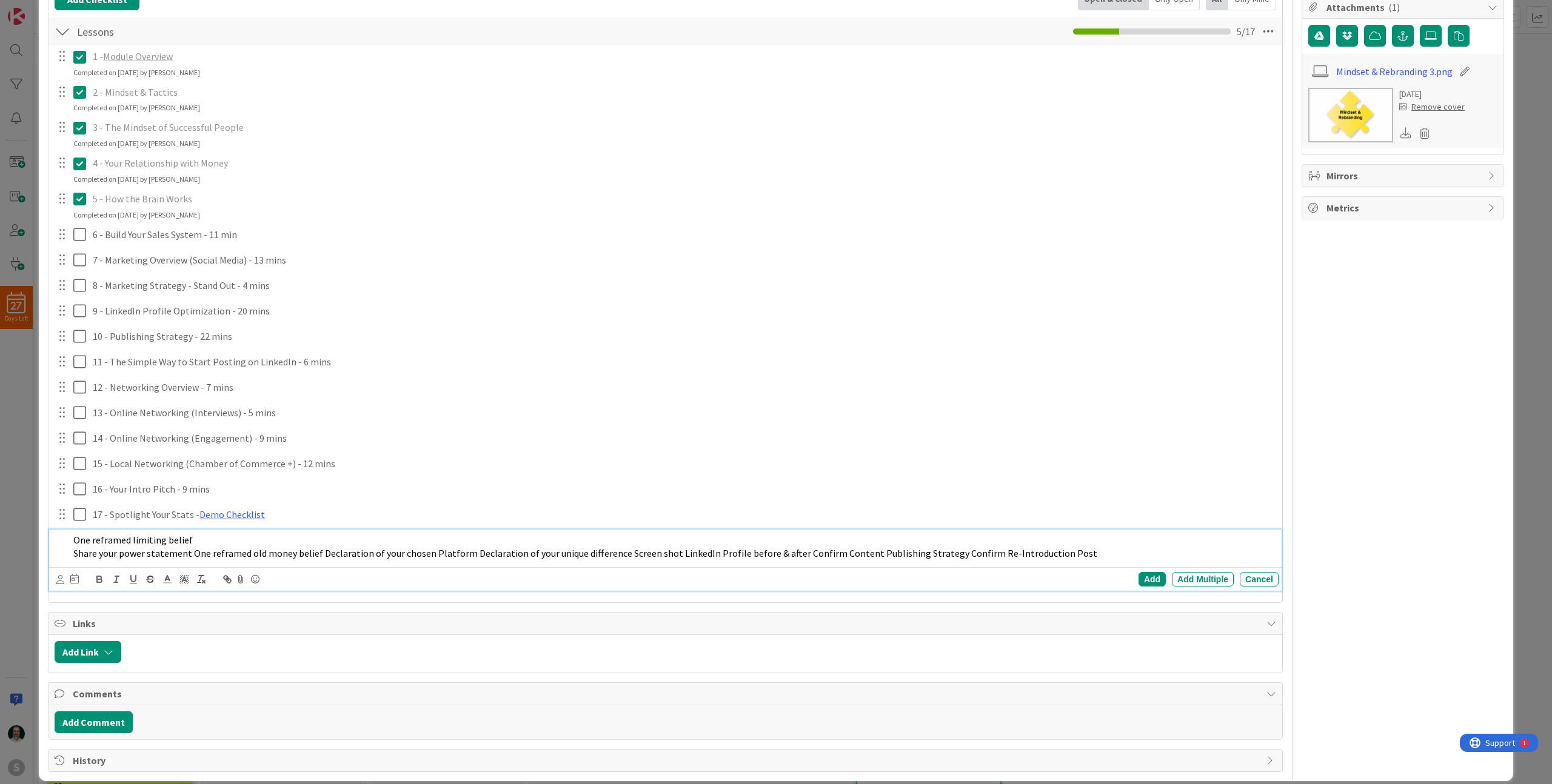
click at [190, 552] on span "Share your power statement One reframed old money belief Declaration of your ch…" at bounding box center [585, 553] width 1024 height 12
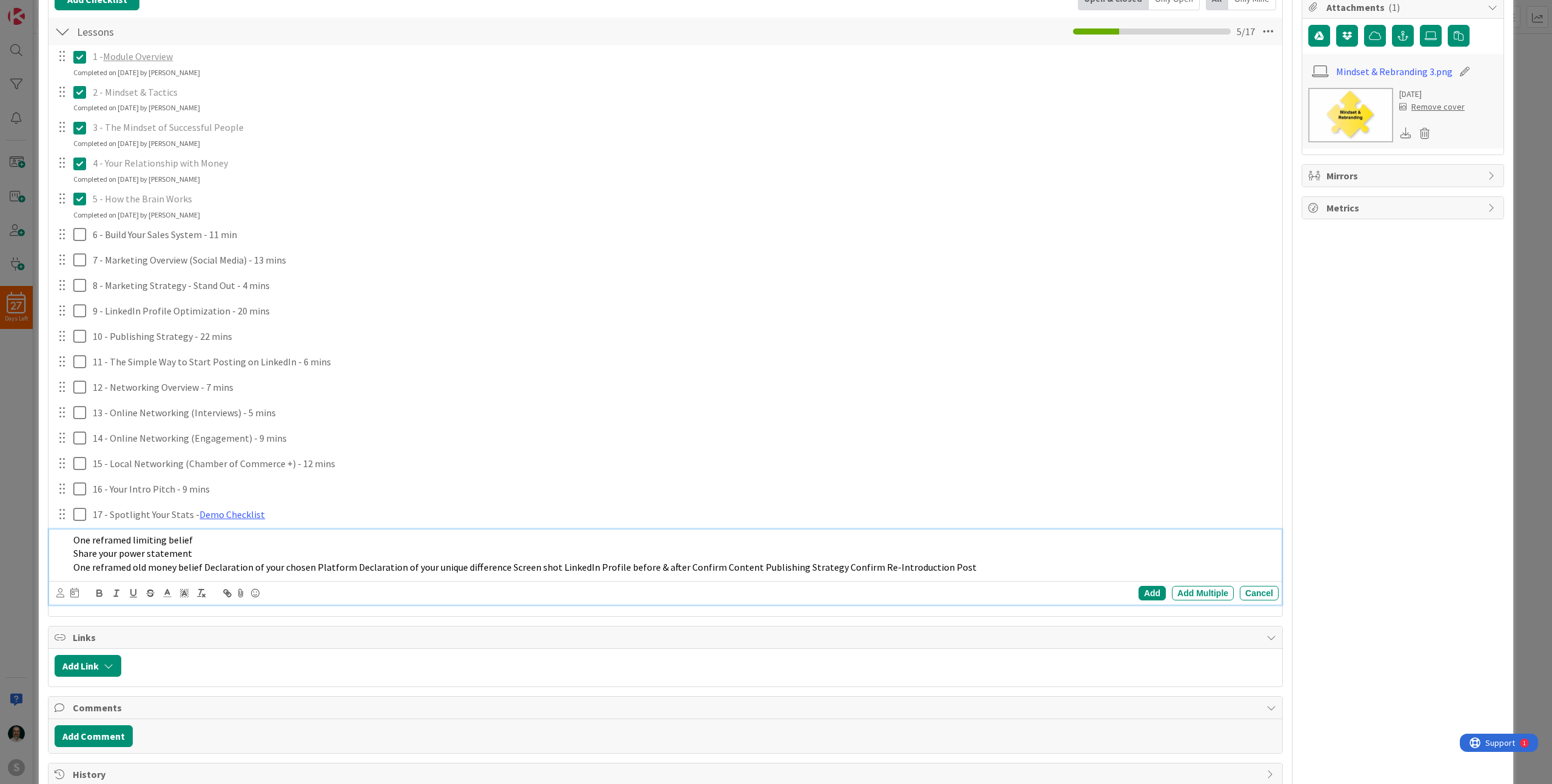
click at [201, 565] on span "One reframed old money belief Declaration of your chosen Platform Declaration o…" at bounding box center [524, 567] width 903 height 12
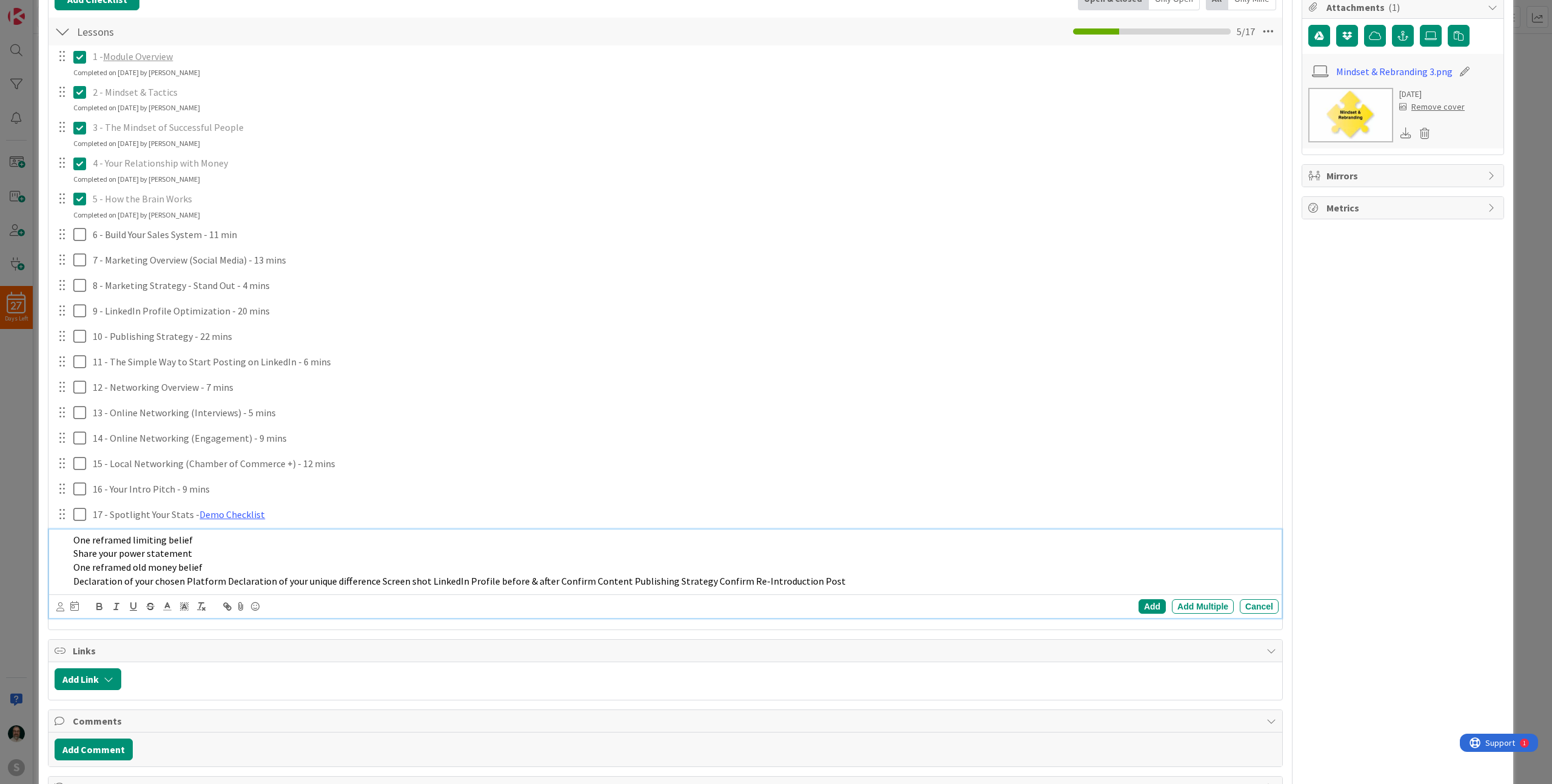
click at [220, 578] on span "Declaration of your chosen Platform Declaration of your unique difference Scree…" at bounding box center [459, 581] width 773 height 12
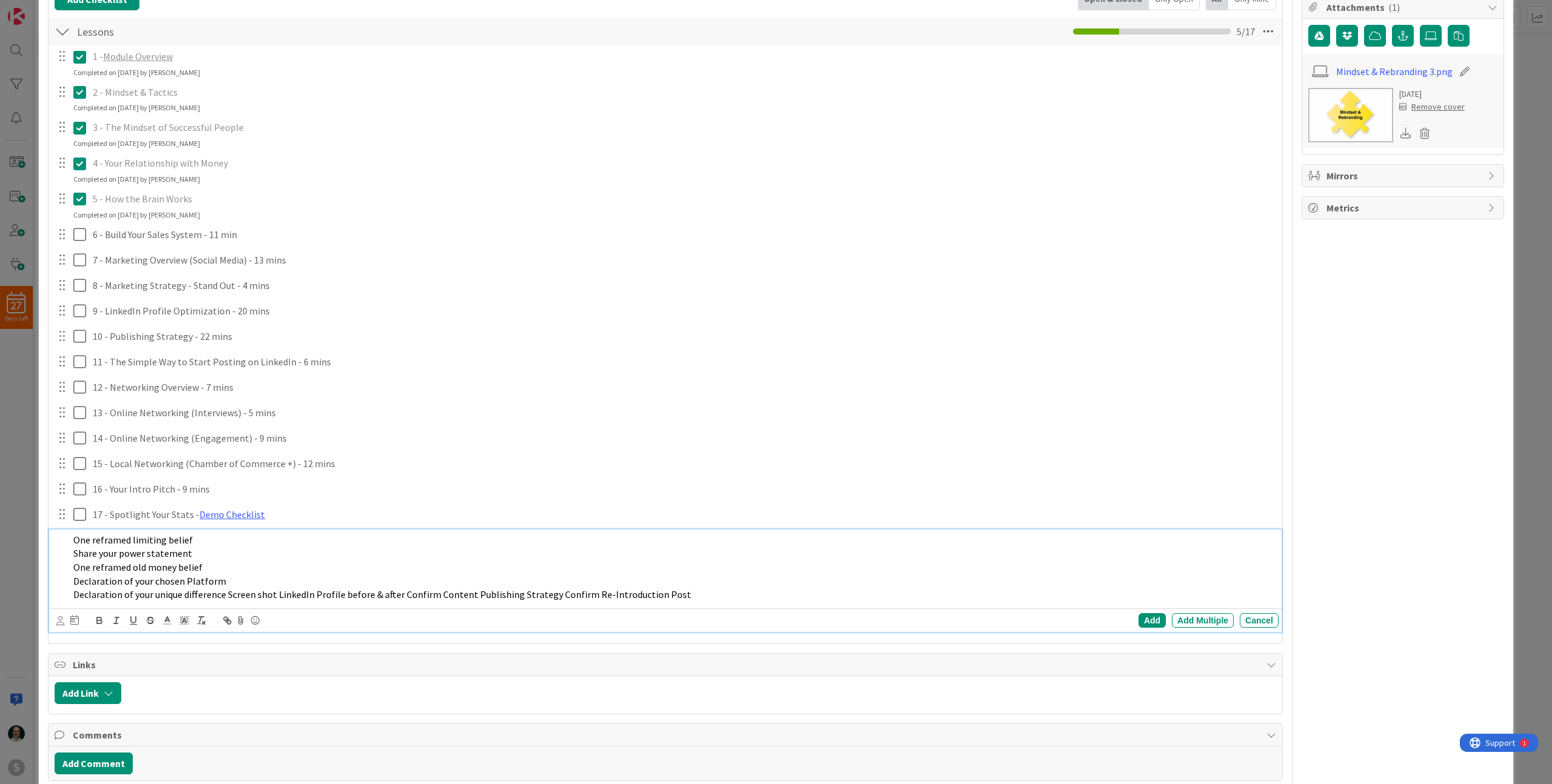
click at [227, 593] on span "Declaration of your unique difference Screen shot LinkedIn Profile before & aft…" at bounding box center [382, 594] width 618 height 12
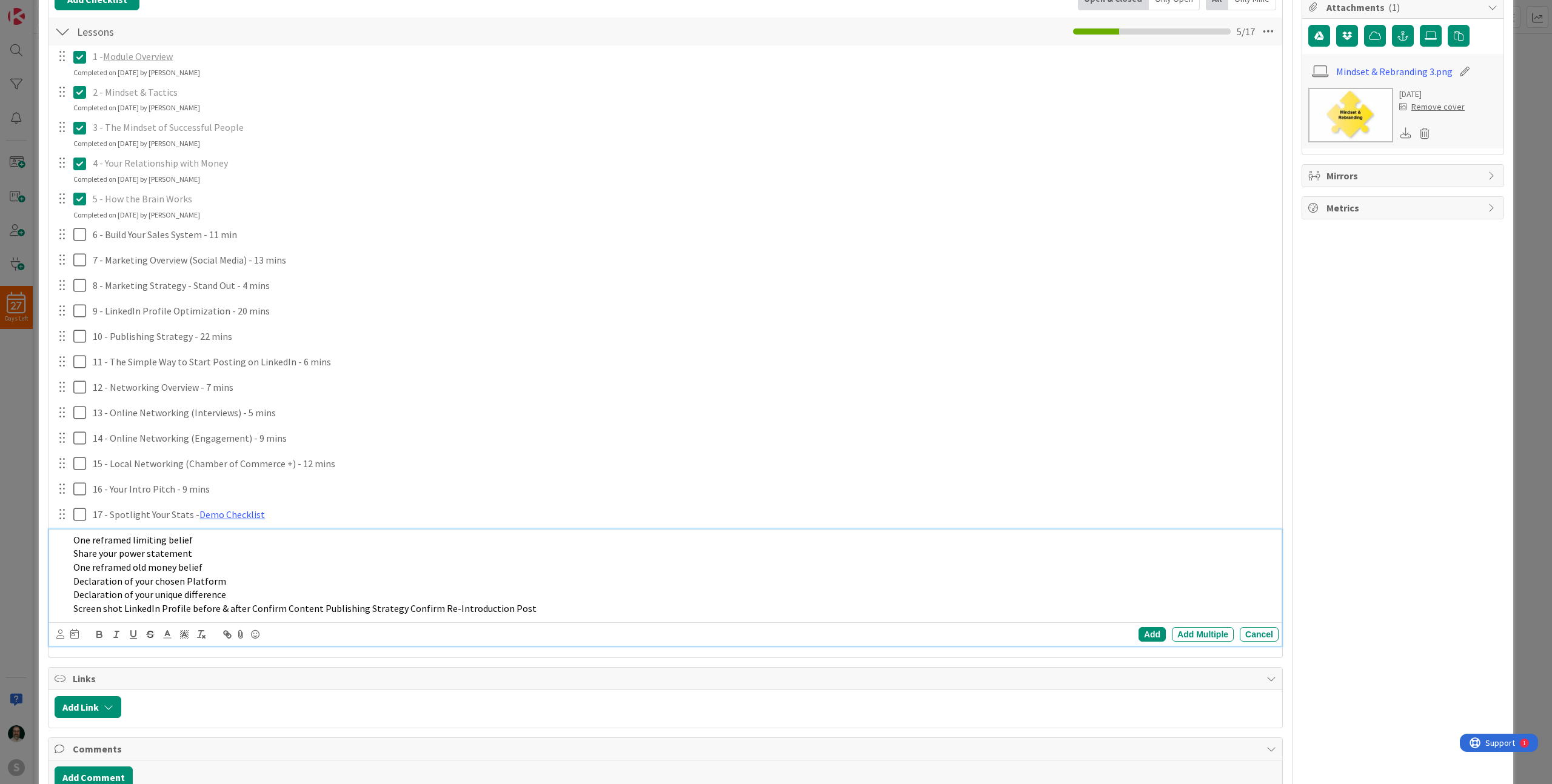
click at [244, 607] on span "Screen shot LinkedIn Profile before & after Confirm Content Publishing Strategy…" at bounding box center [305, 608] width 463 height 12
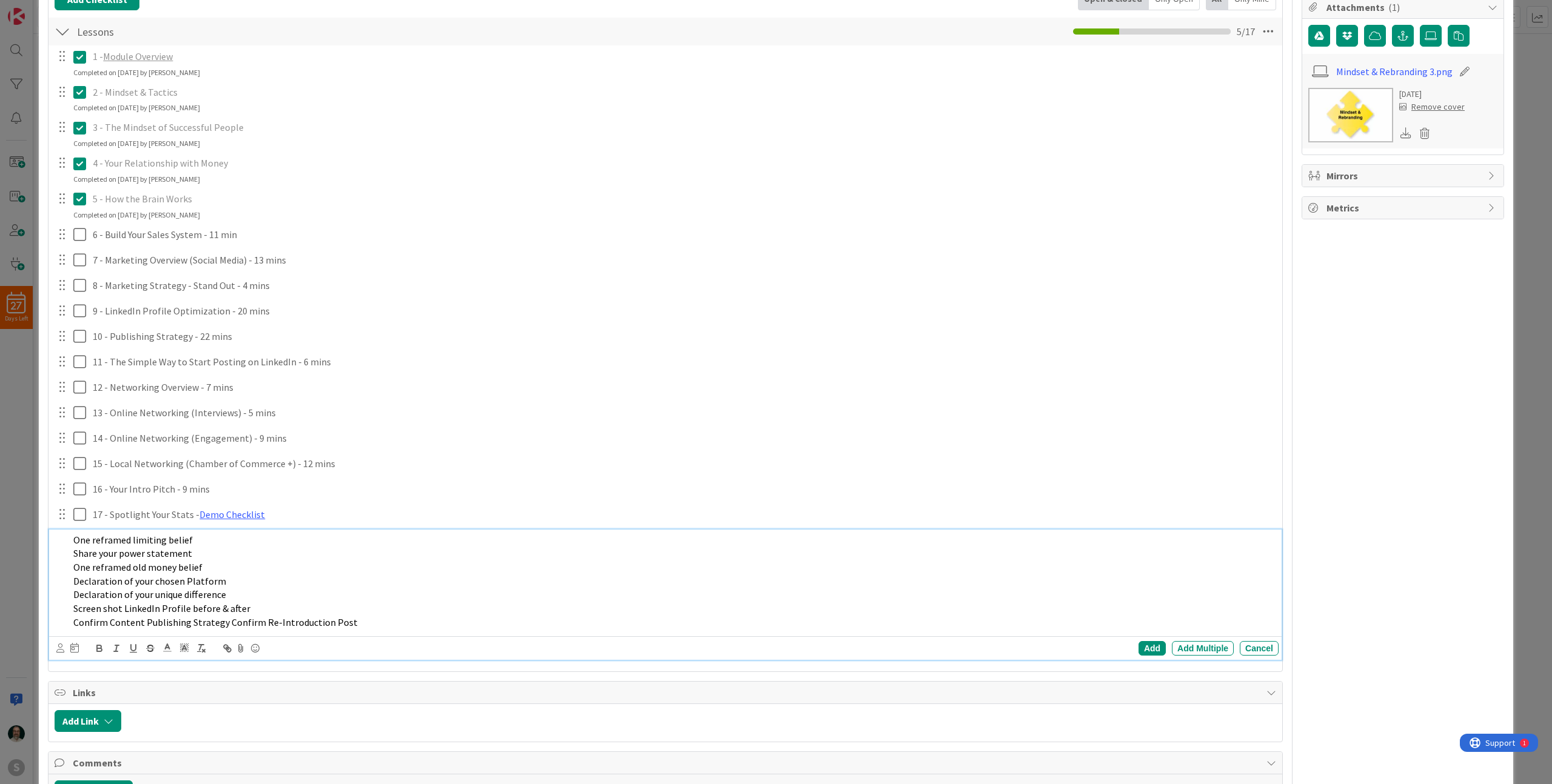
click at [222, 623] on span "Confirm Content Publishing Strategy Confirm Re-Introduction Post" at bounding box center [215, 622] width 284 height 12
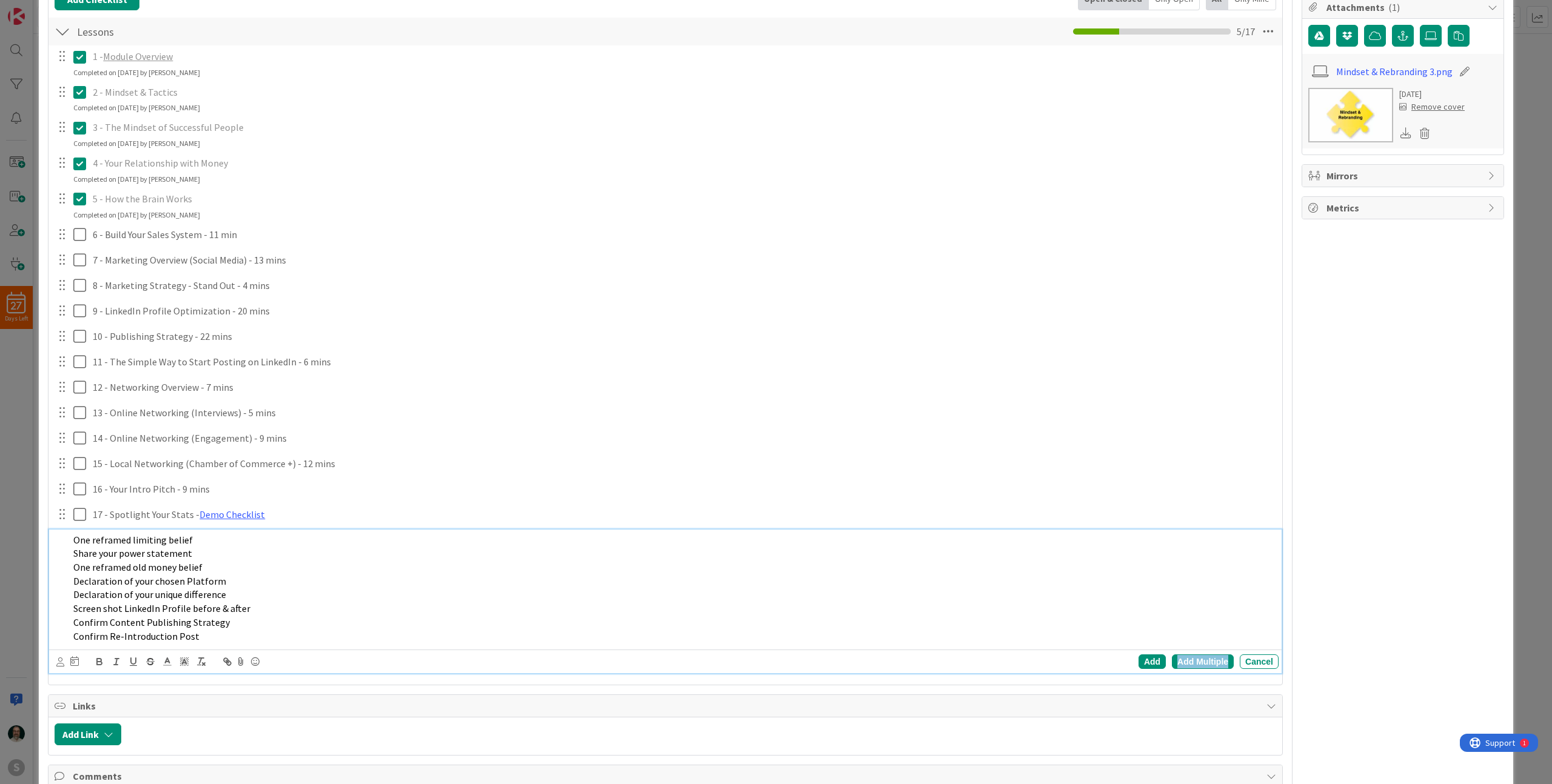
click at [1192, 661] on div "Add Multiple" at bounding box center [1202, 662] width 62 height 14
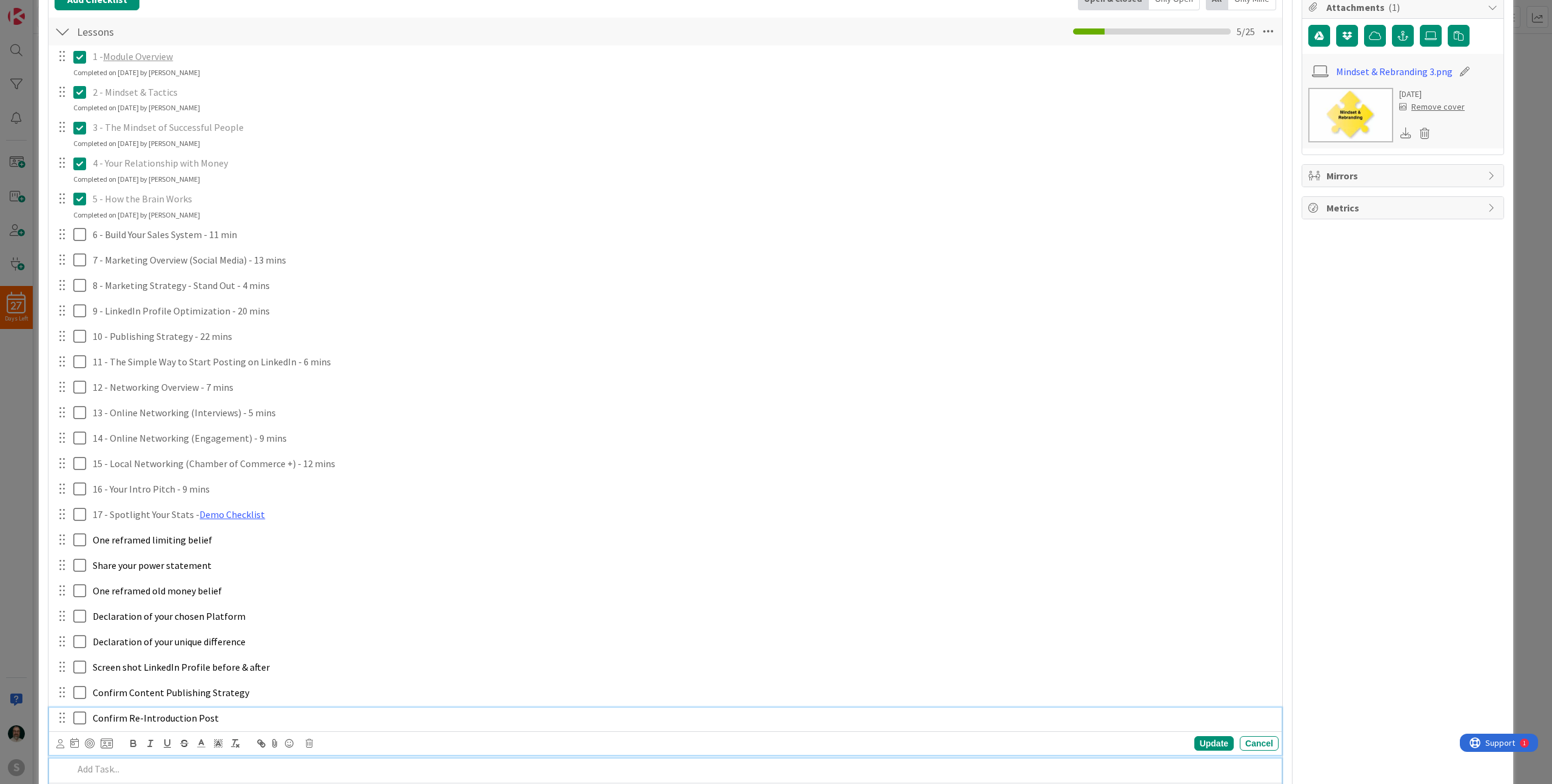
scroll to position [246, 0]
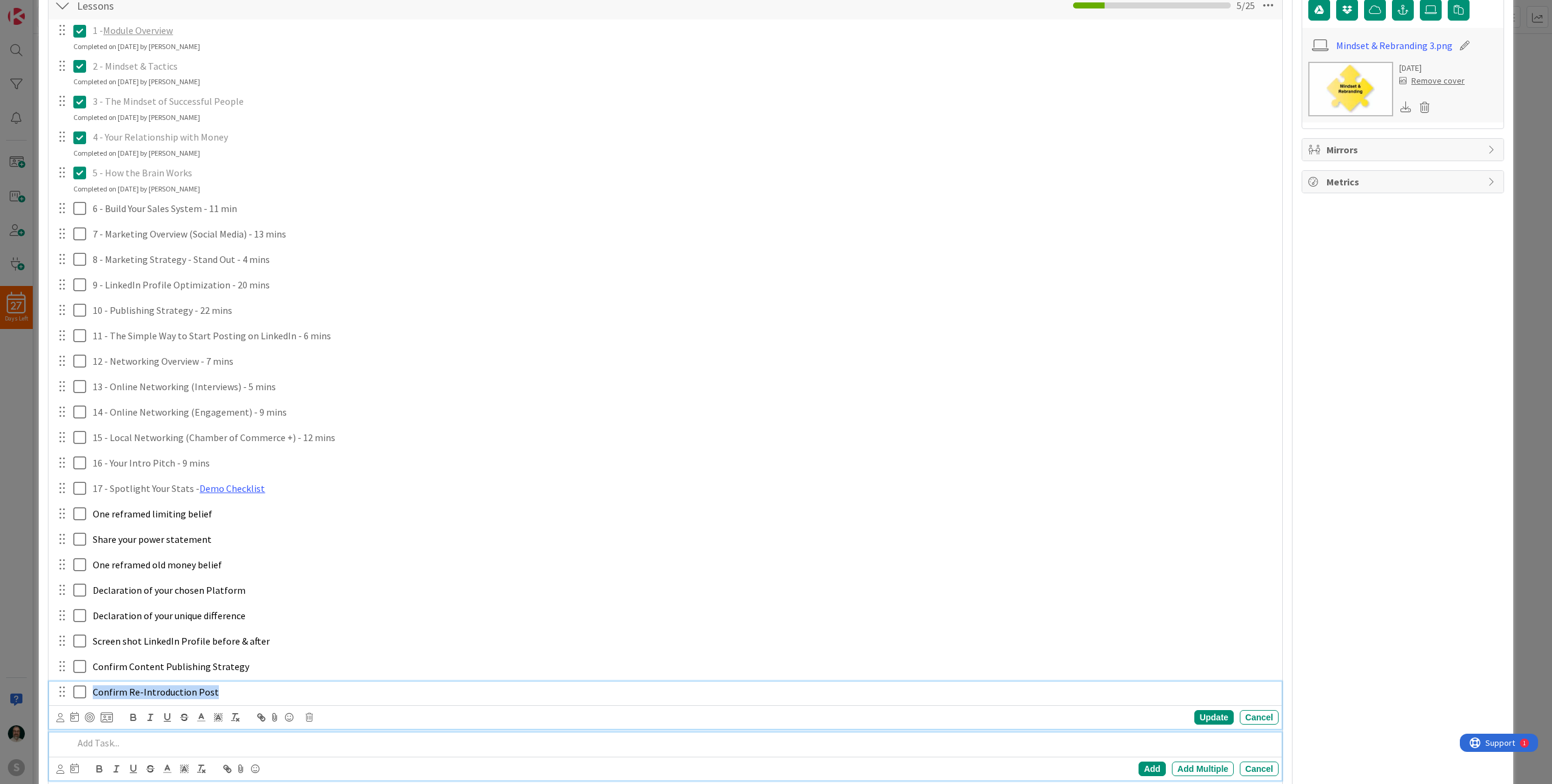
drag, startPoint x: 252, startPoint y: 720, endPoint x: 167, endPoint y: 635, distance: 120.2
click at [167, 635] on div "1 - Module Overview Update Cancel Completed on [DATE] by [PERSON_NAME] 2 - Mind…" at bounding box center [664, 401] width 1222 height 766
click at [110, 717] on icon at bounding box center [106, 717] width 12 height 10
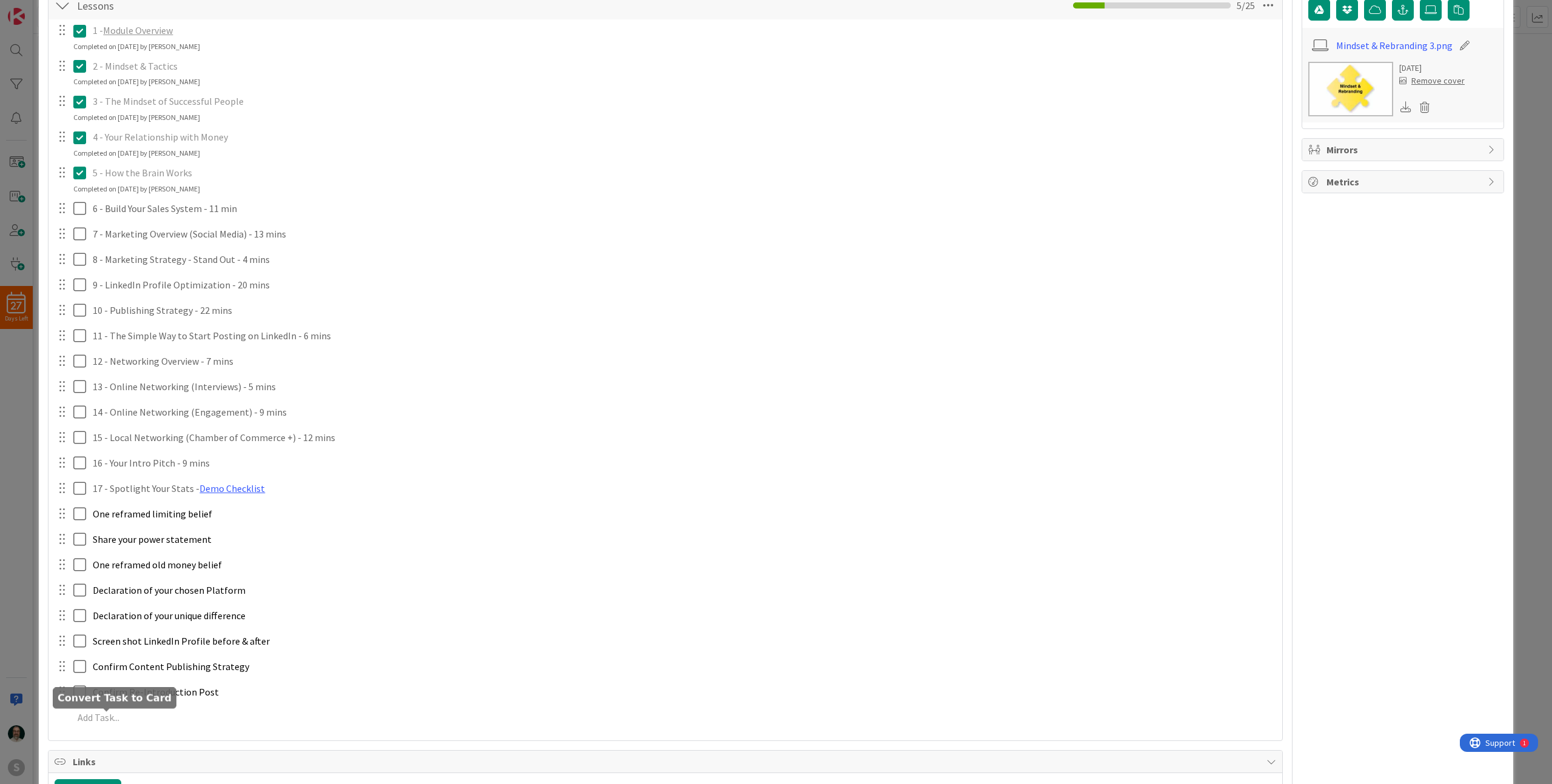
scroll to position [423, 0]
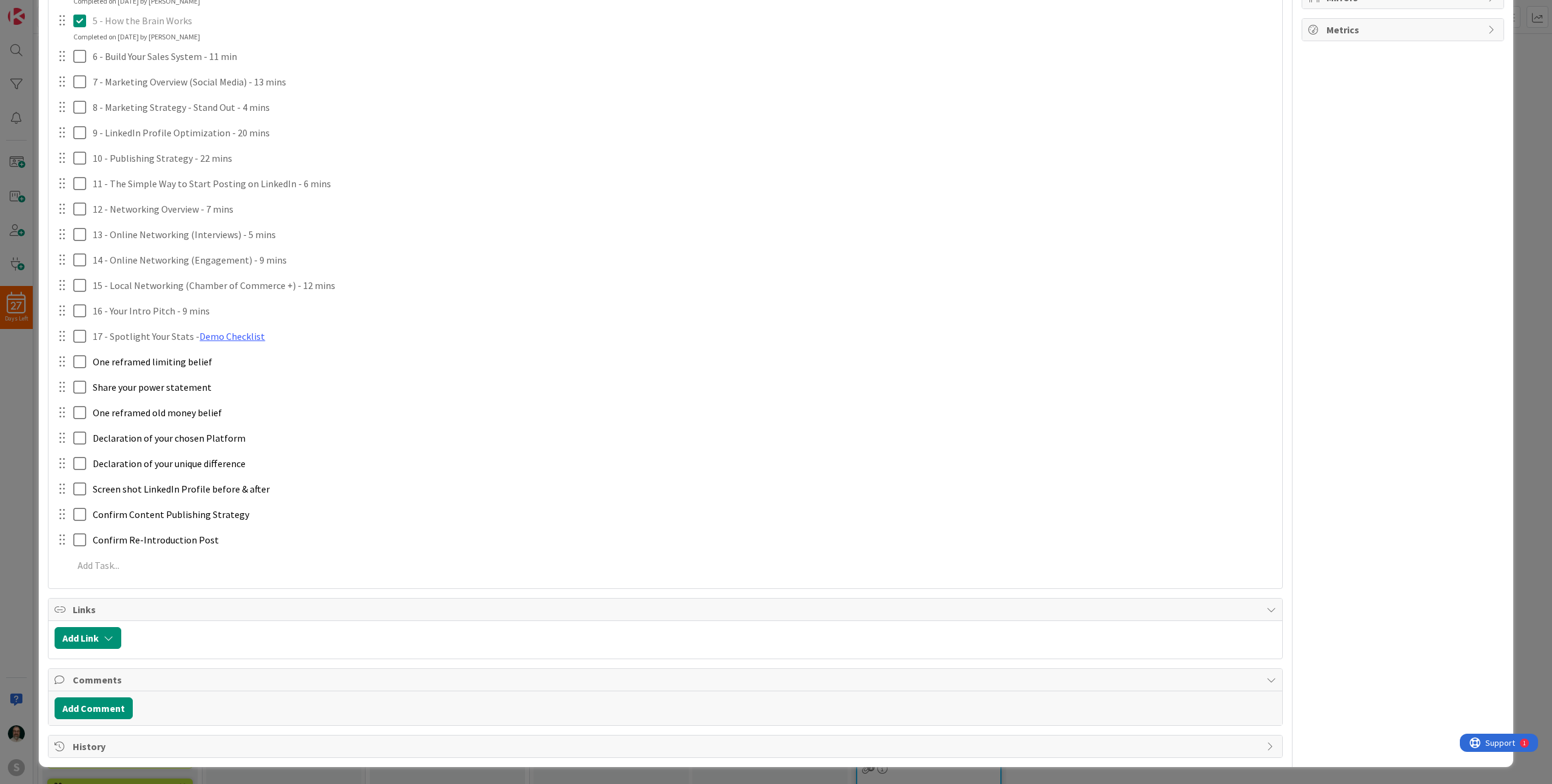
click at [0, 0] on icon at bounding box center [0, 0] width 0 height 0
click at [135, 515] on div "1 - Module Overview Update Cancel Completed on [DATE] by [PERSON_NAME] 2 - Mind…" at bounding box center [664, 224] width 1222 height 714
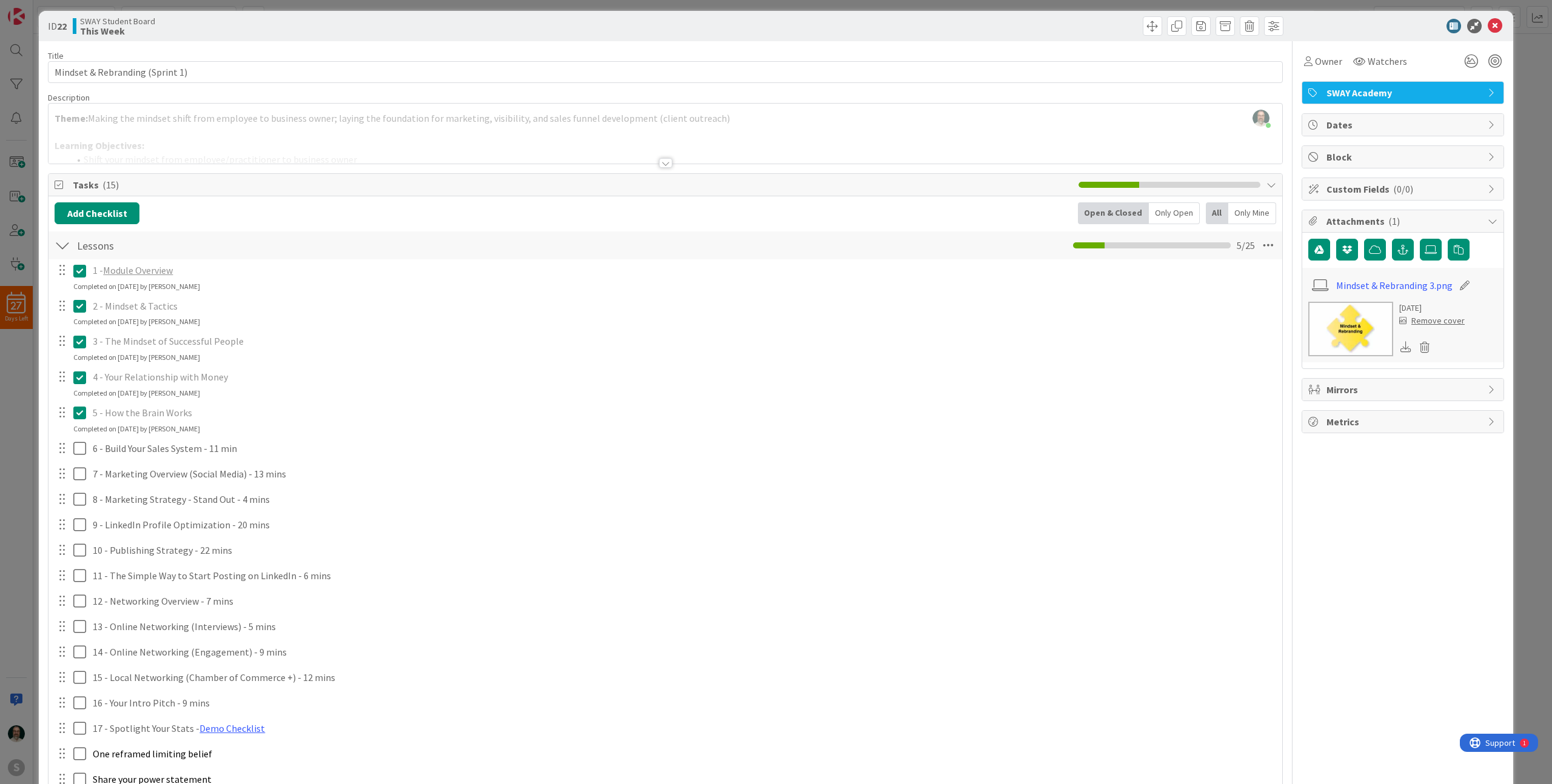
scroll to position [0, 0]
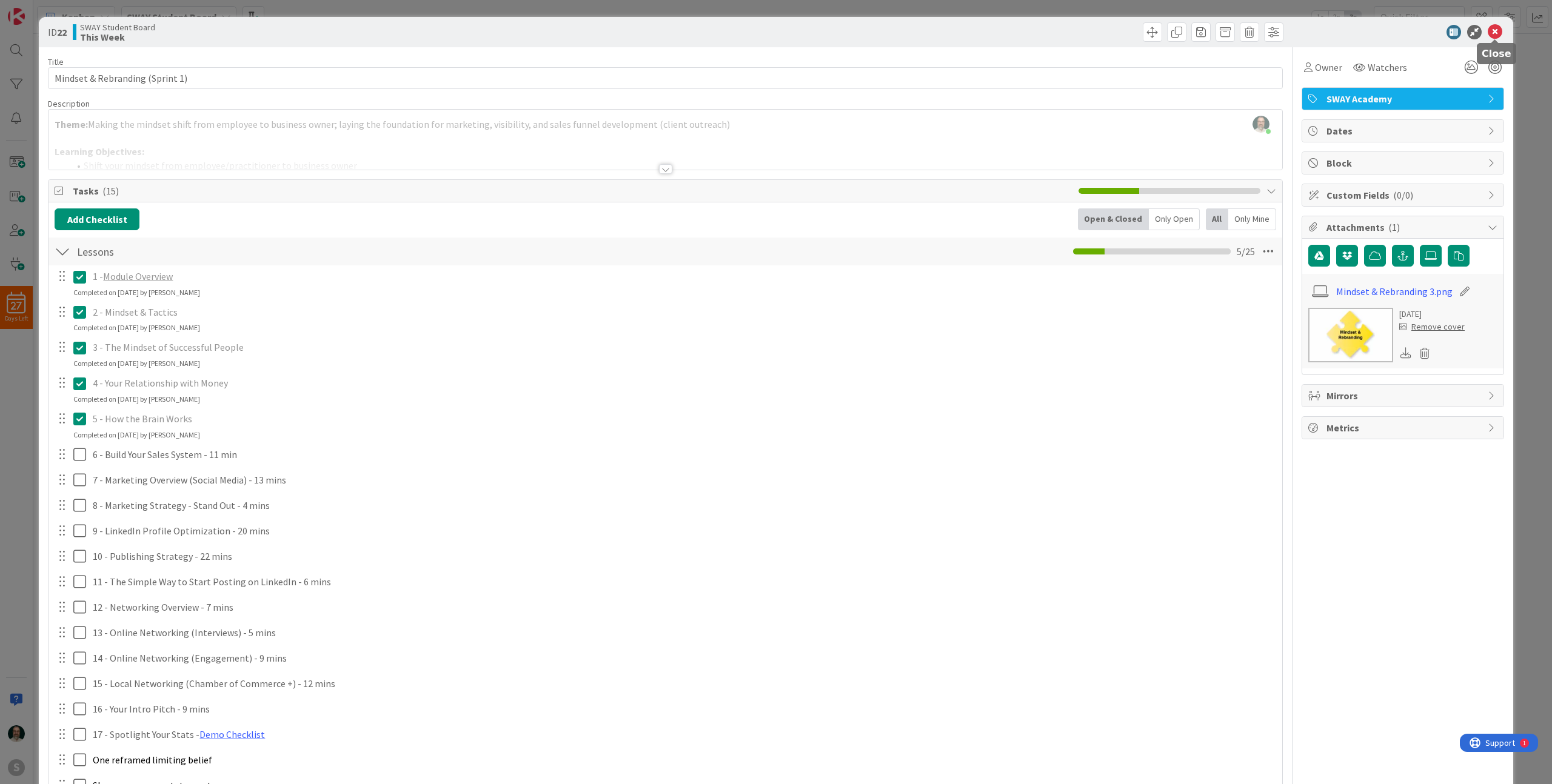
click at [1492, 32] on icon at bounding box center [1494, 31] width 14 height 14
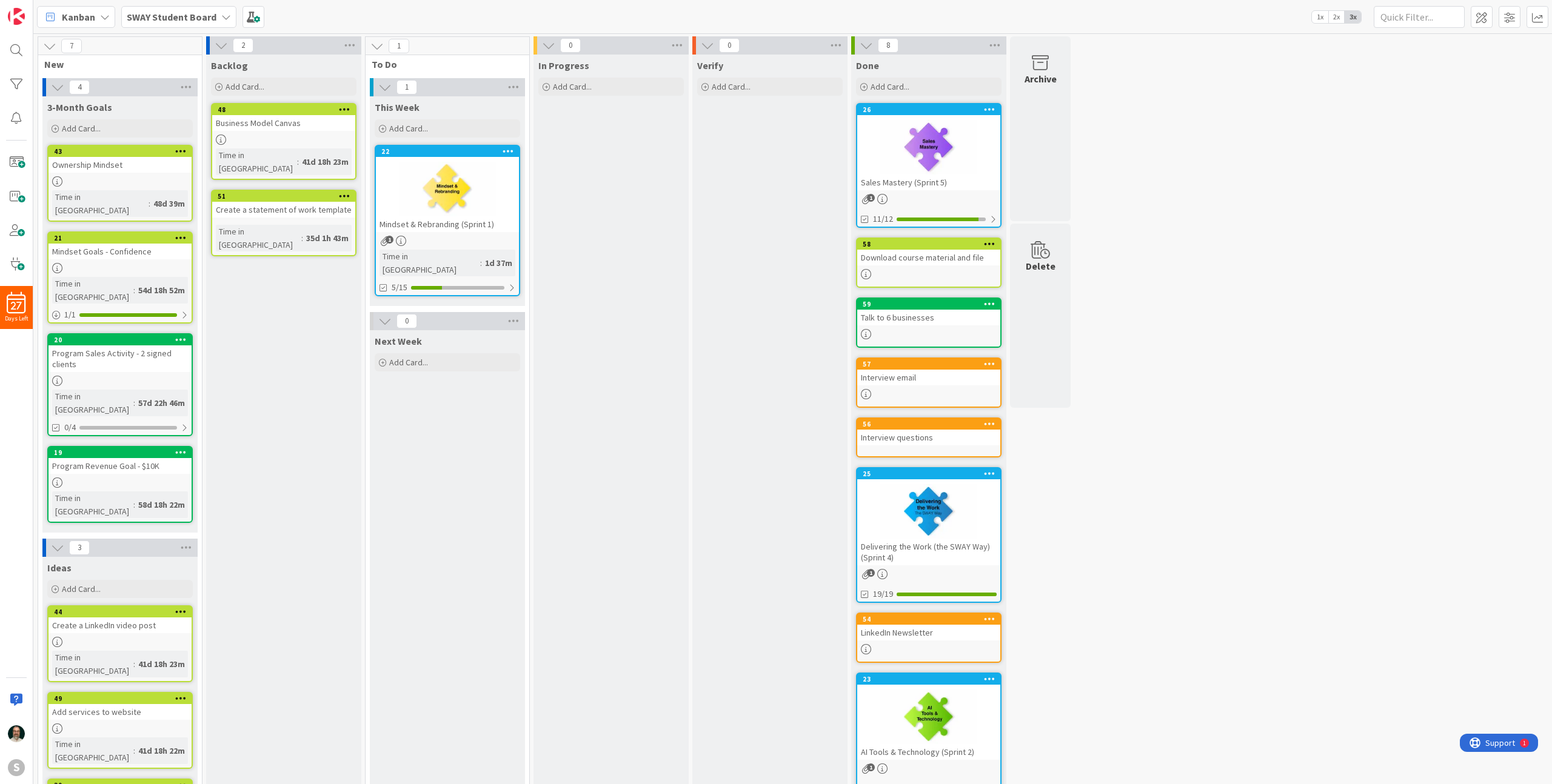
click at [493, 207] on div at bounding box center [447, 188] width 143 height 54
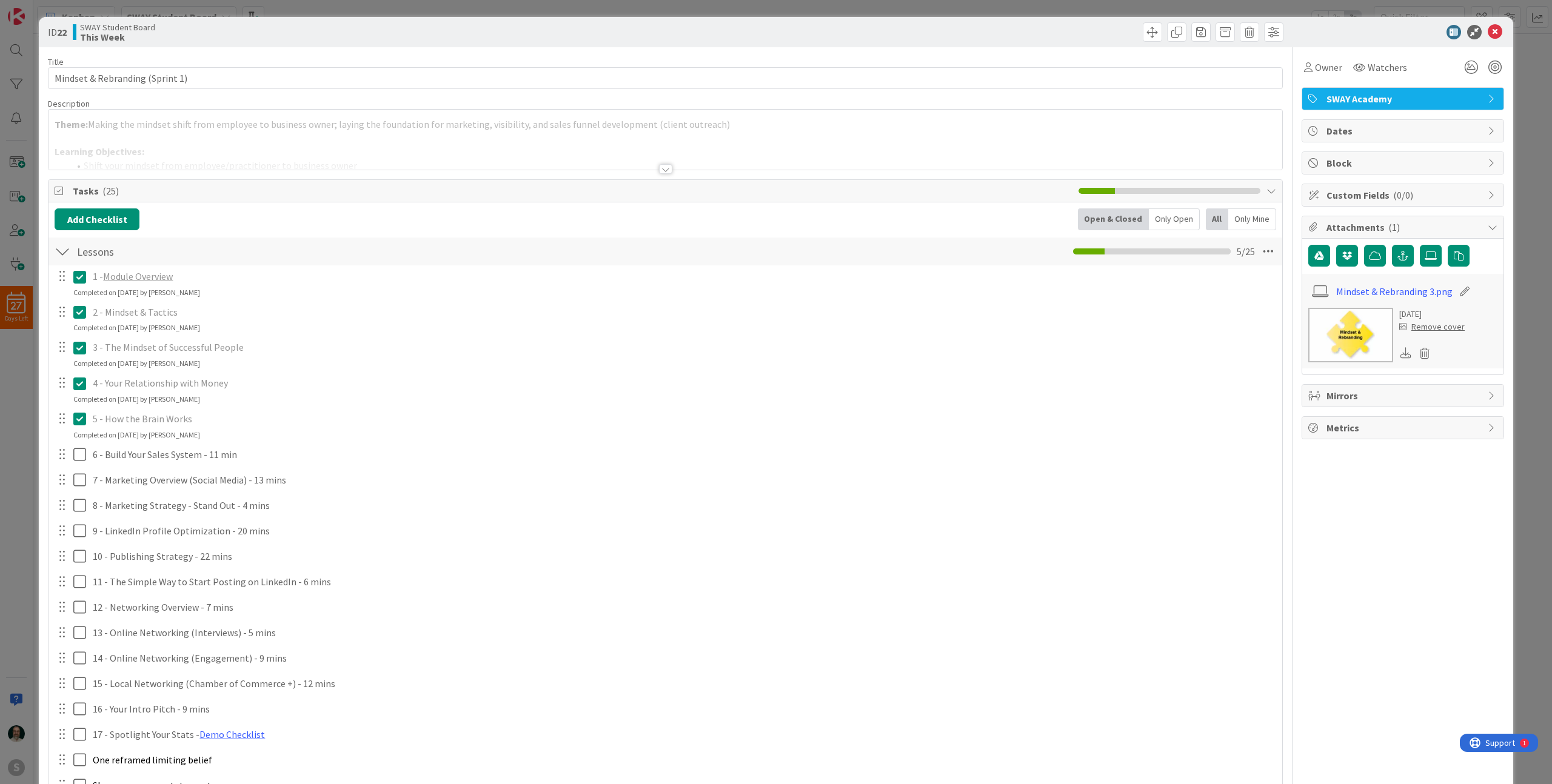
scroll to position [398, 0]
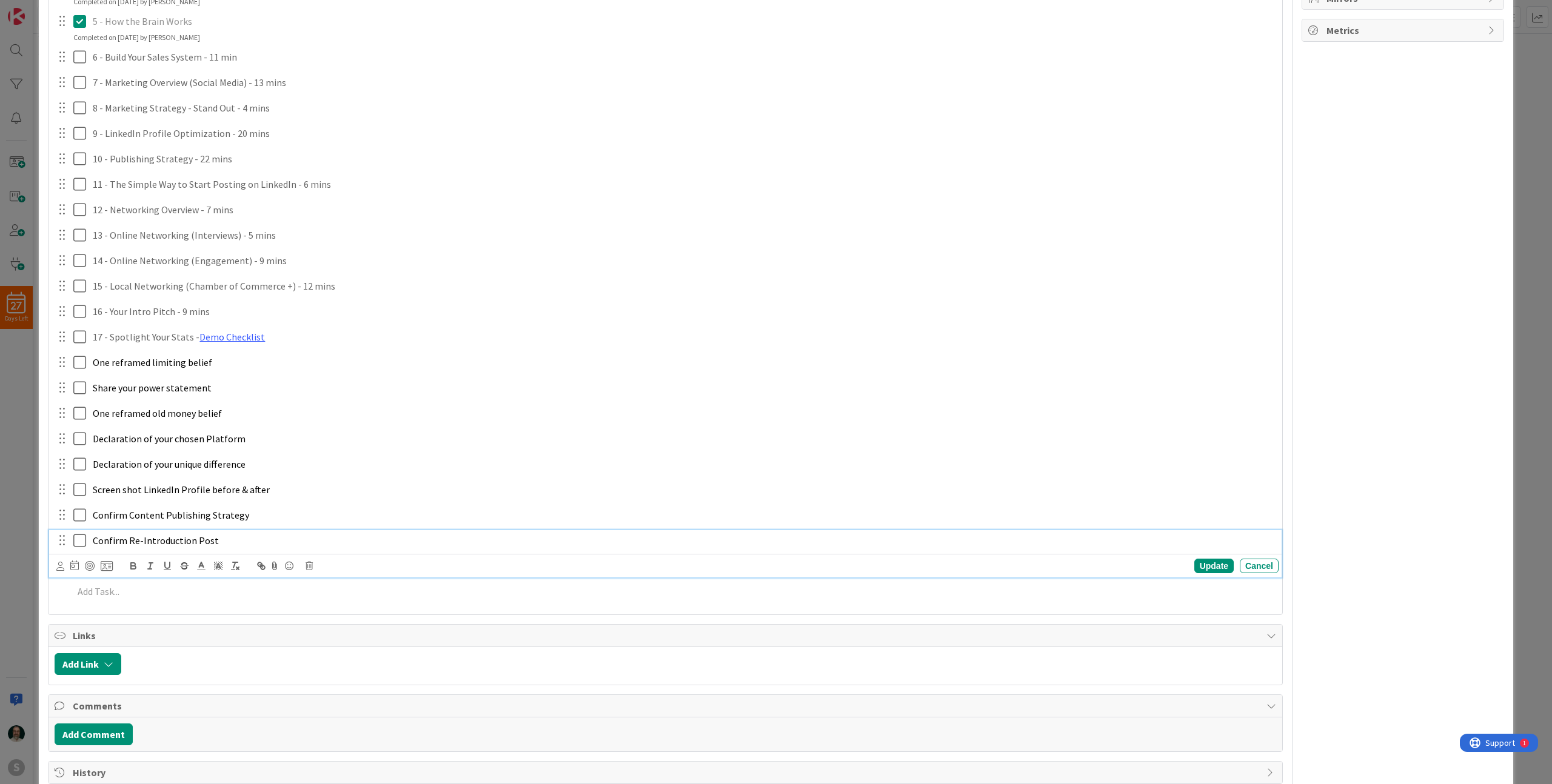
click at [208, 541] on span "Confirm Re-Introduction Post" at bounding box center [156, 540] width 126 height 12
click at [107, 567] on icon at bounding box center [106, 566] width 12 height 10
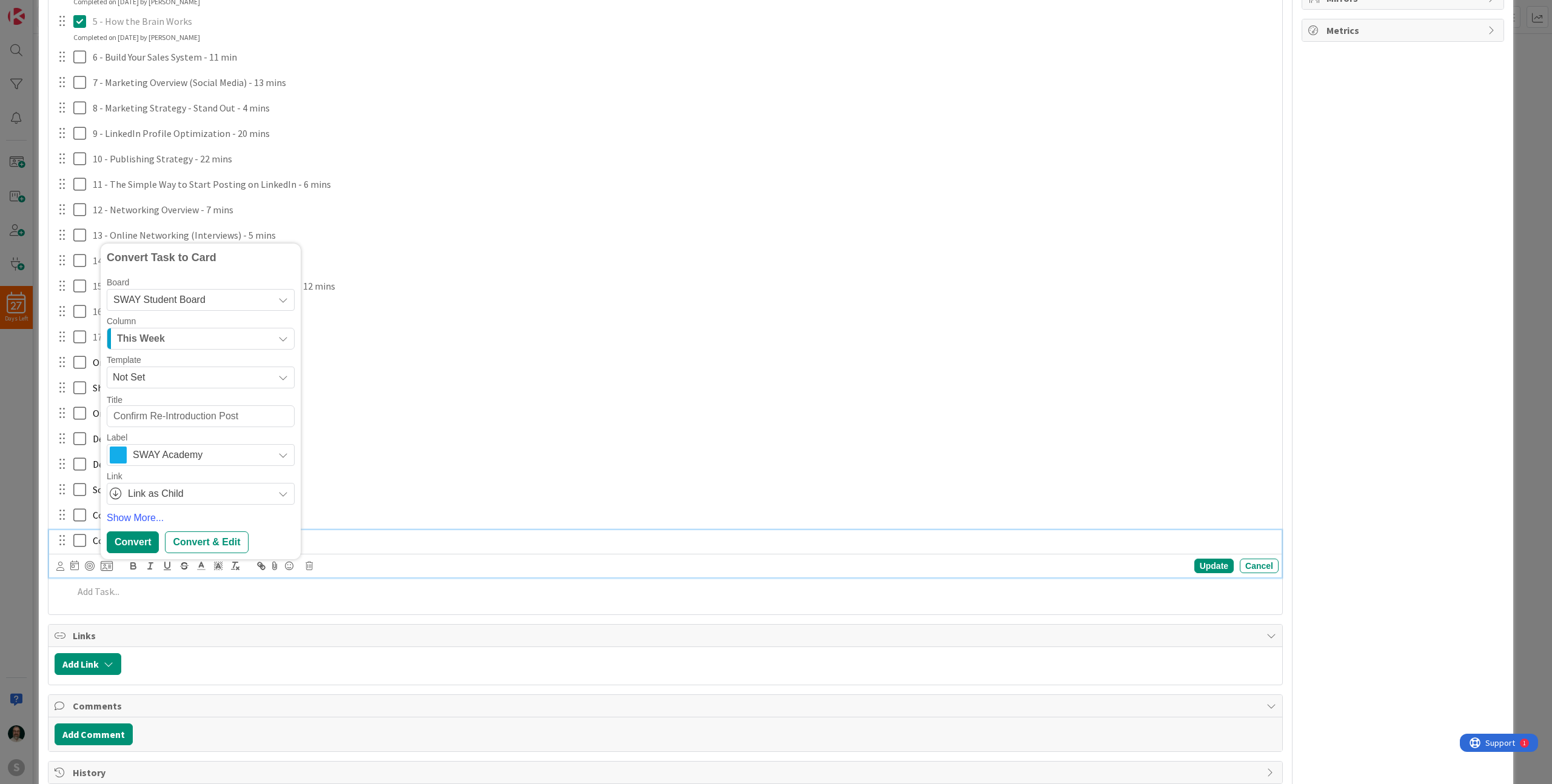
click at [246, 457] on span "SWAY Academy" at bounding box center [200, 456] width 135 height 17
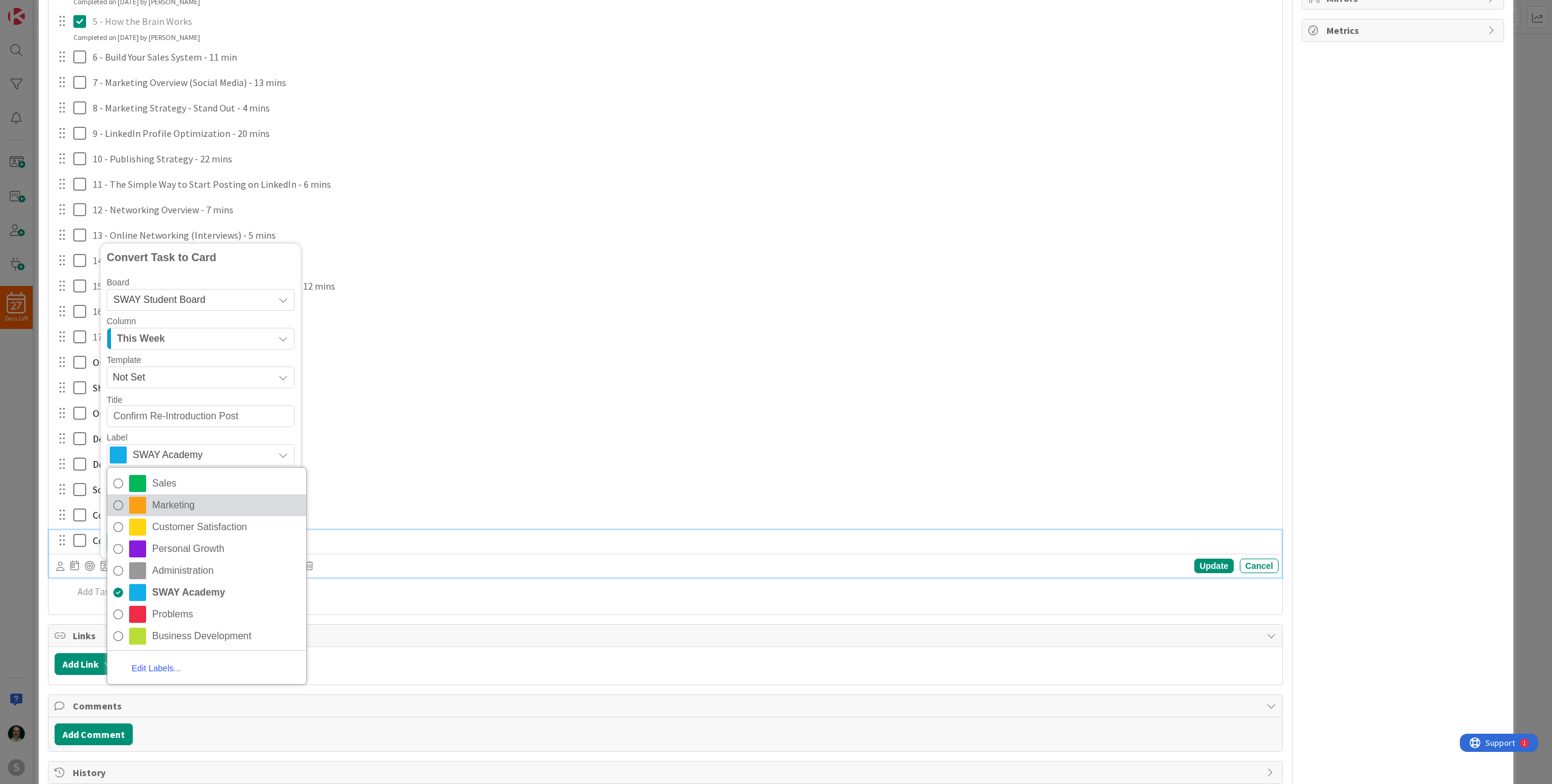
click at [219, 501] on span "Marketing" at bounding box center [226, 505] width 148 height 18
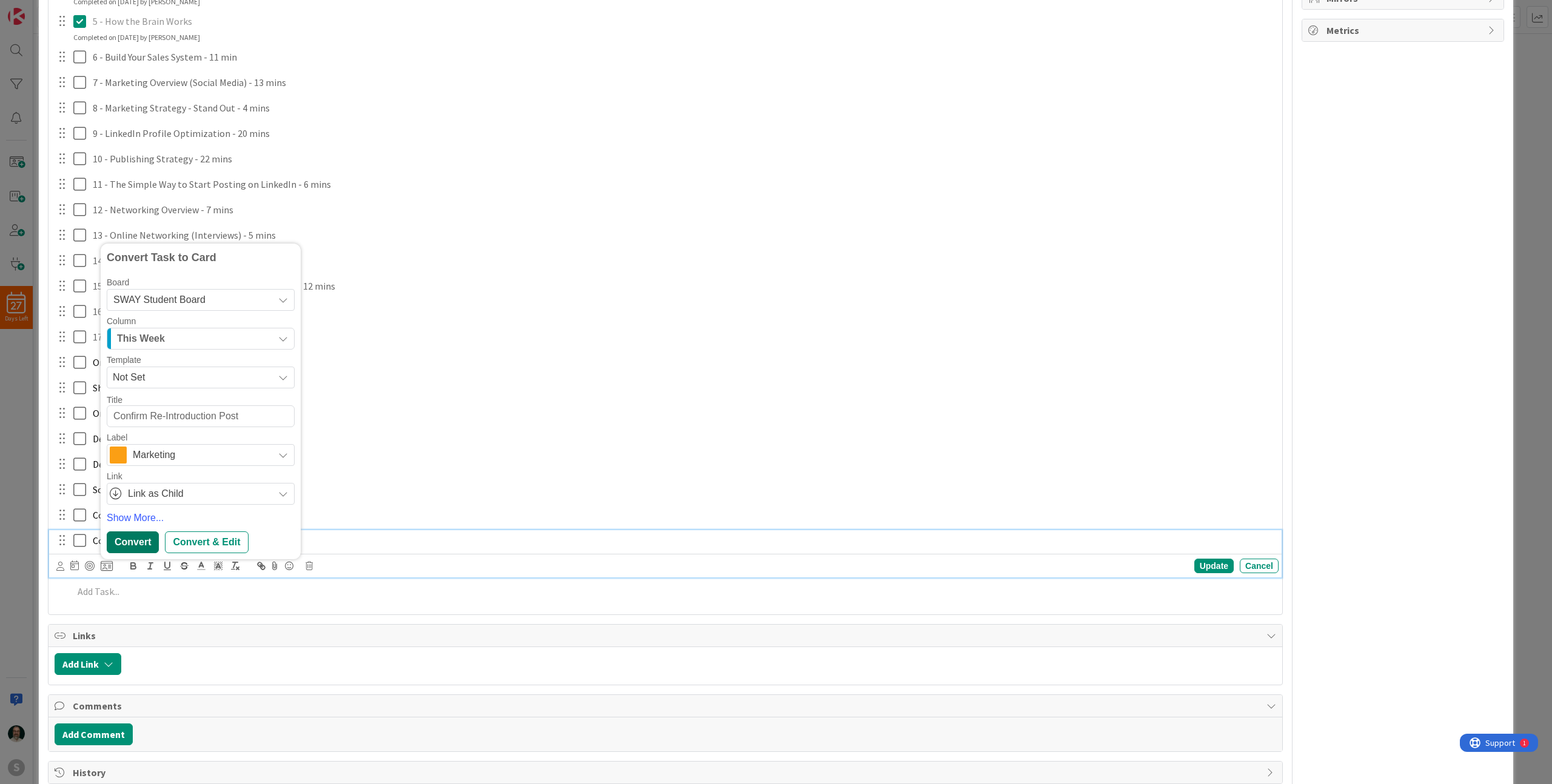
click at [147, 539] on div "Convert" at bounding box center [132, 542] width 52 height 22
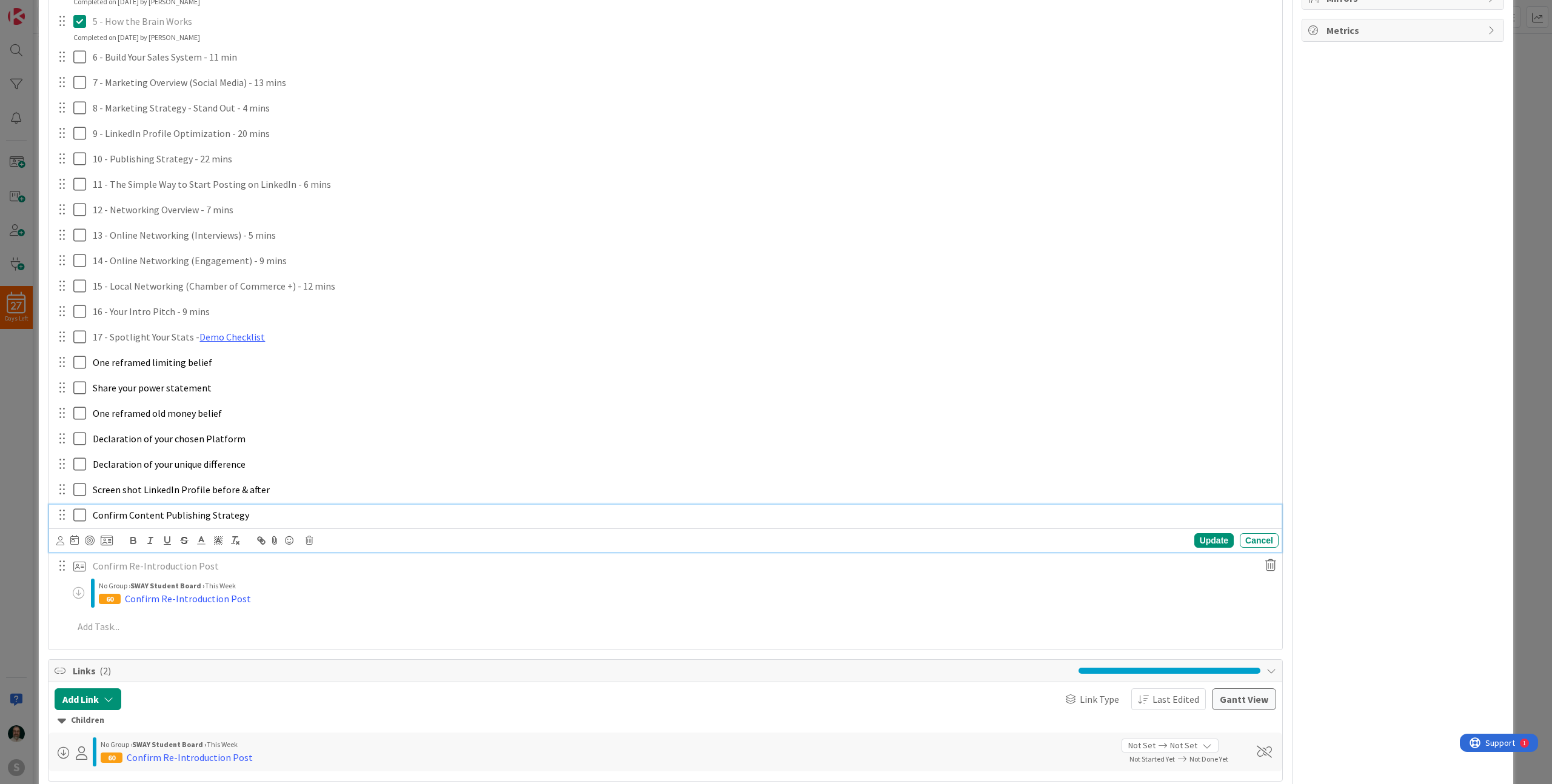
click at [252, 517] on p "Confirm Content Publishing Strategy" at bounding box center [683, 515] width 1181 height 14
click at [108, 542] on icon at bounding box center [106, 540] width 12 height 10
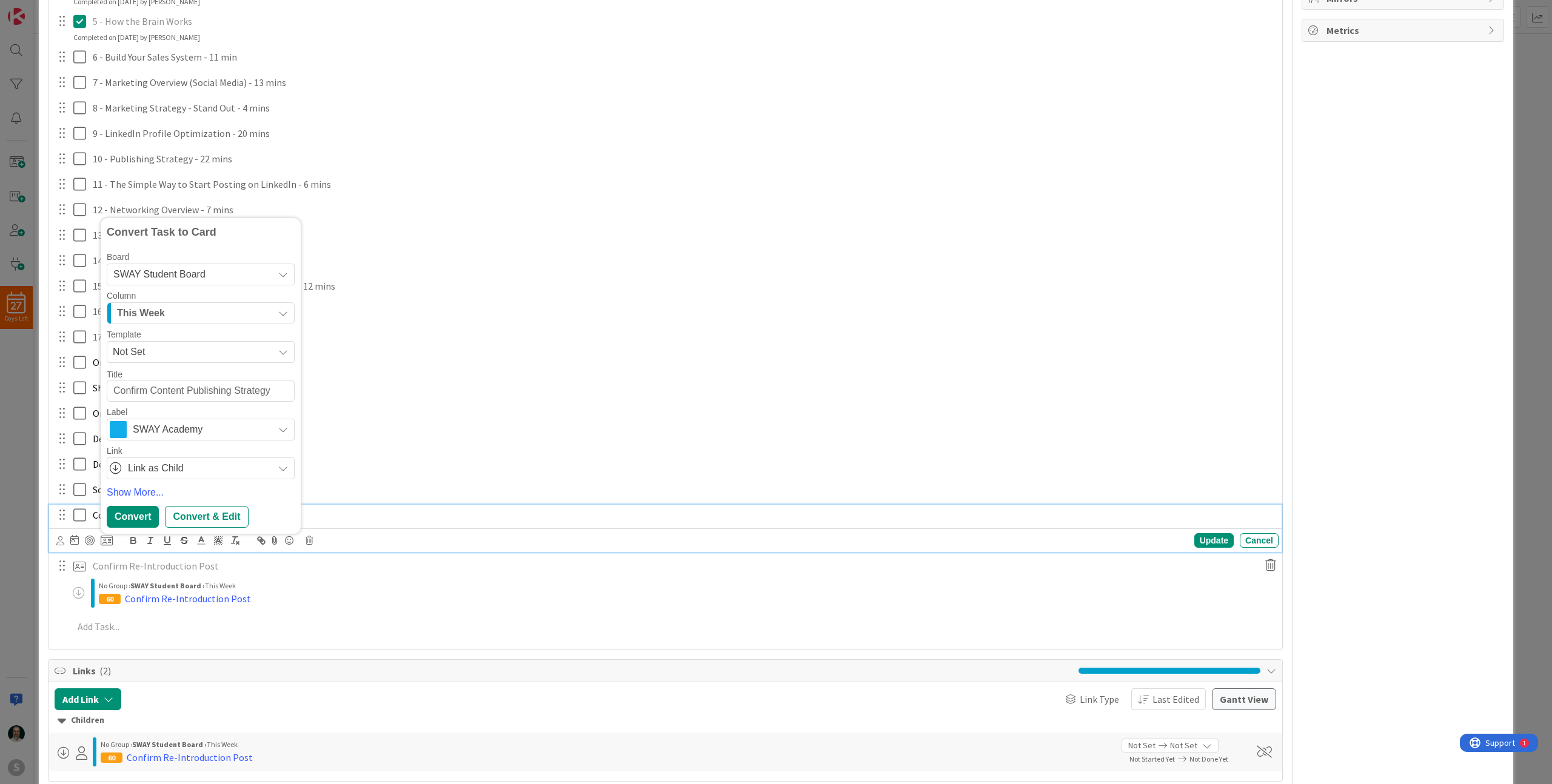
click at [211, 435] on span "SWAY Academy" at bounding box center [200, 430] width 135 height 17
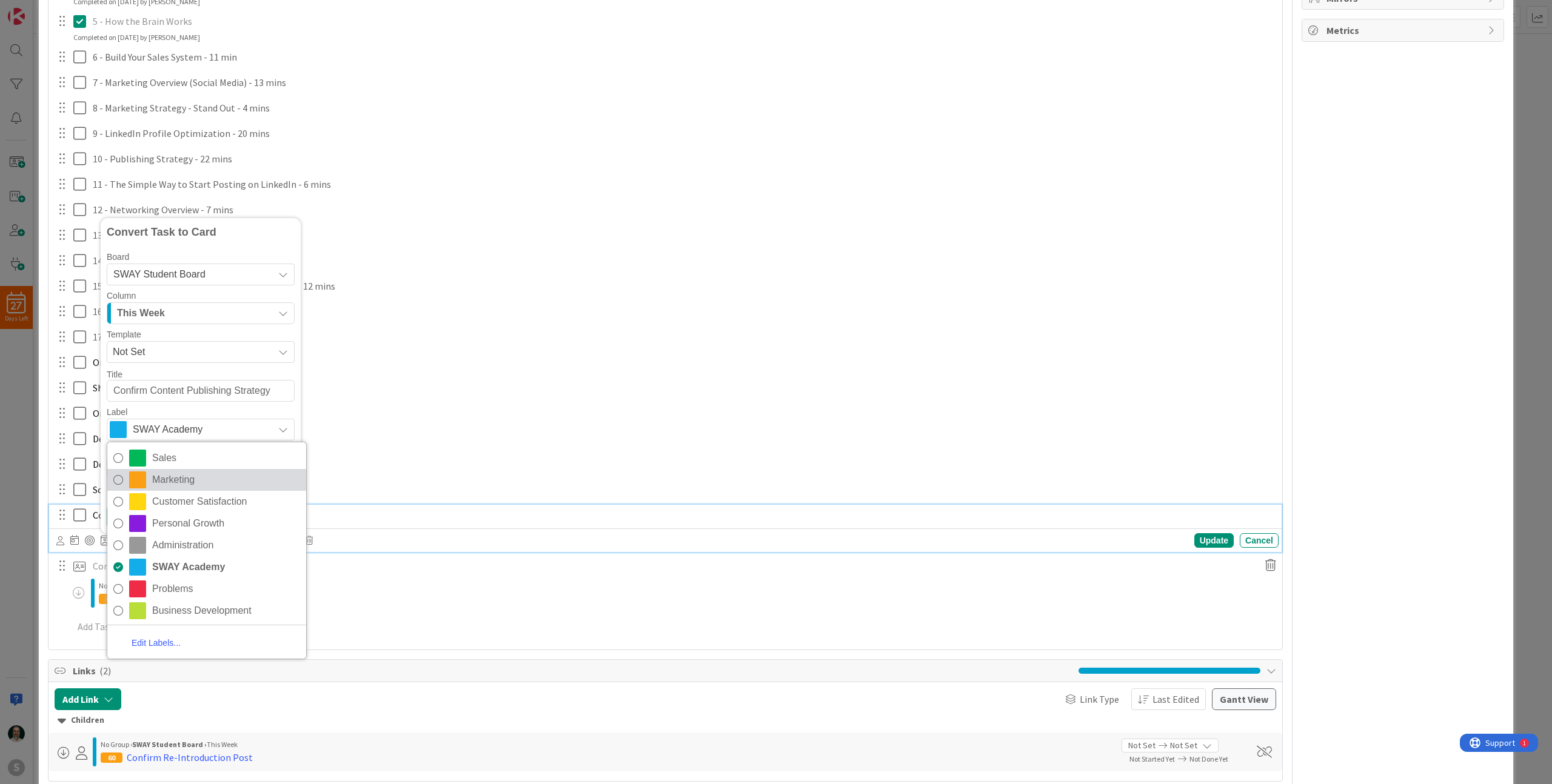
click at [191, 476] on span "Marketing" at bounding box center [226, 479] width 148 height 18
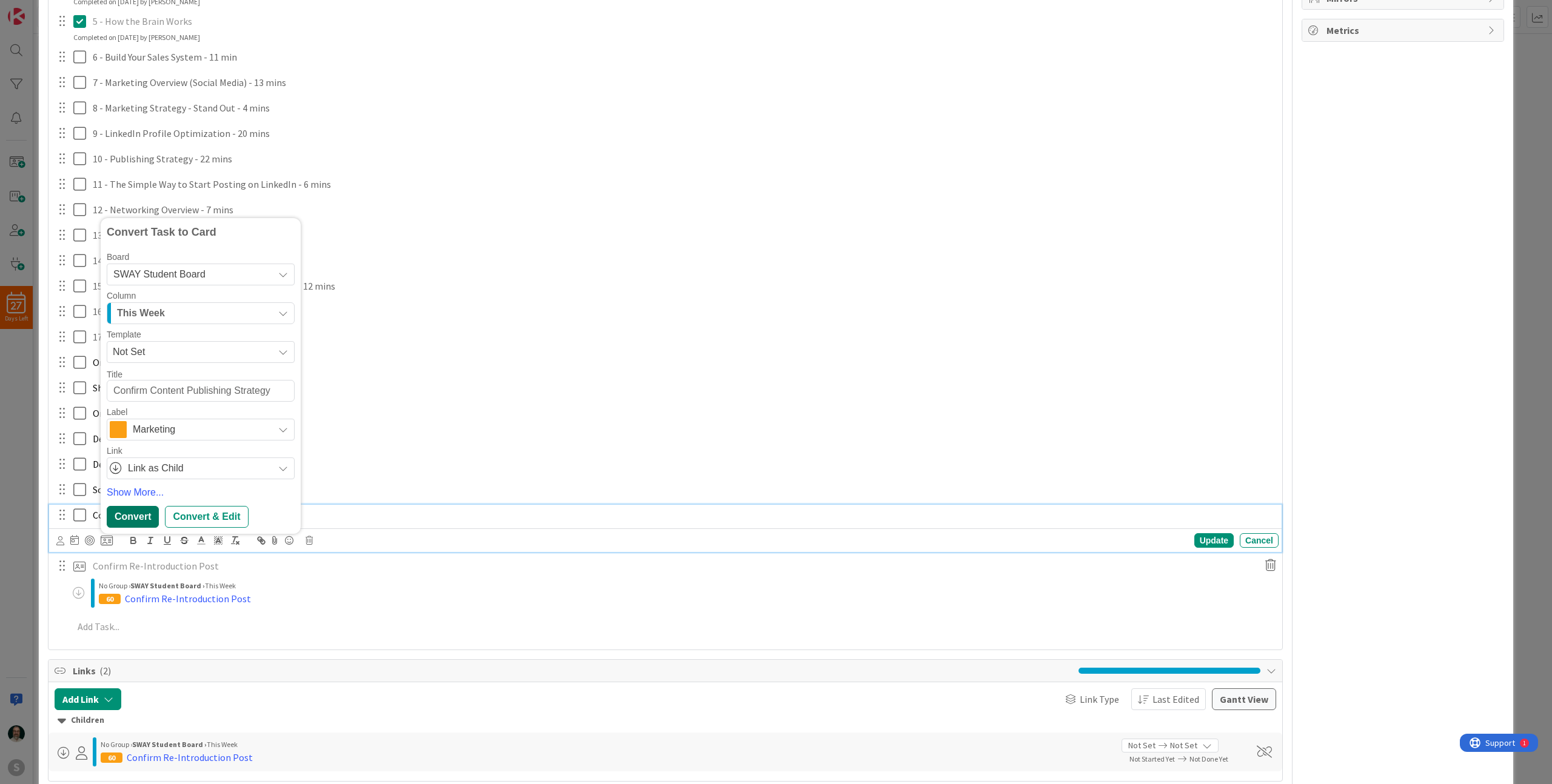
click at [140, 518] on div "Convert" at bounding box center [132, 516] width 52 height 22
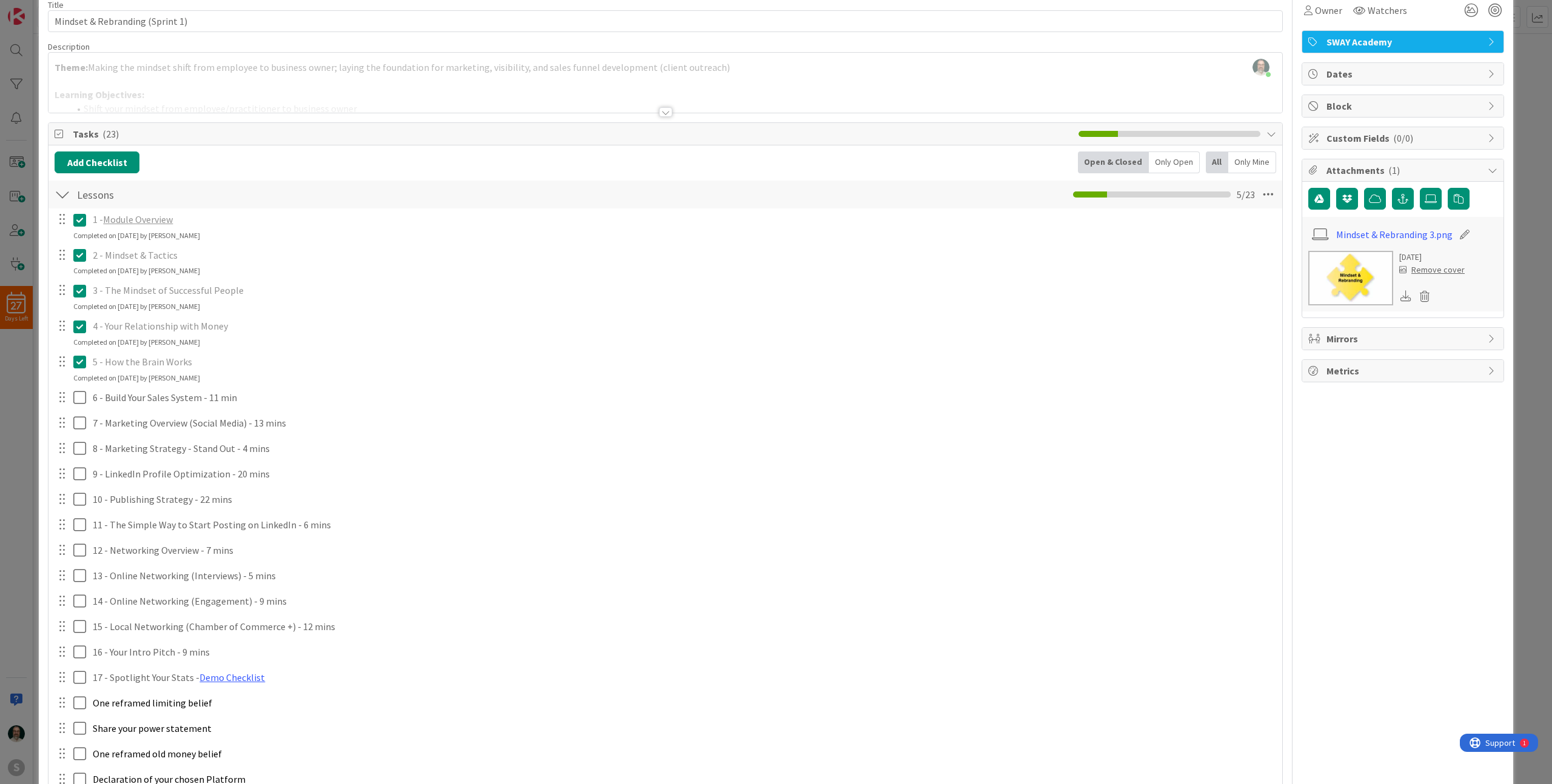
scroll to position [0, 0]
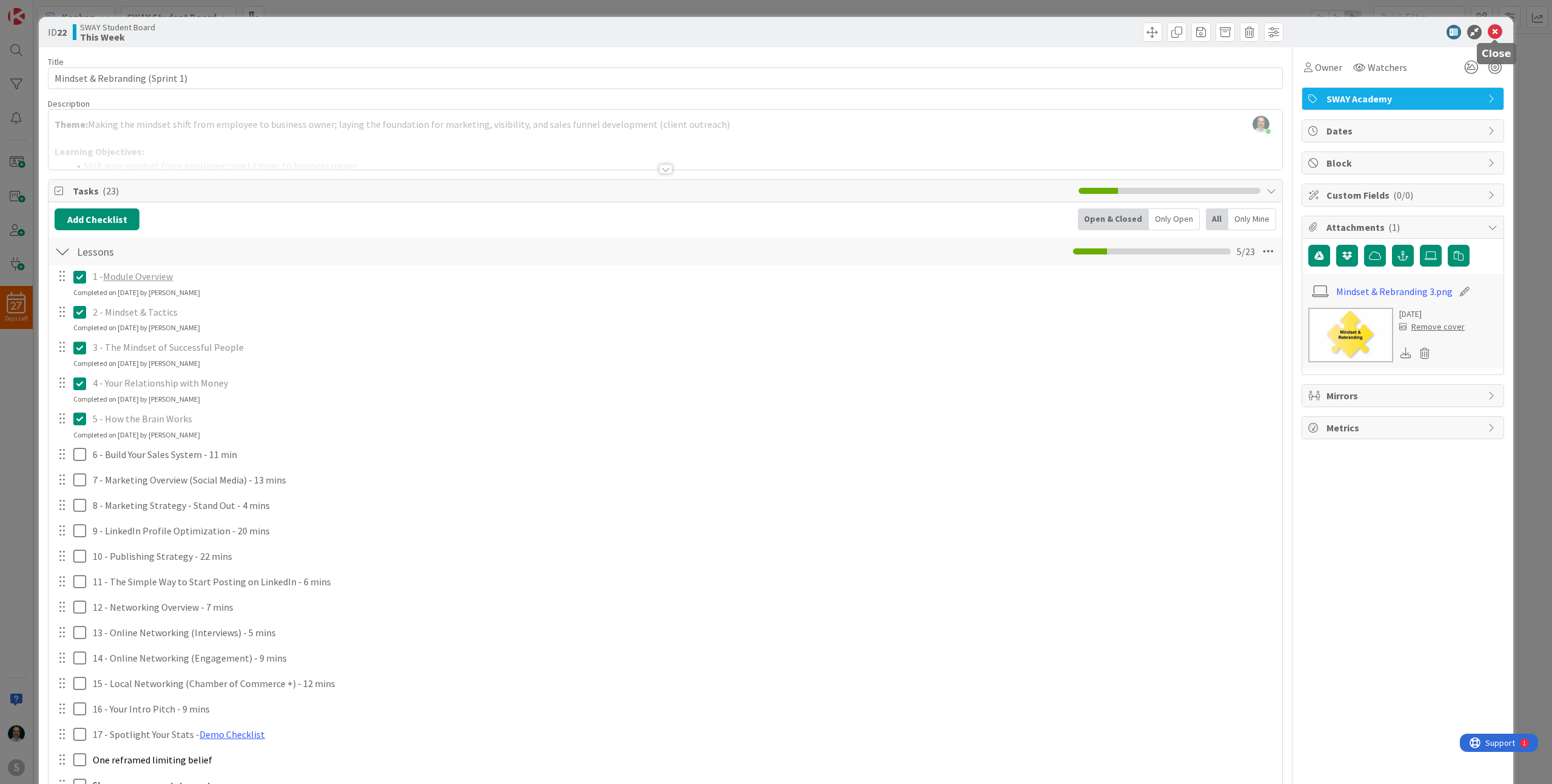
click at [1493, 32] on icon at bounding box center [1494, 31] width 14 height 14
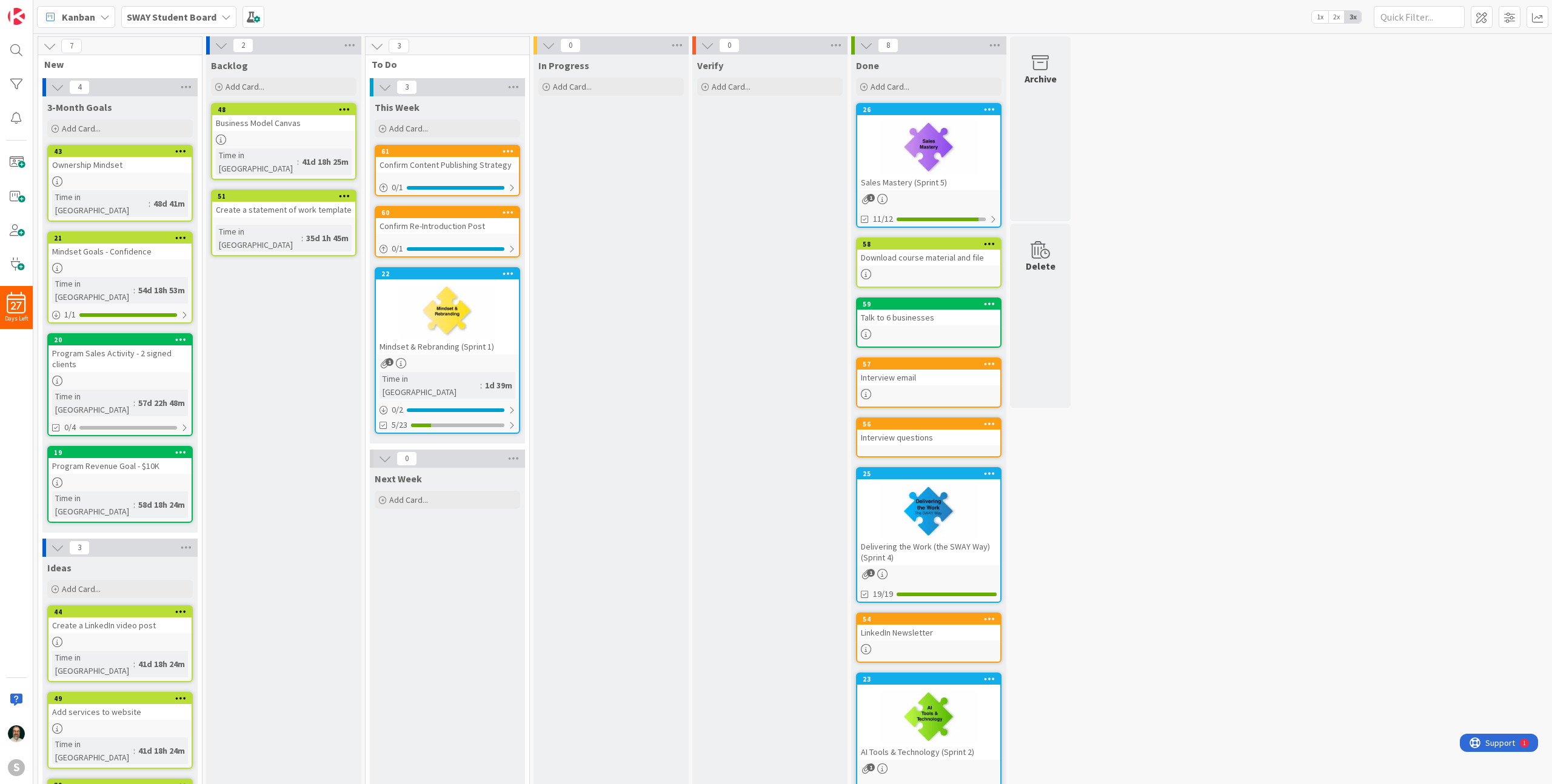
click at [491, 314] on div at bounding box center [447, 310] width 143 height 54
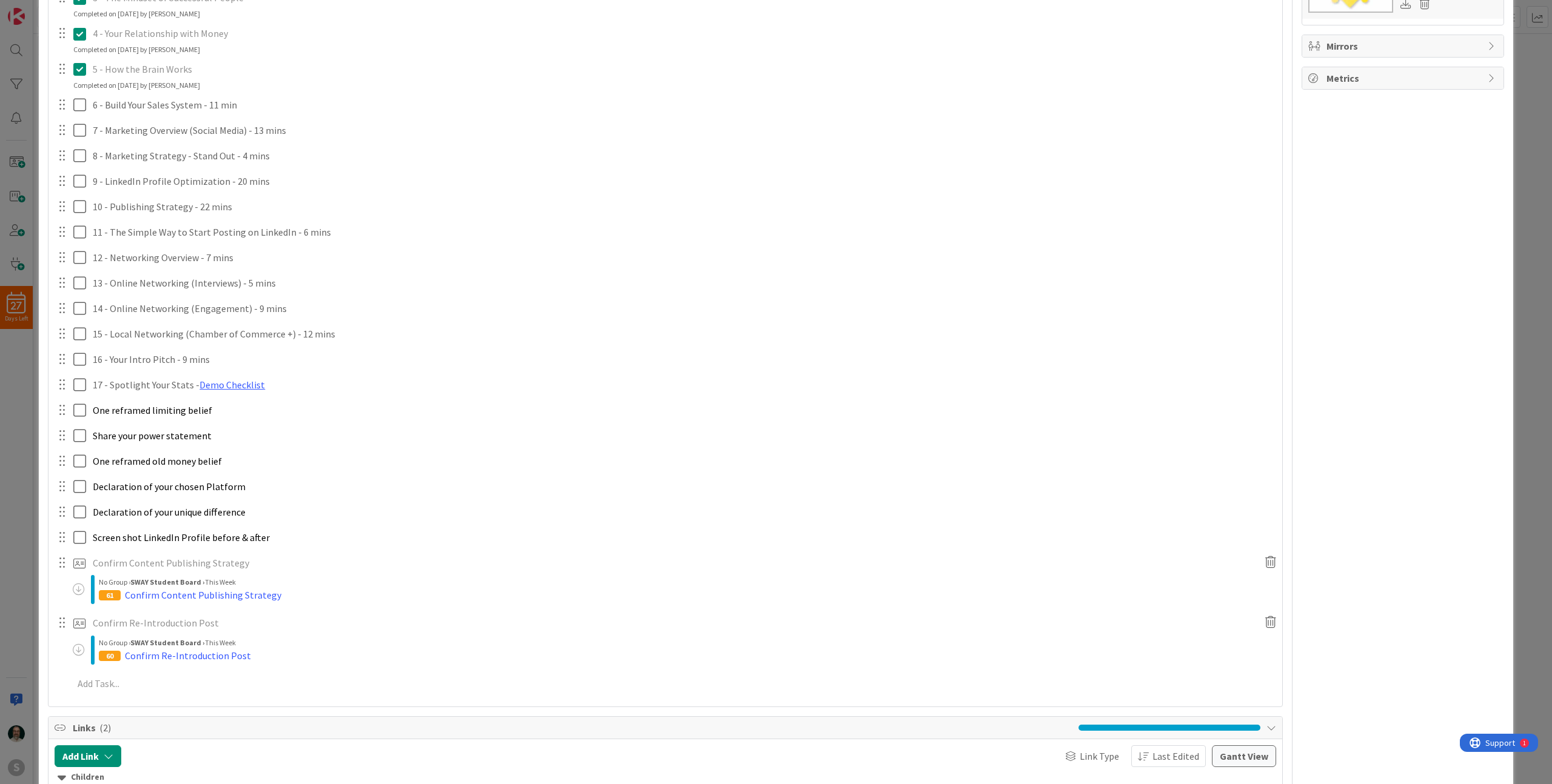
scroll to position [351, 0]
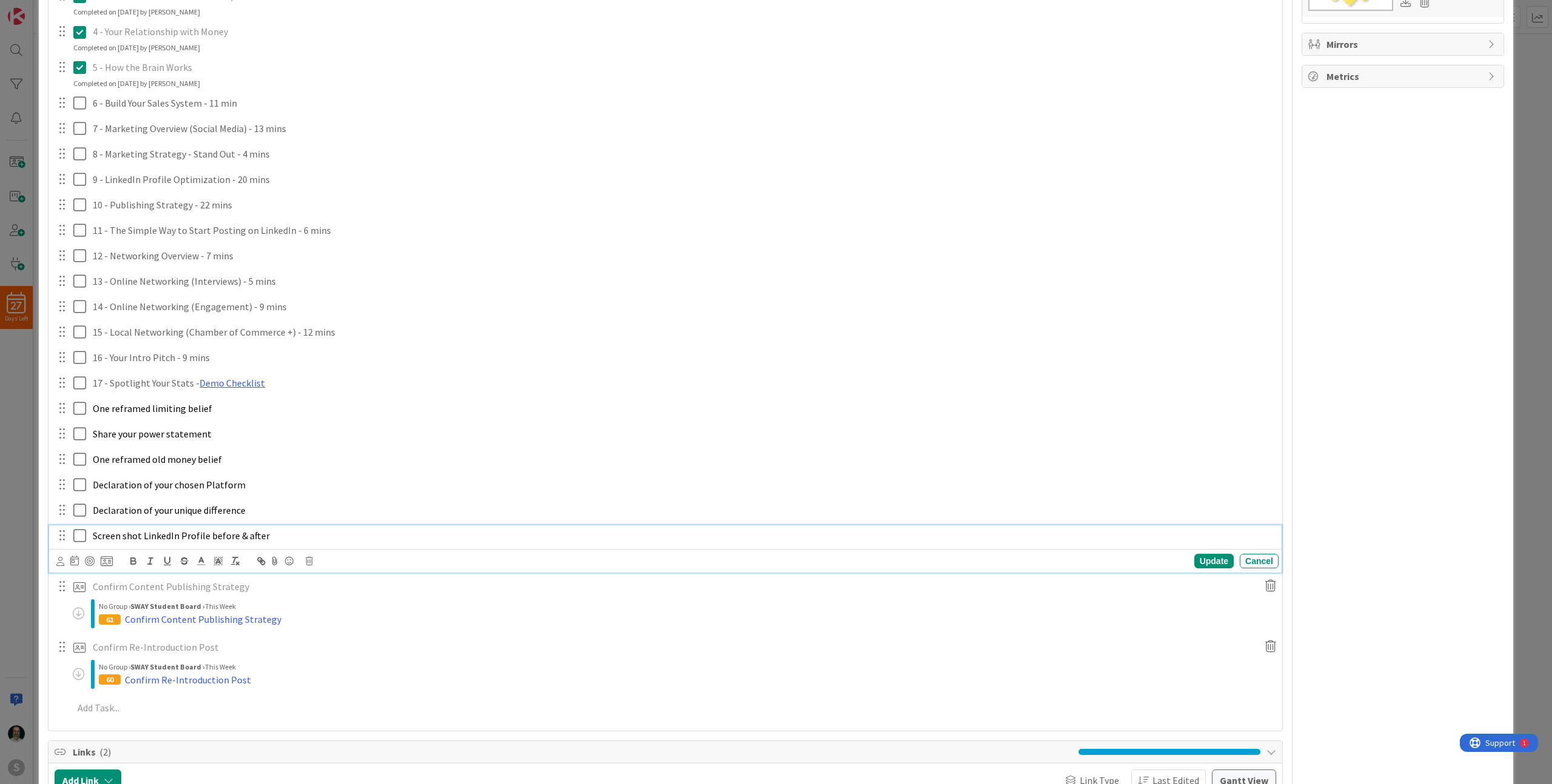
click at [257, 537] on span "Screen shot LinkedIn Profile before & after" at bounding box center [181, 535] width 177 height 12
click at [110, 561] on icon at bounding box center [106, 561] width 12 height 10
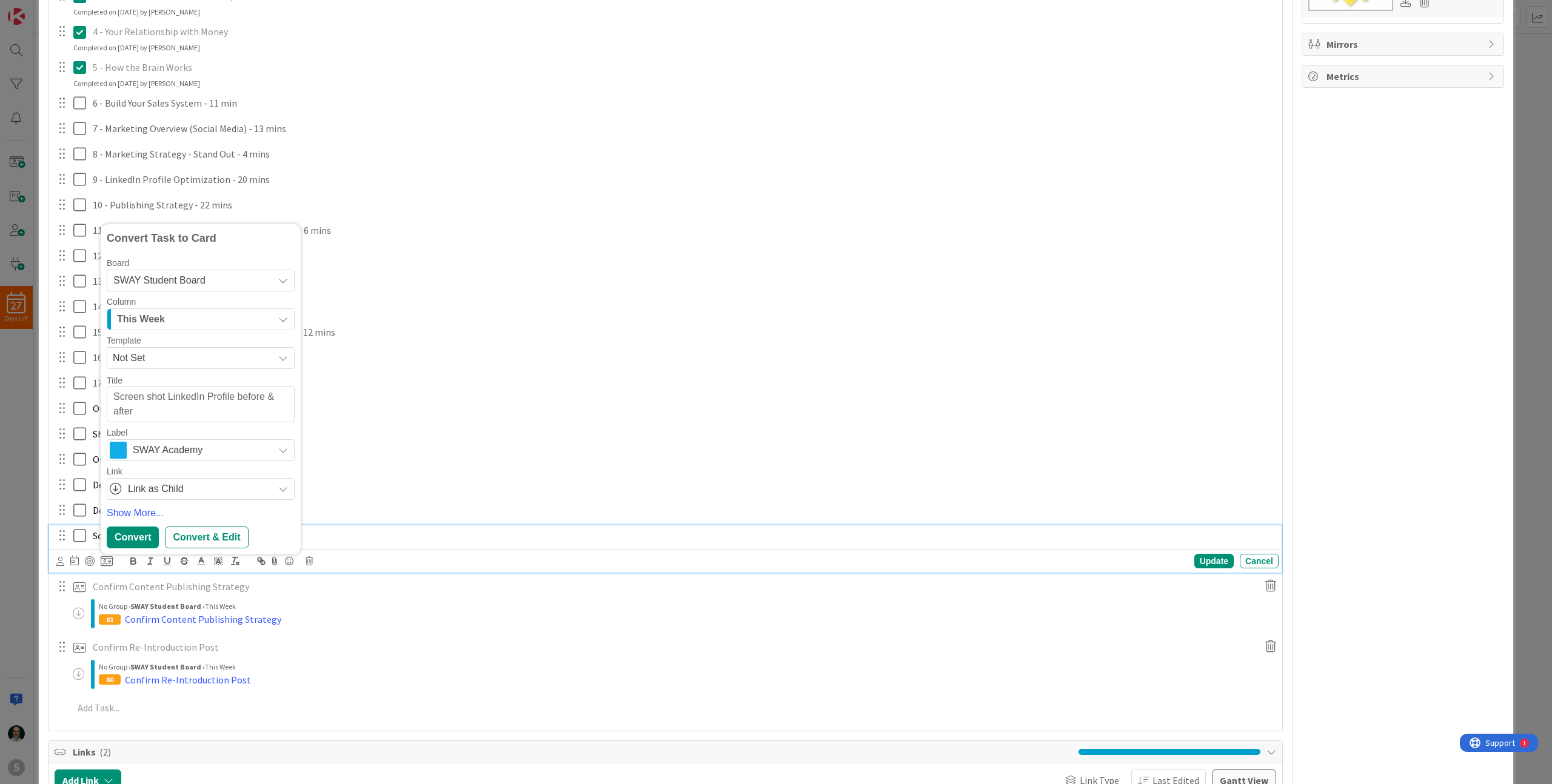
click at [215, 453] on span "SWAY Academy" at bounding box center [200, 451] width 135 height 17
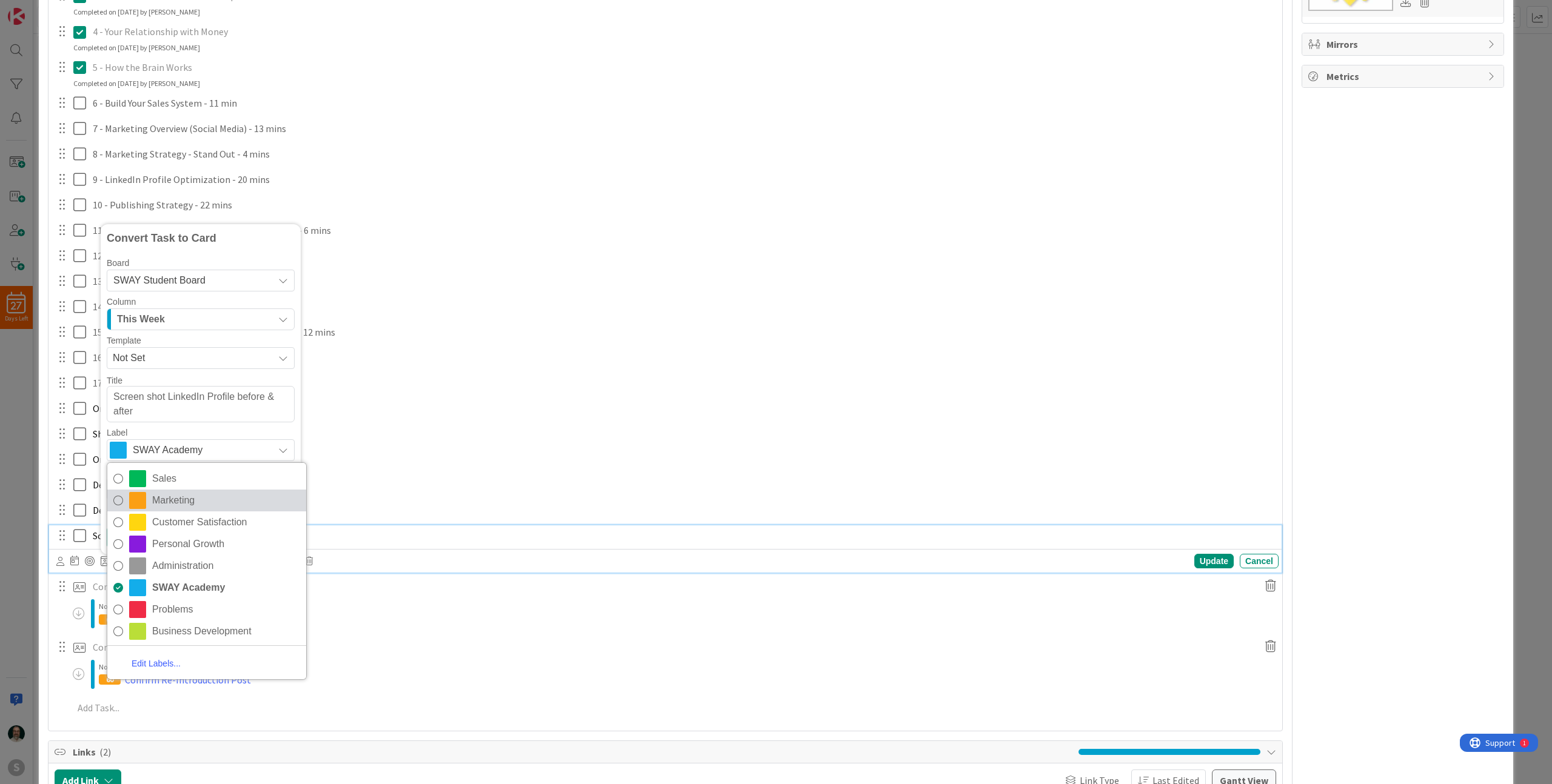
click at [190, 499] on span "Marketing" at bounding box center [226, 500] width 148 height 18
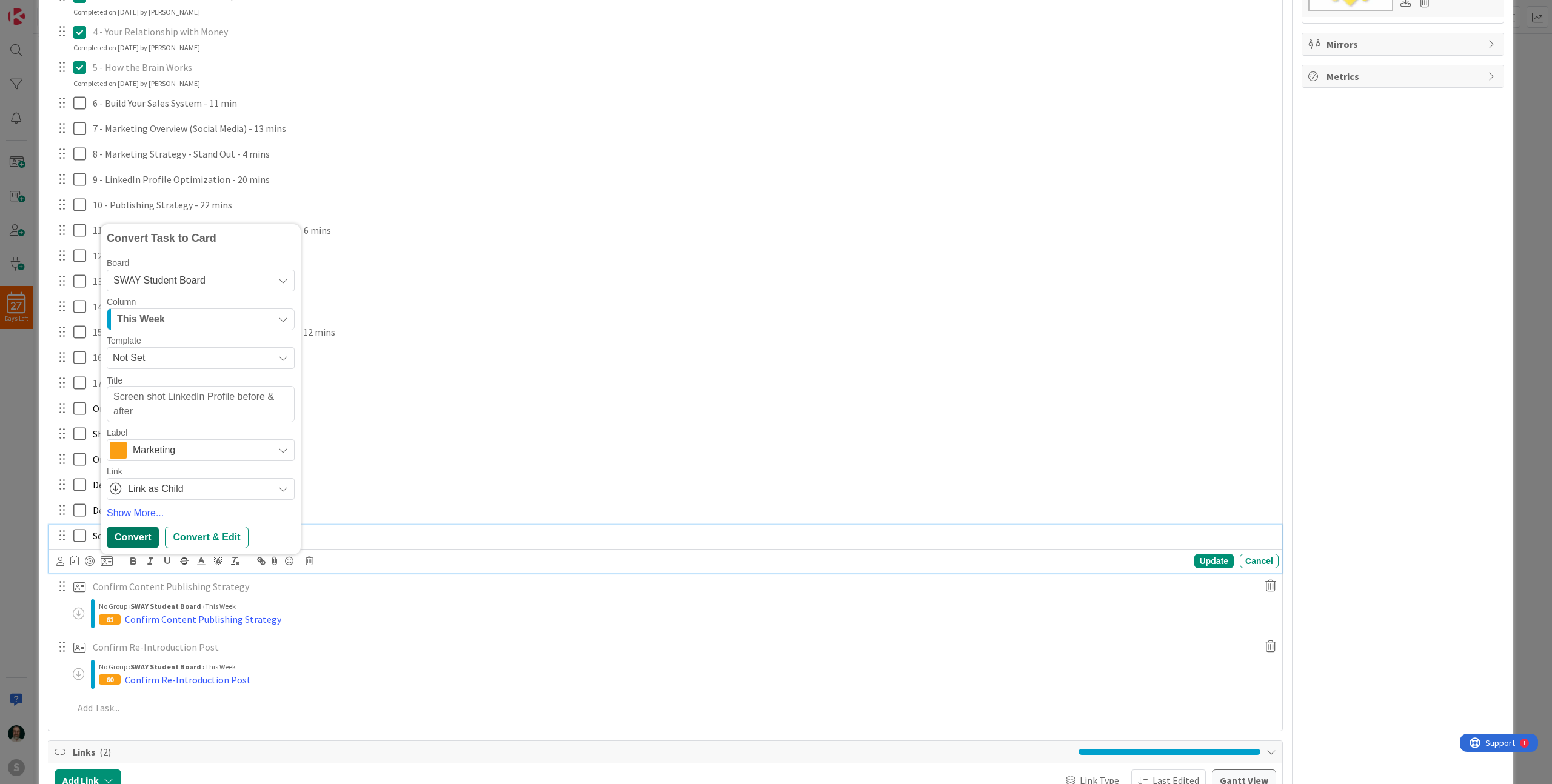
click at [139, 534] on div "Convert" at bounding box center [132, 537] width 52 height 22
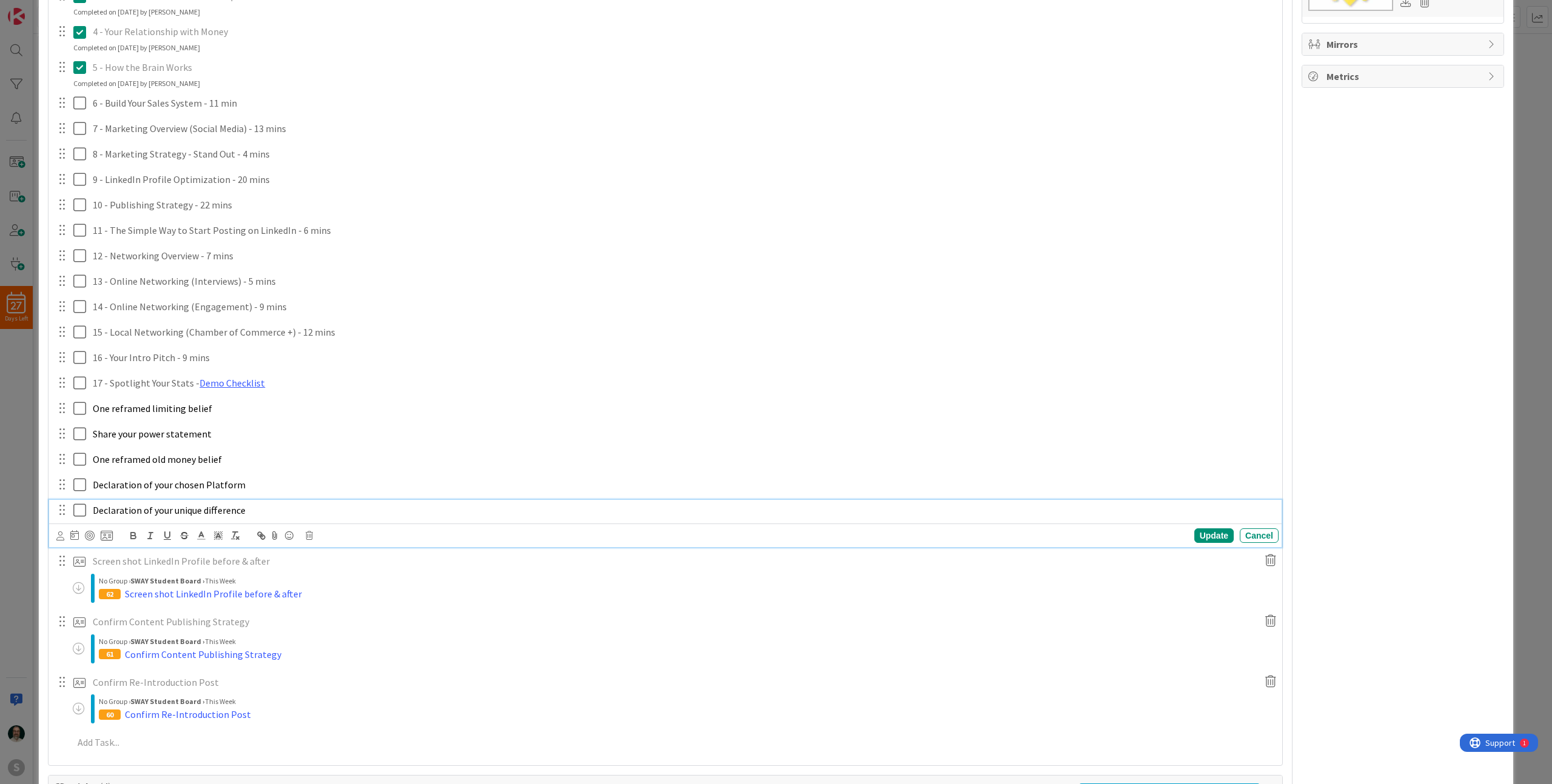
click at [170, 510] on span "Declaration of your unique difference" at bounding box center [169, 510] width 153 height 12
click at [104, 536] on icon at bounding box center [106, 535] width 12 height 10
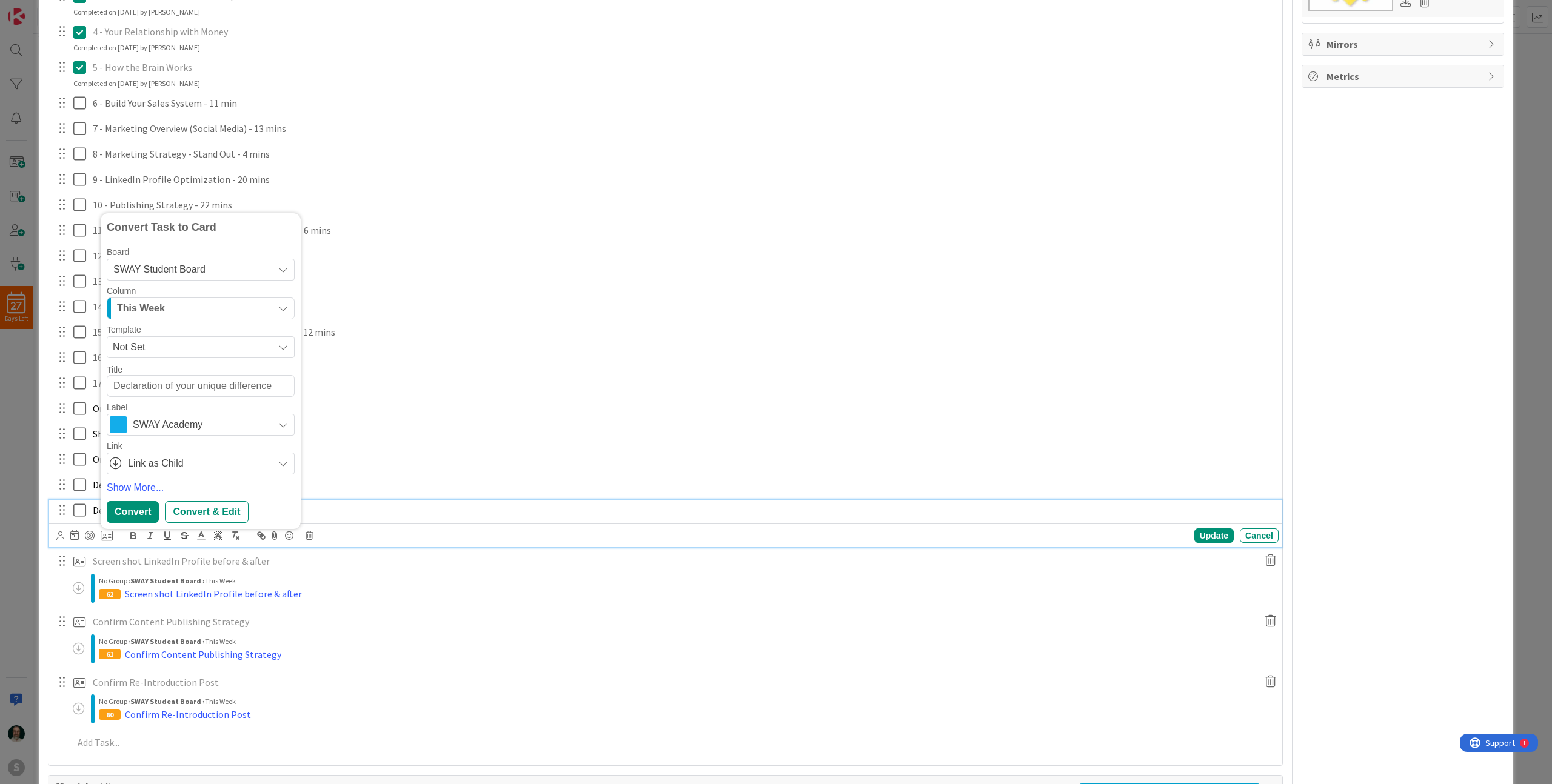
click at [226, 430] on span "SWAY Academy" at bounding box center [200, 425] width 135 height 17
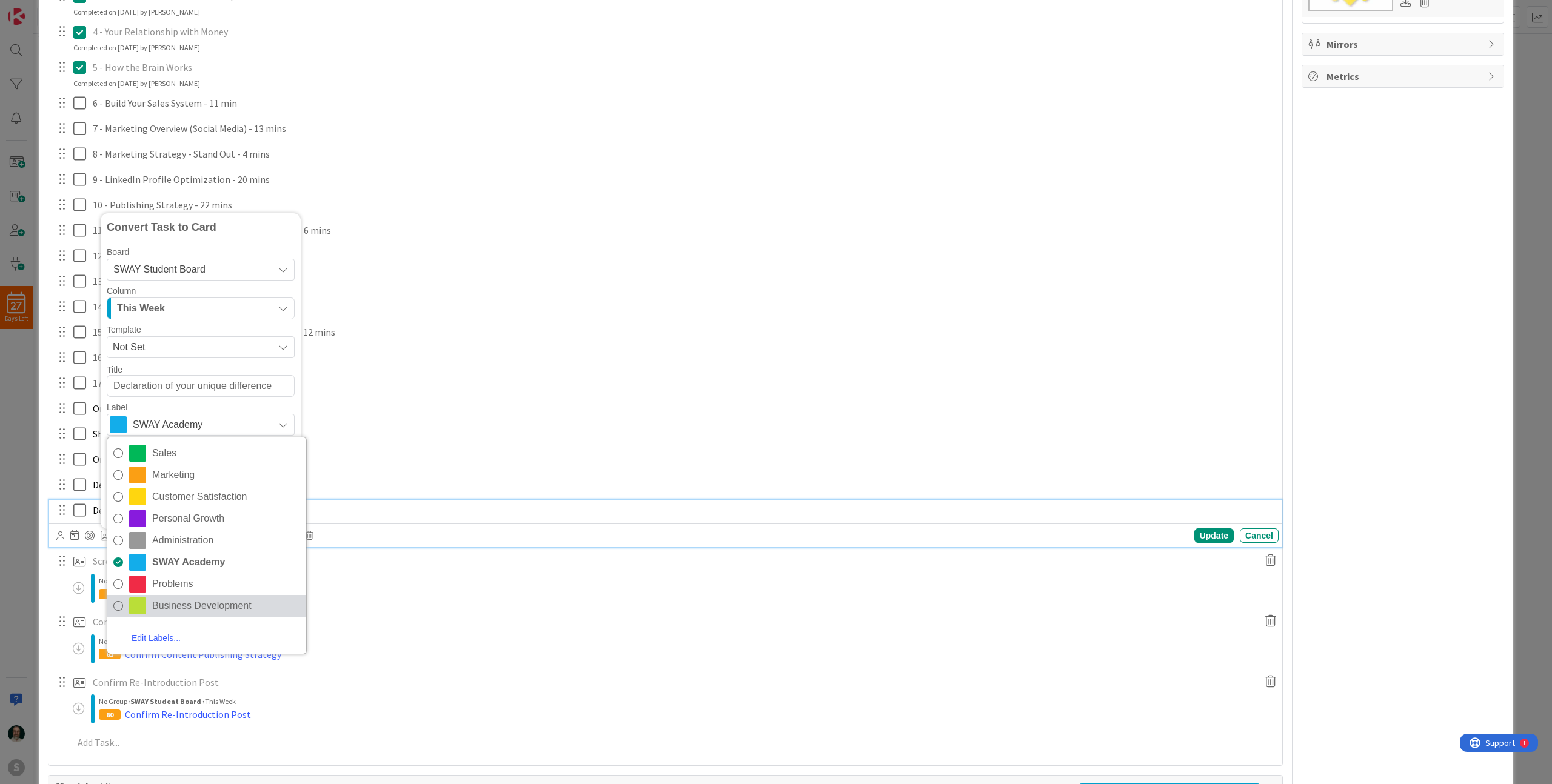
click at [119, 604] on icon at bounding box center [118, 606] width 9 height 18
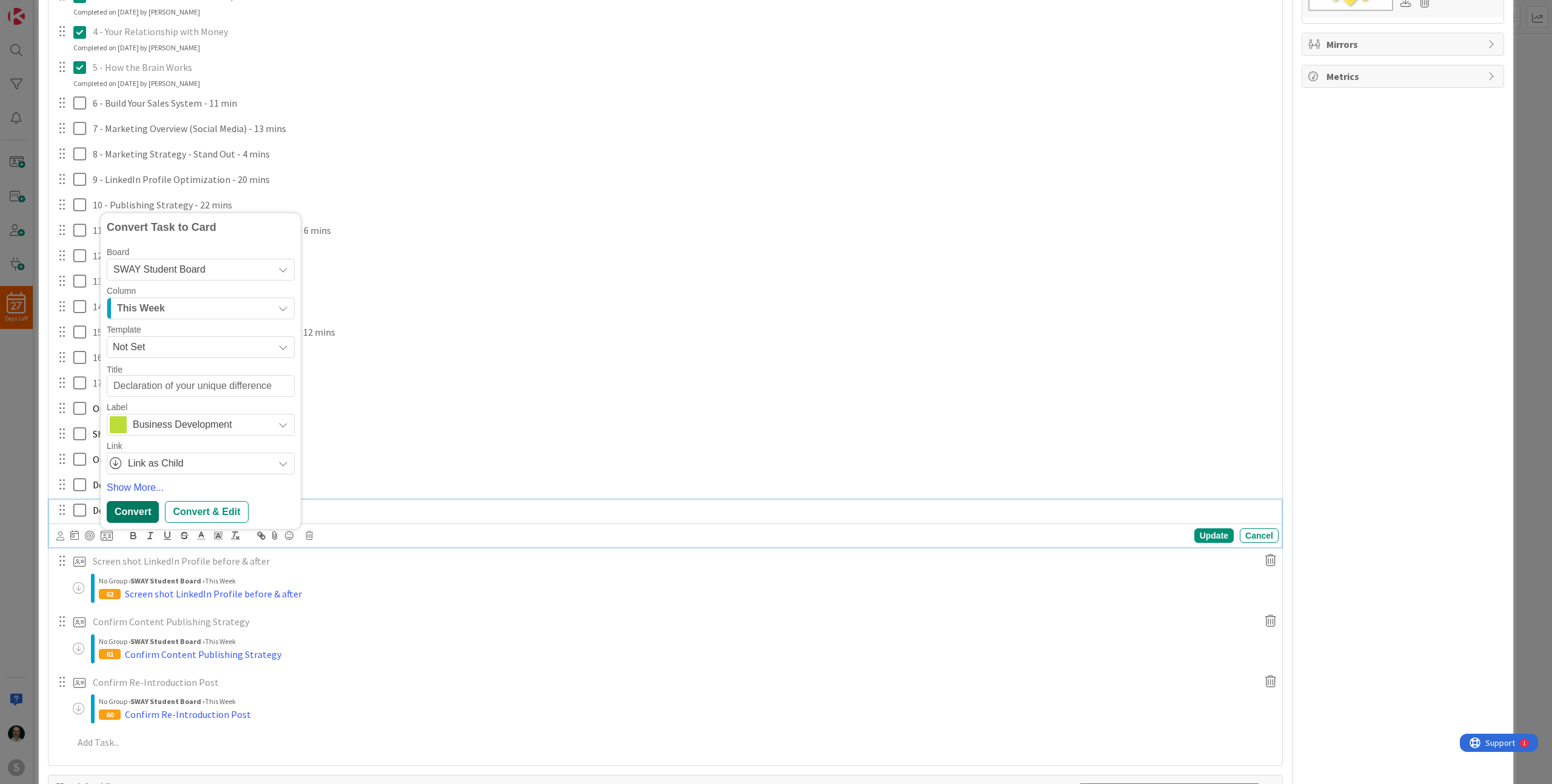
click at [152, 515] on div "Convert" at bounding box center [132, 512] width 52 height 22
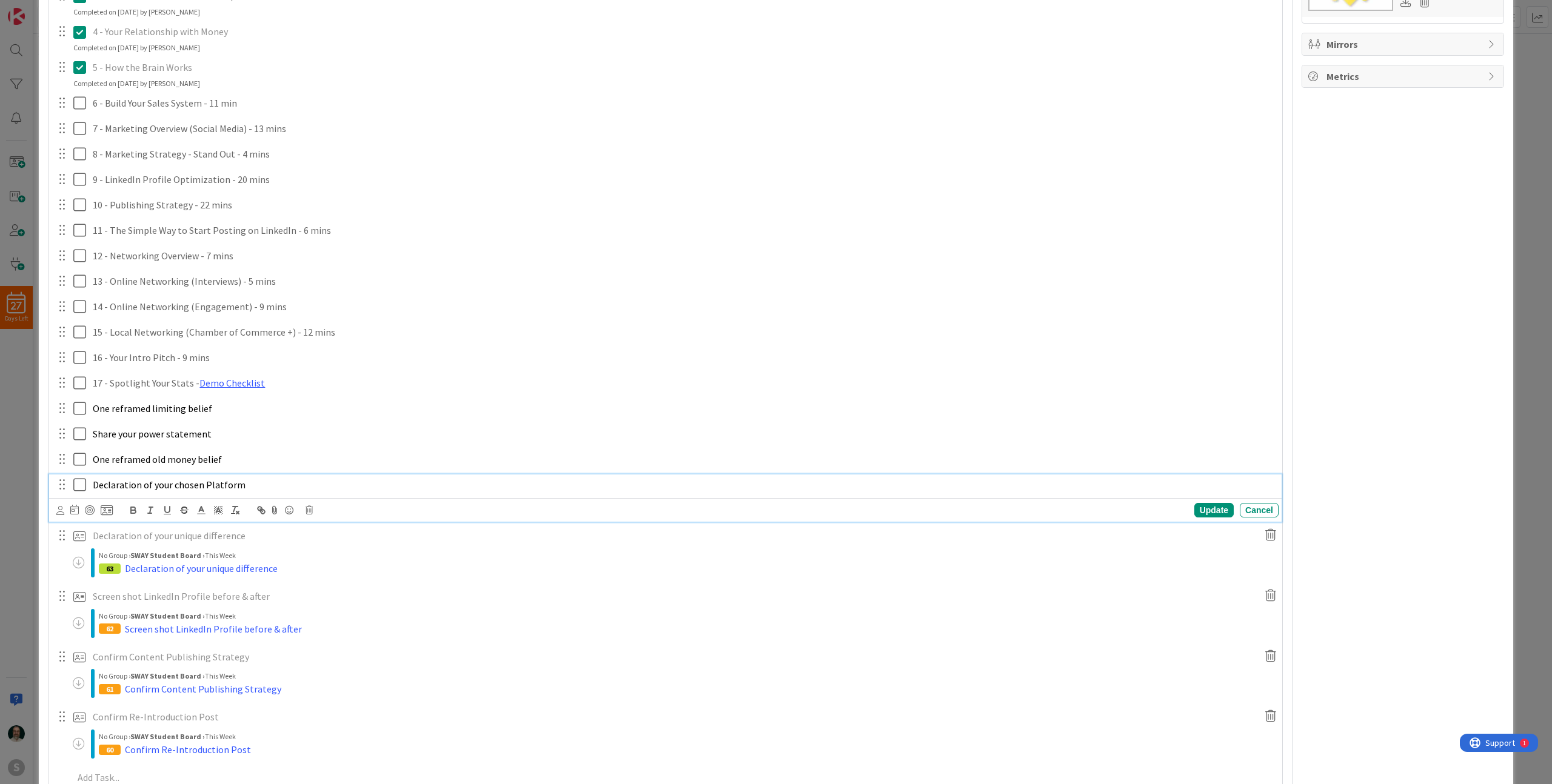
click at [195, 487] on span "Declaration of your chosen Platform" at bounding box center [169, 484] width 153 height 12
click at [107, 512] on icon at bounding box center [106, 510] width 12 height 10
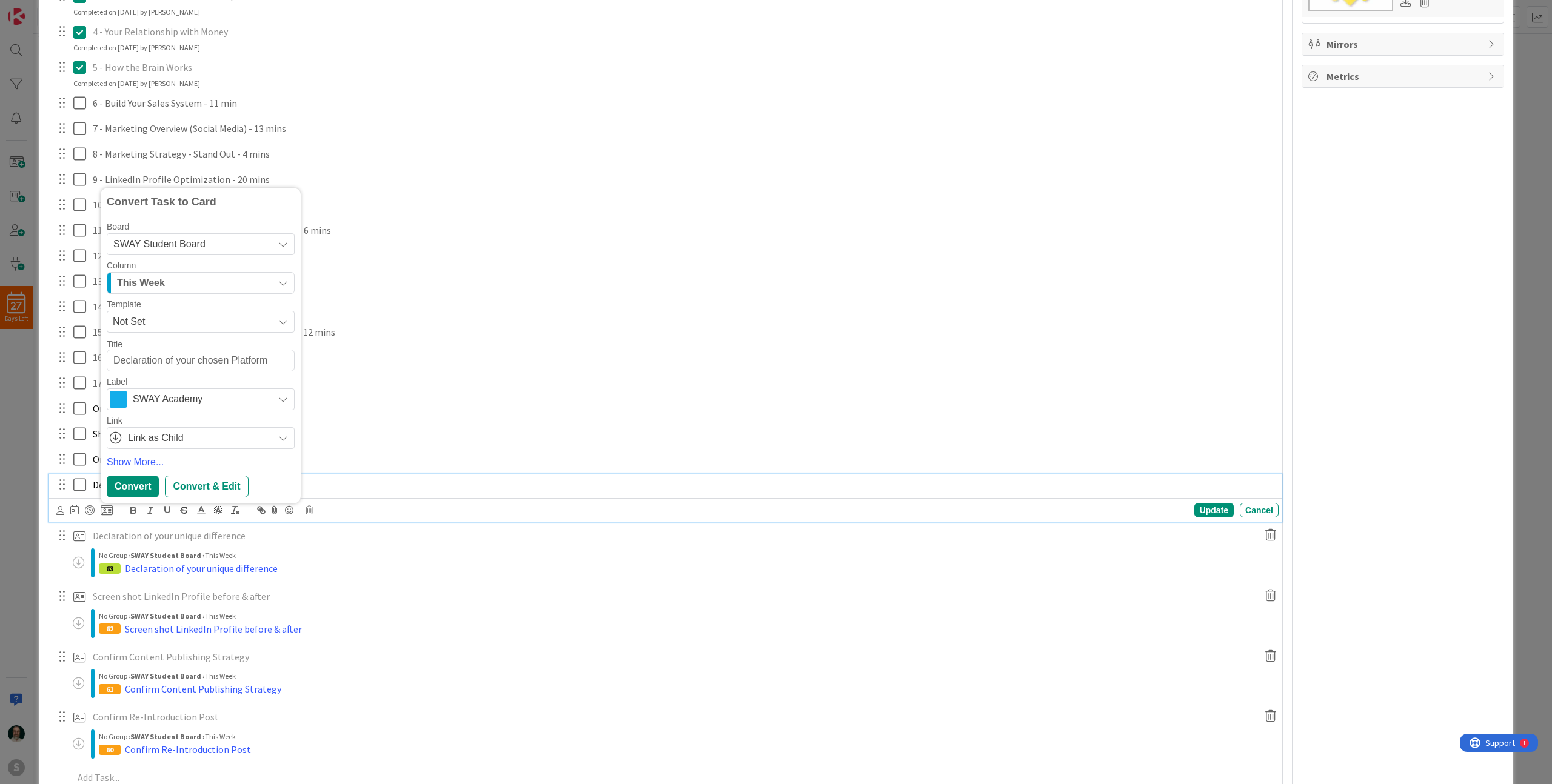
click at [224, 401] on span "SWAY Academy" at bounding box center [200, 400] width 135 height 17
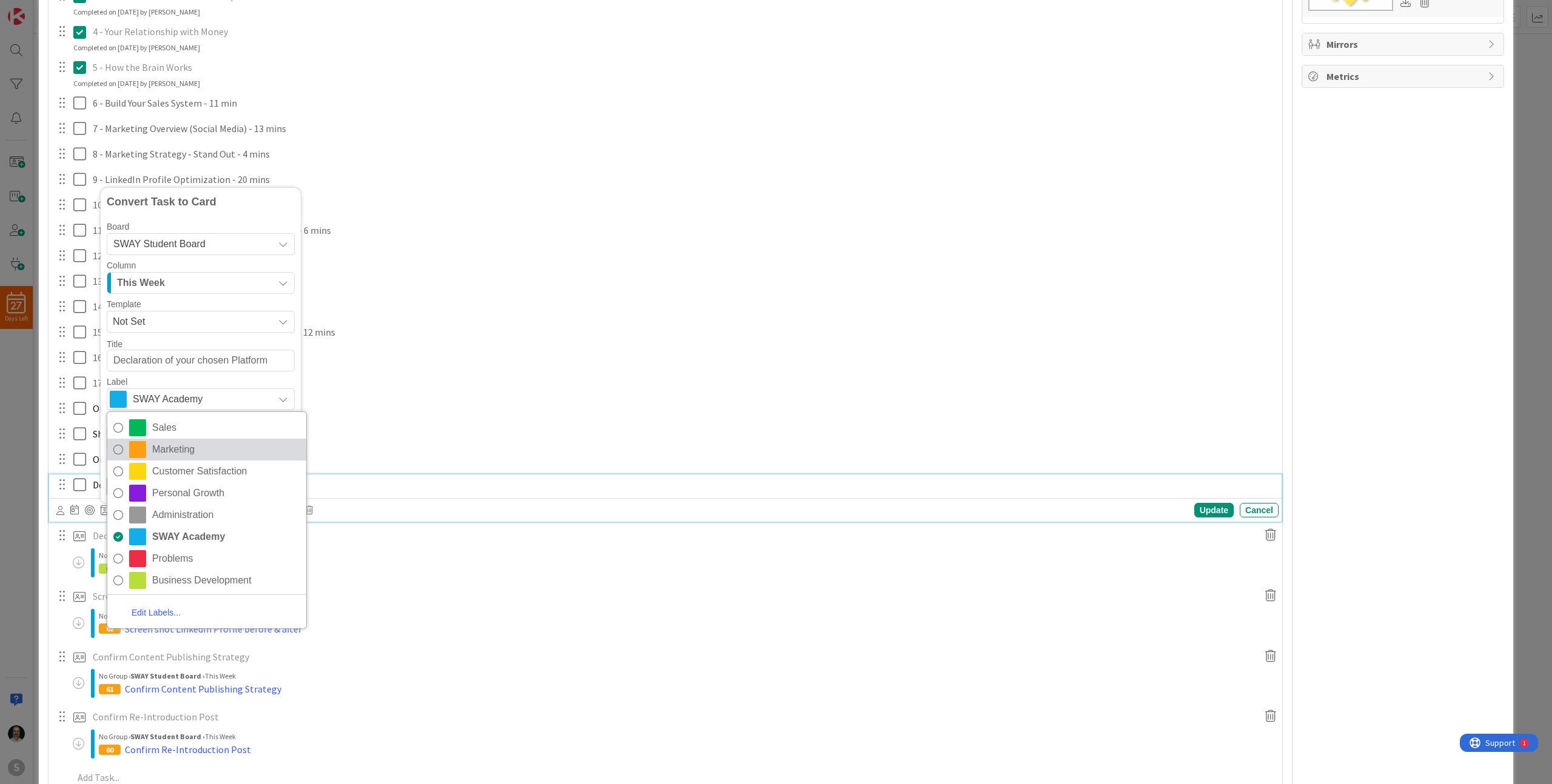
click at [182, 449] on span "Marketing" at bounding box center [226, 449] width 148 height 18
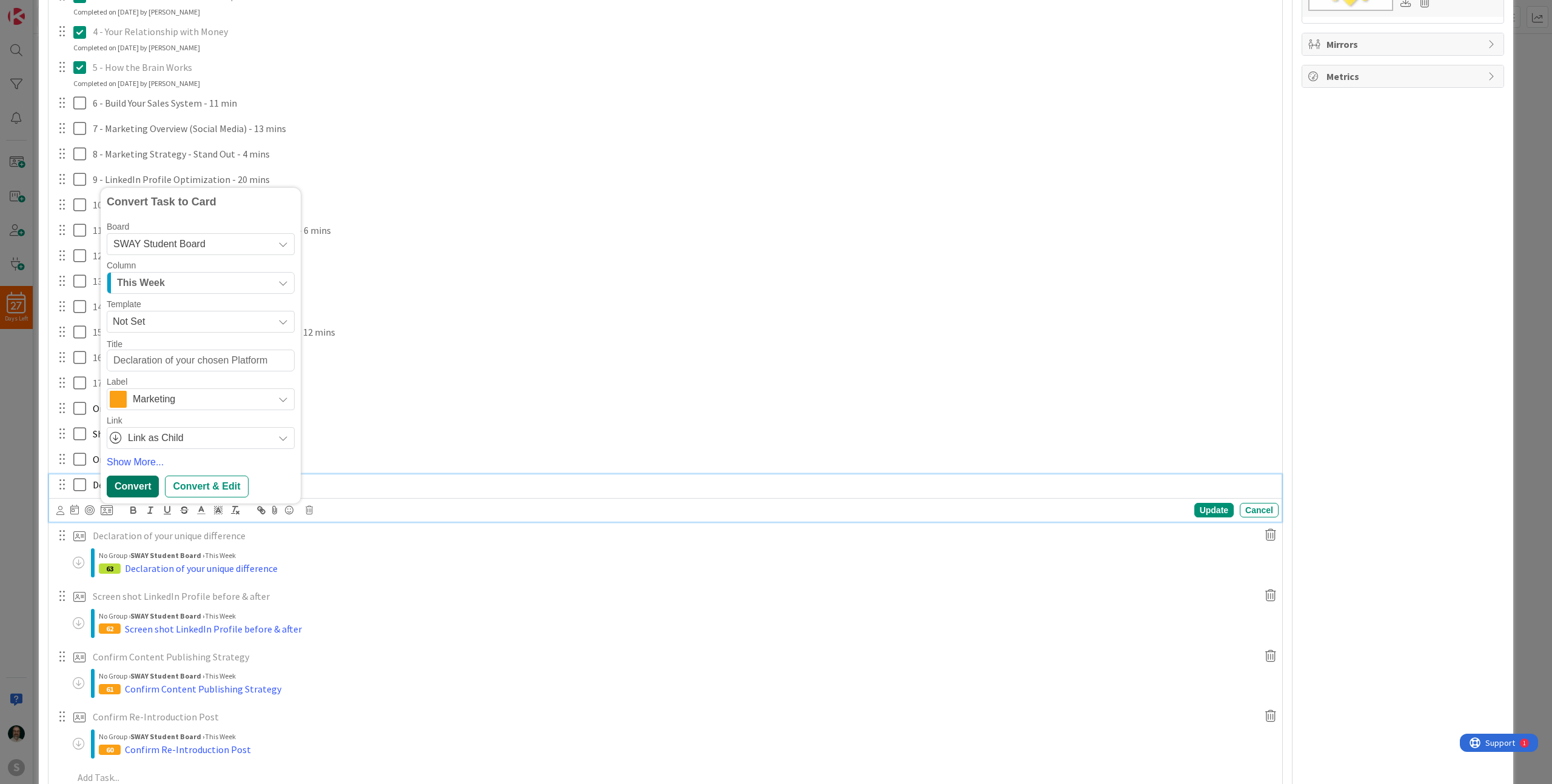
click at [136, 489] on div "Convert" at bounding box center [132, 486] width 52 height 22
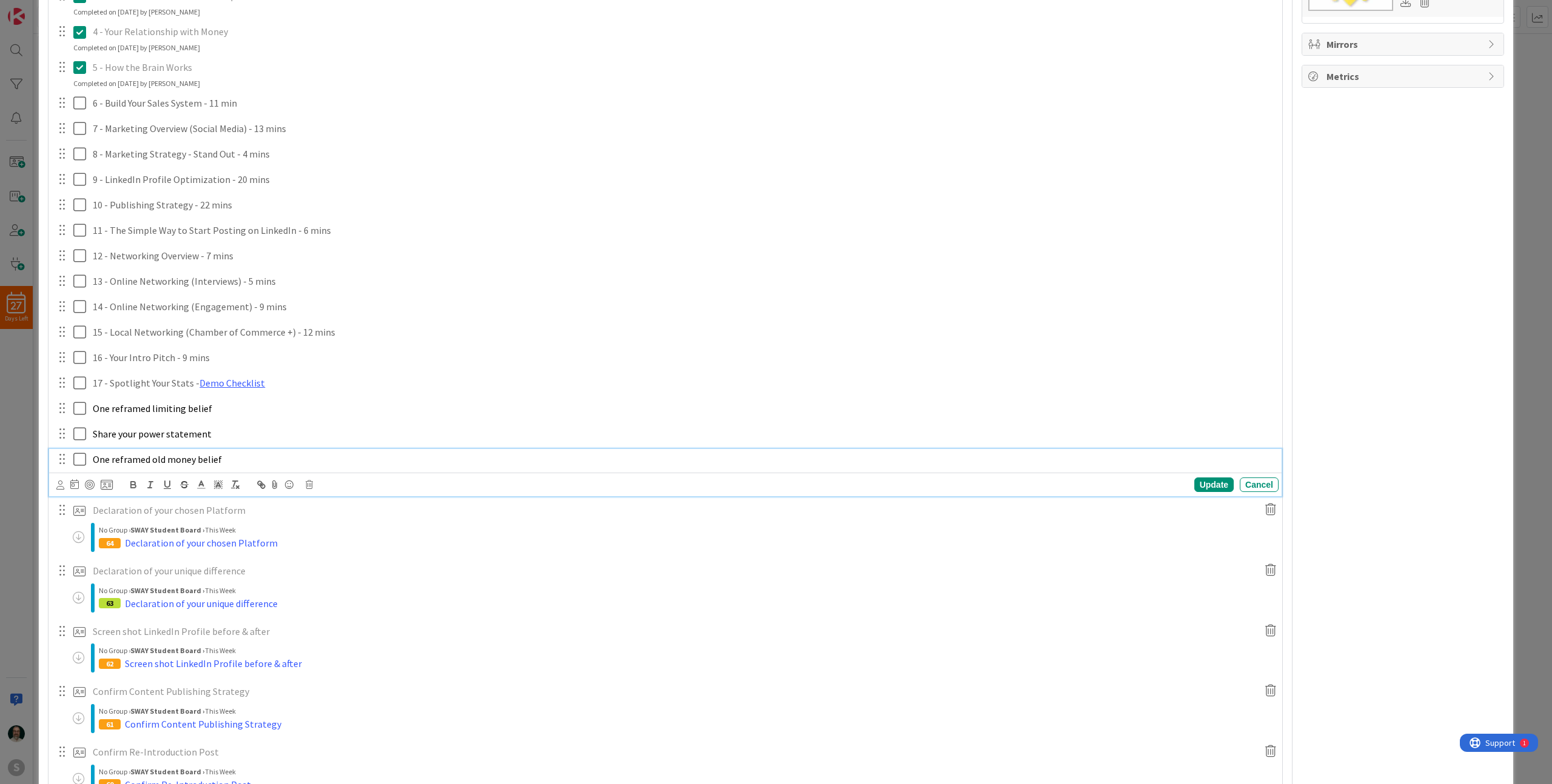
click at [157, 462] on span "One reframed old money belief" at bounding box center [158, 459] width 129 height 12
click at [104, 484] on icon at bounding box center [106, 484] width 12 height 10
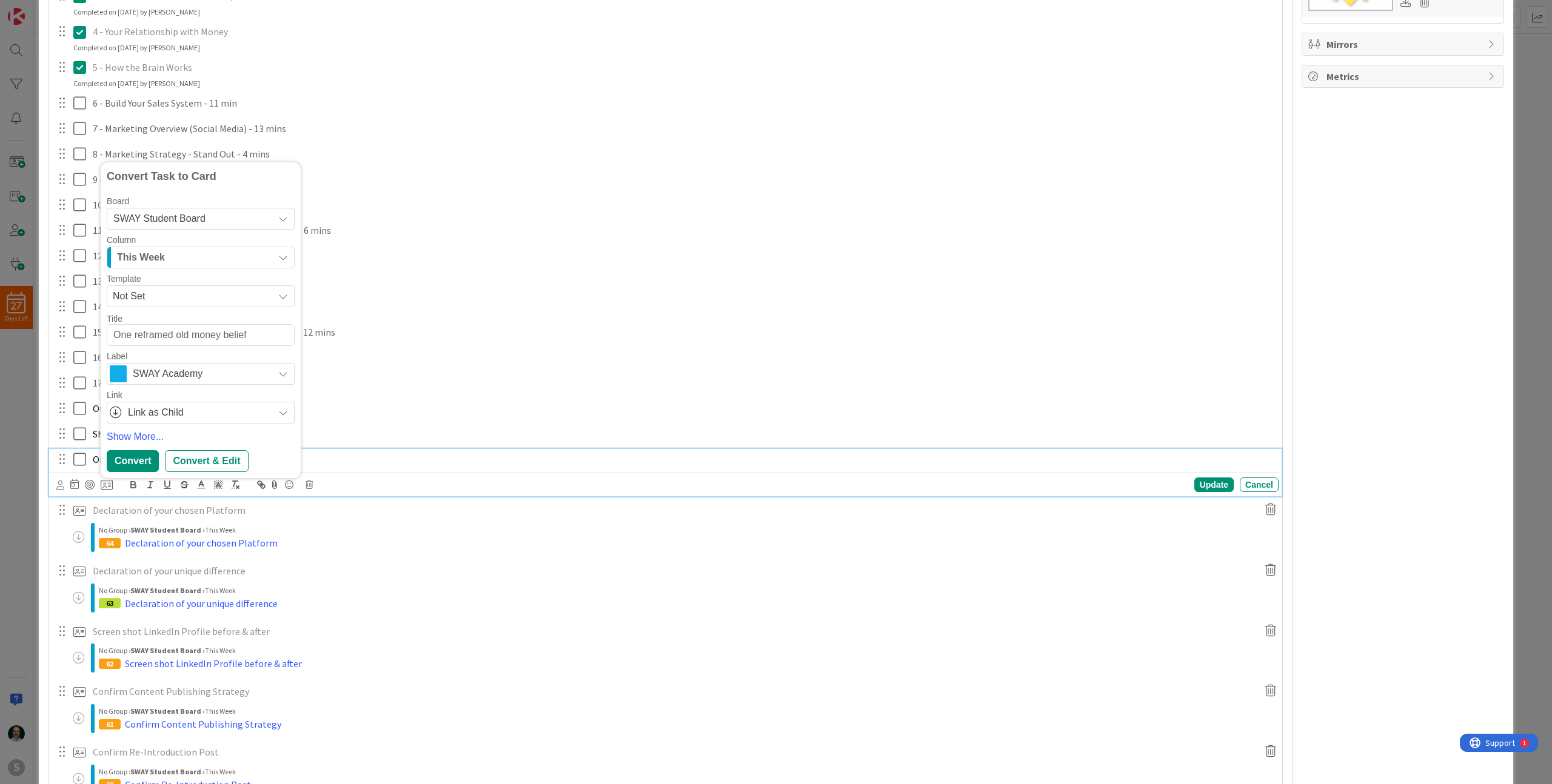
click at [215, 377] on span "SWAY Academy" at bounding box center [200, 374] width 135 height 17
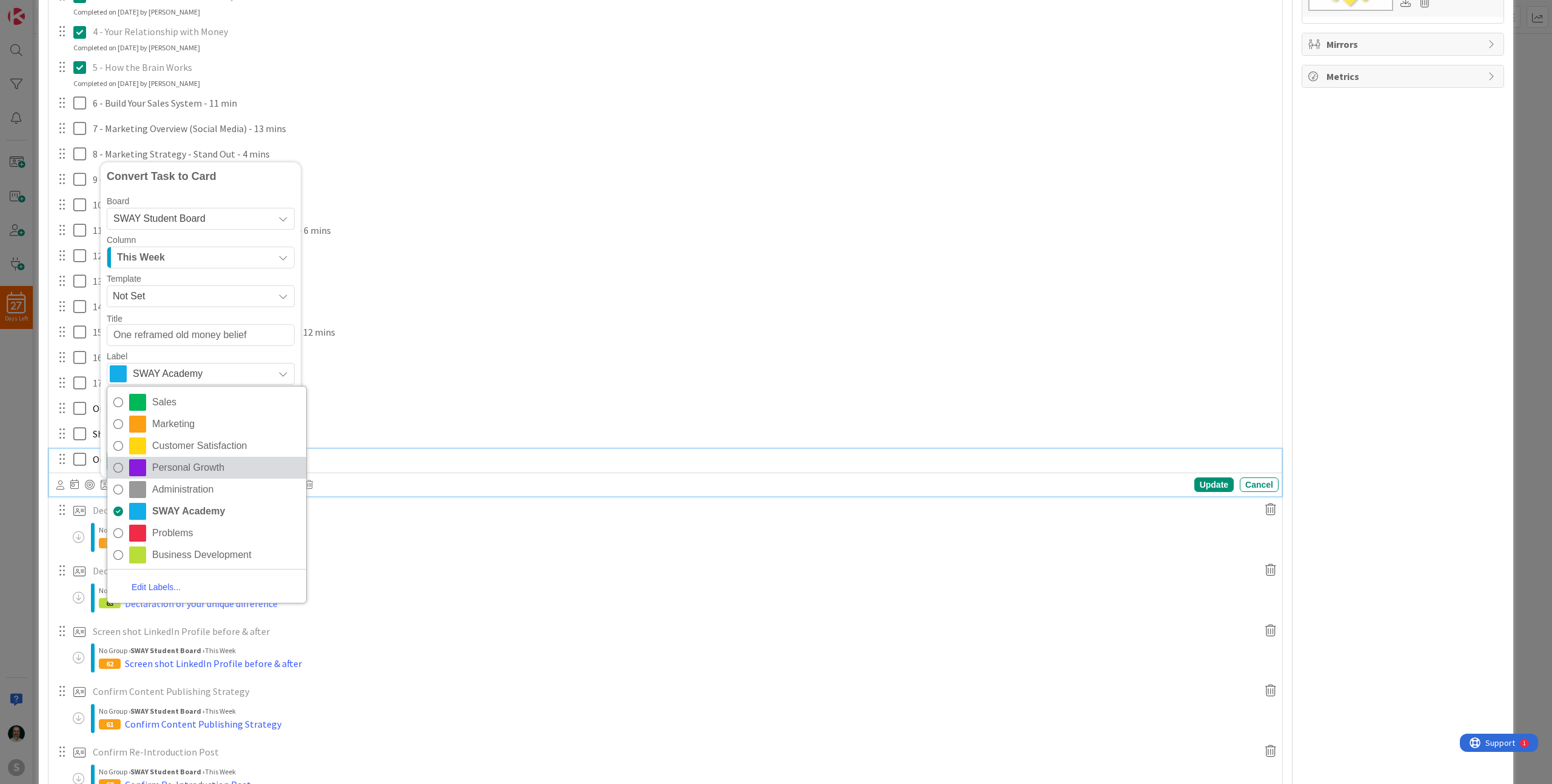
click at [122, 467] on icon at bounding box center [118, 467] width 9 height 18
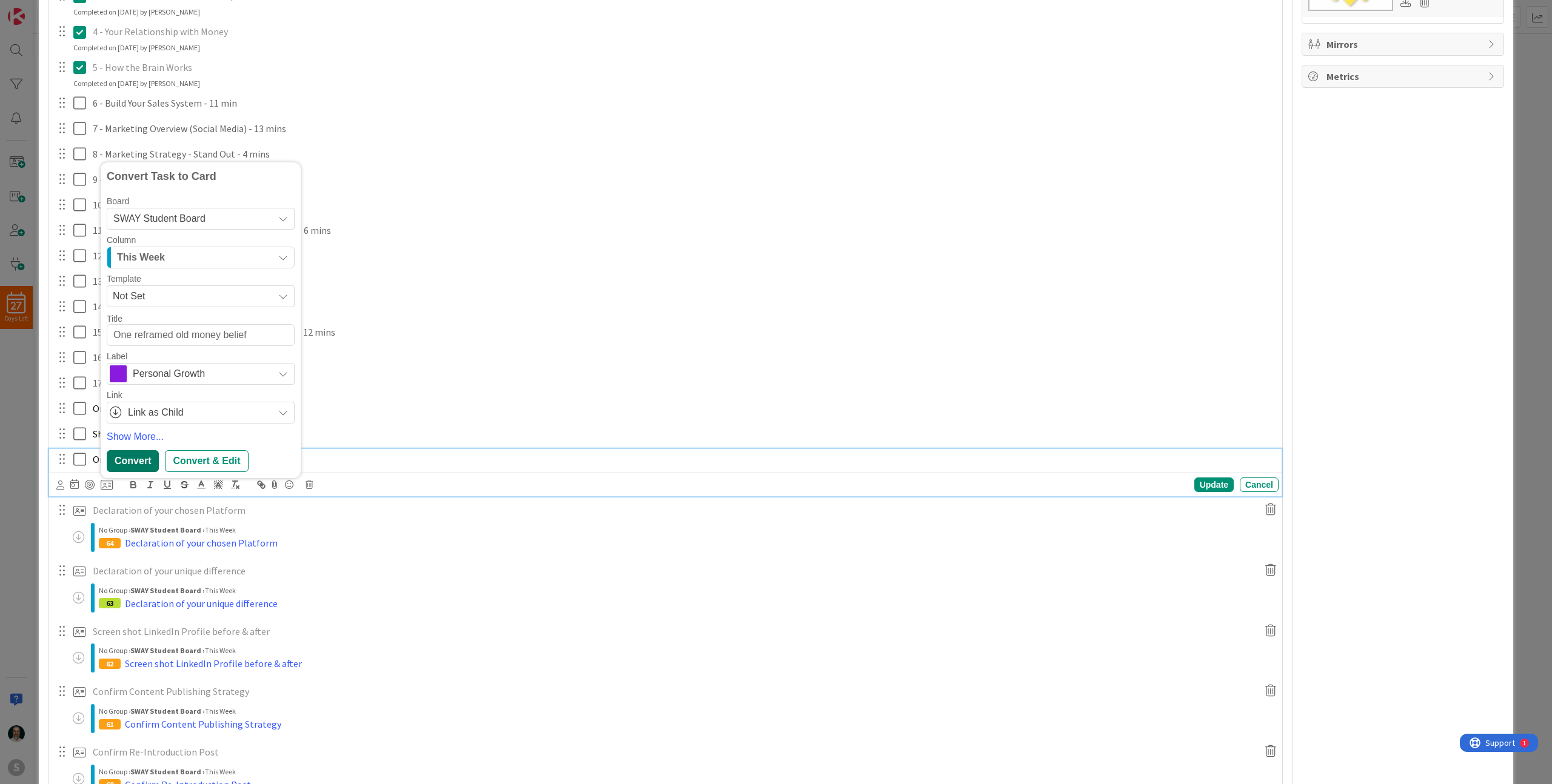
click at [135, 462] on div "Convert" at bounding box center [132, 460] width 52 height 22
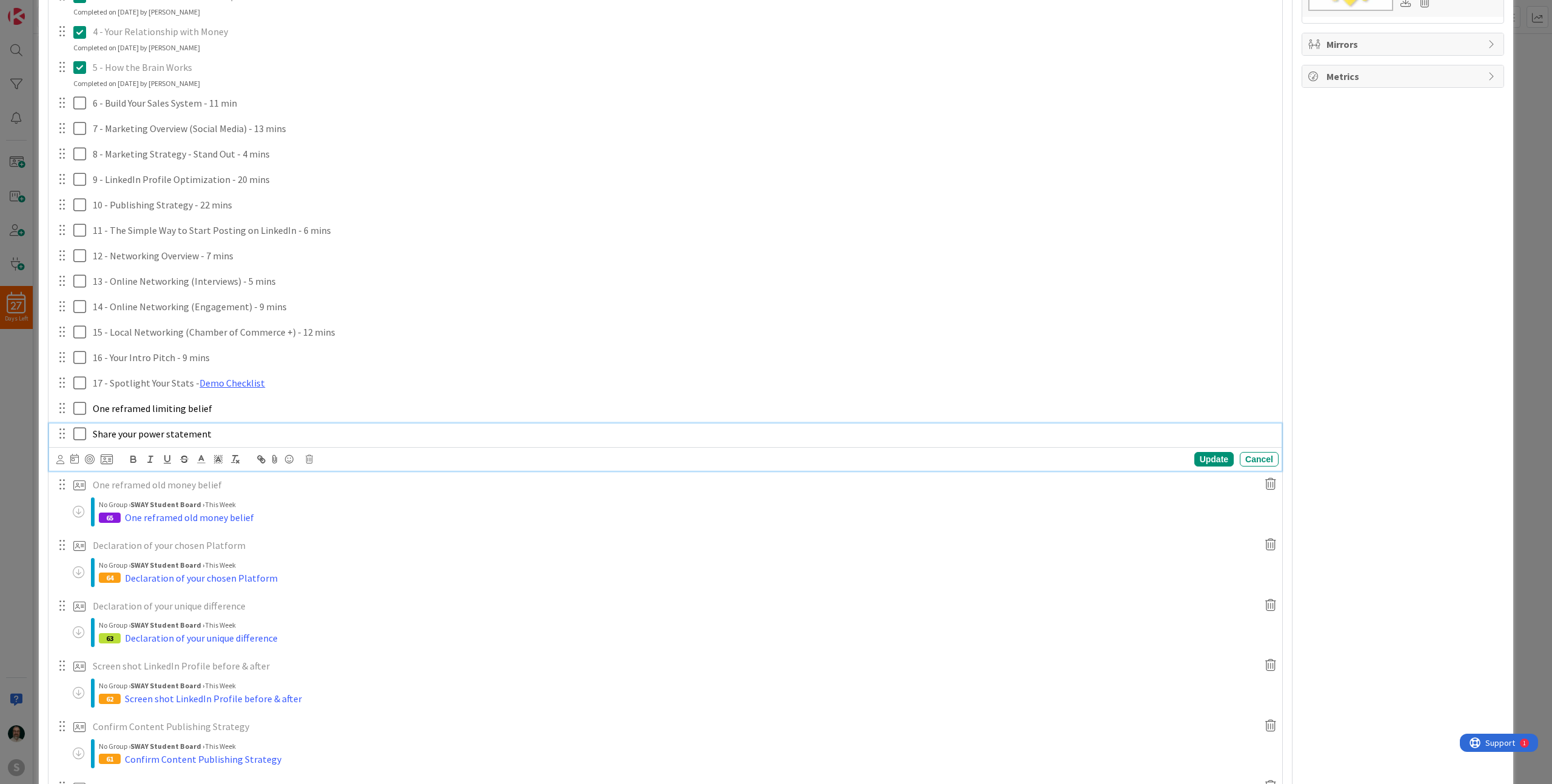
click at [186, 435] on span "Share your power statement" at bounding box center [152, 434] width 119 height 12
click at [109, 457] on icon at bounding box center [106, 458] width 12 height 10
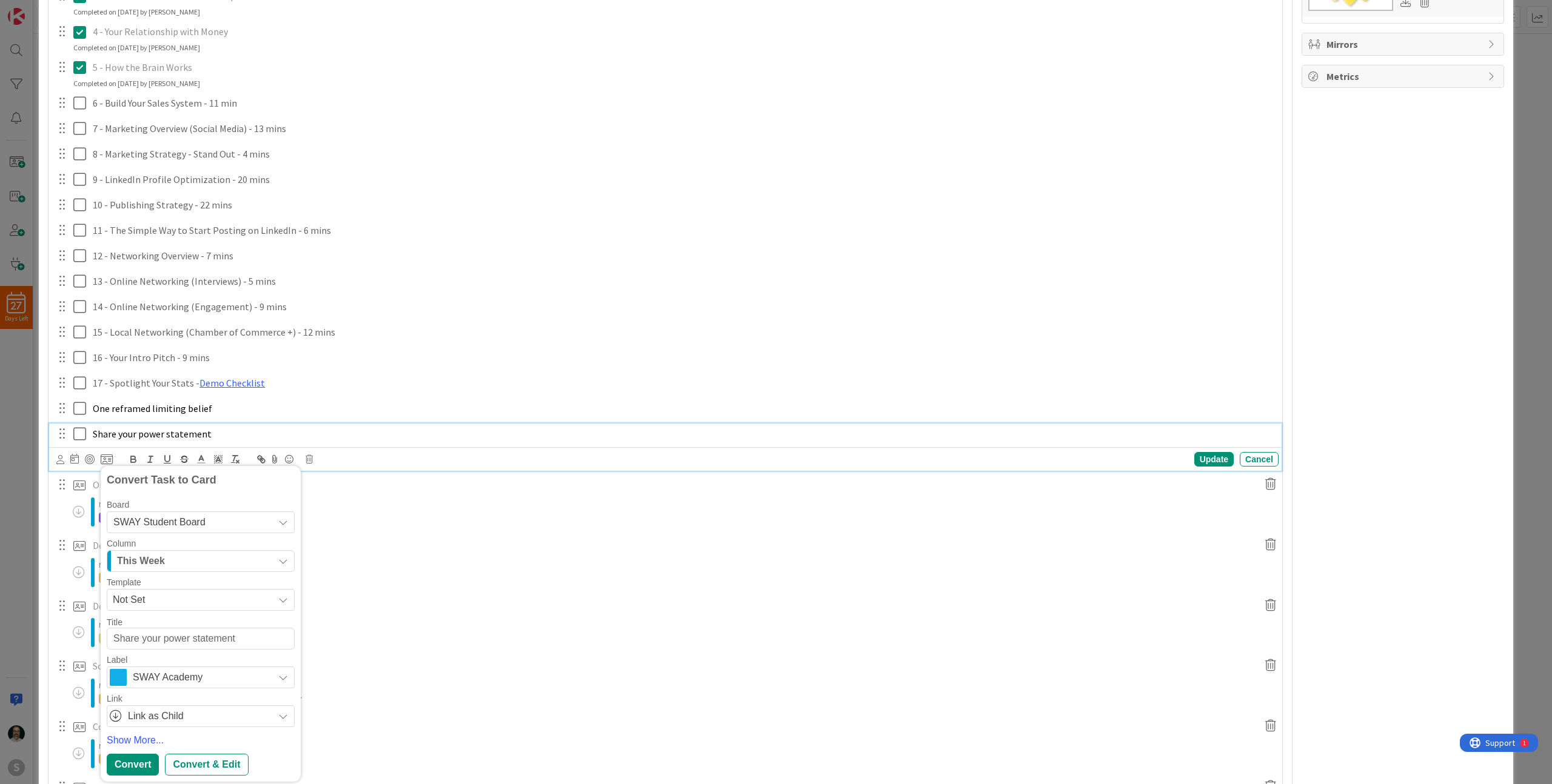
click at [176, 674] on span "SWAY Academy" at bounding box center [200, 678] width 135 height 17
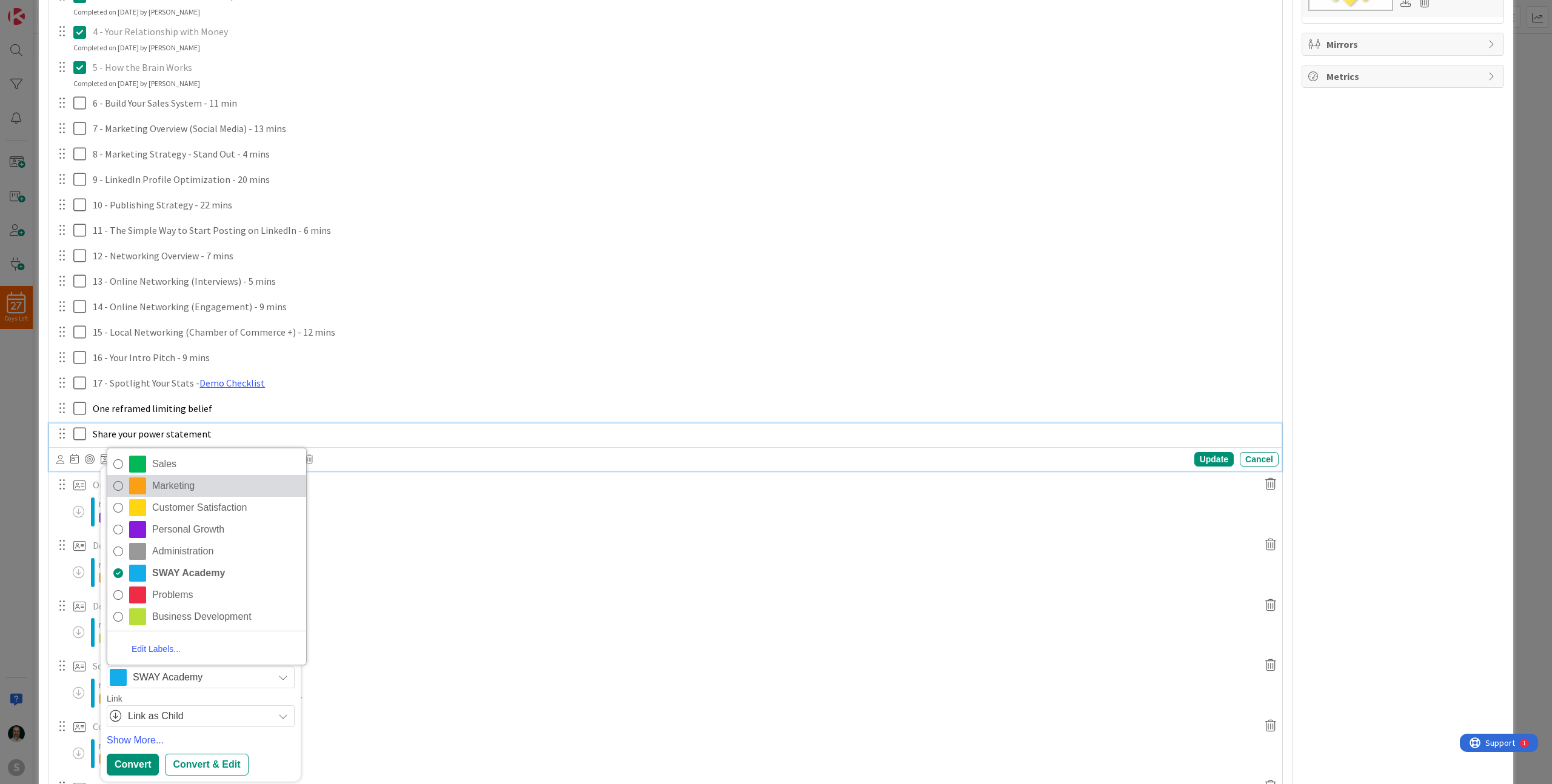
click at [122, 484] on icon at bounding box center [118, 486] width 9 height 18
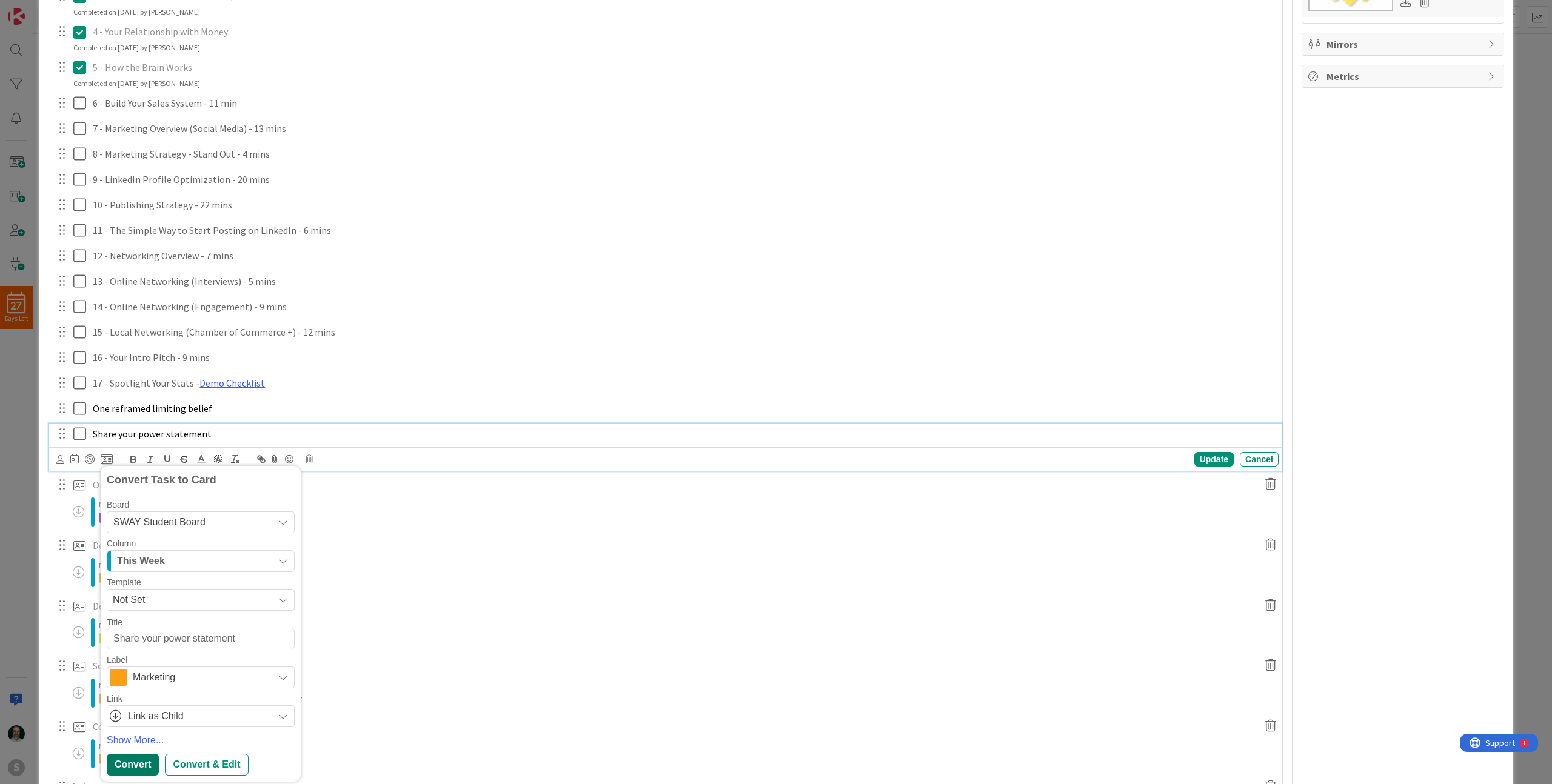
click at [145, 761] on div "Convert" at bounding box center [132, 764] width 52 height 22
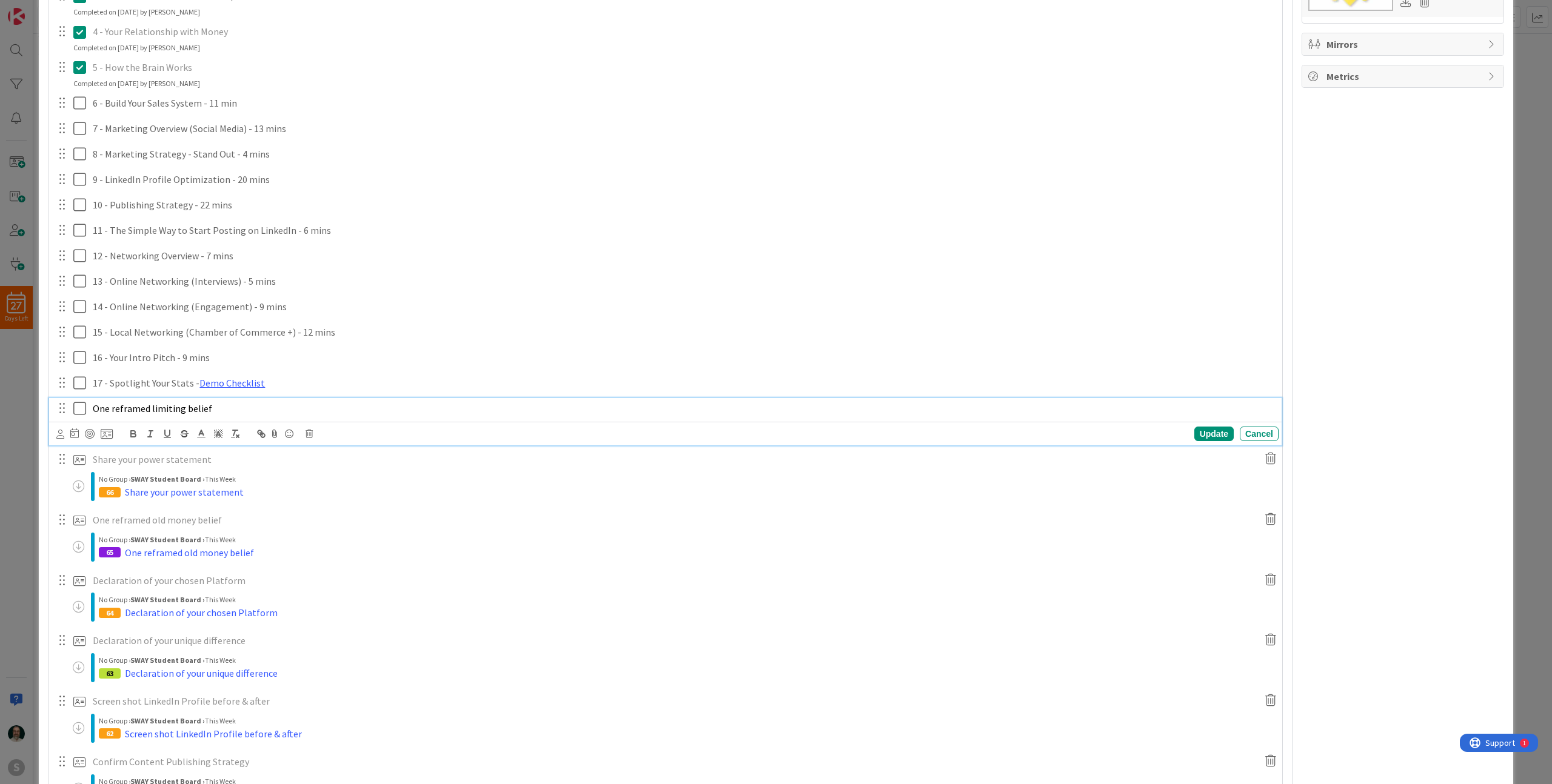
click at [188, 409] on span "One reframed limiting belief" at bounding box center [153, 408] width 120 height 12
click at [104, 433] on icon at bounding box center [106, 433] width 12 height 10
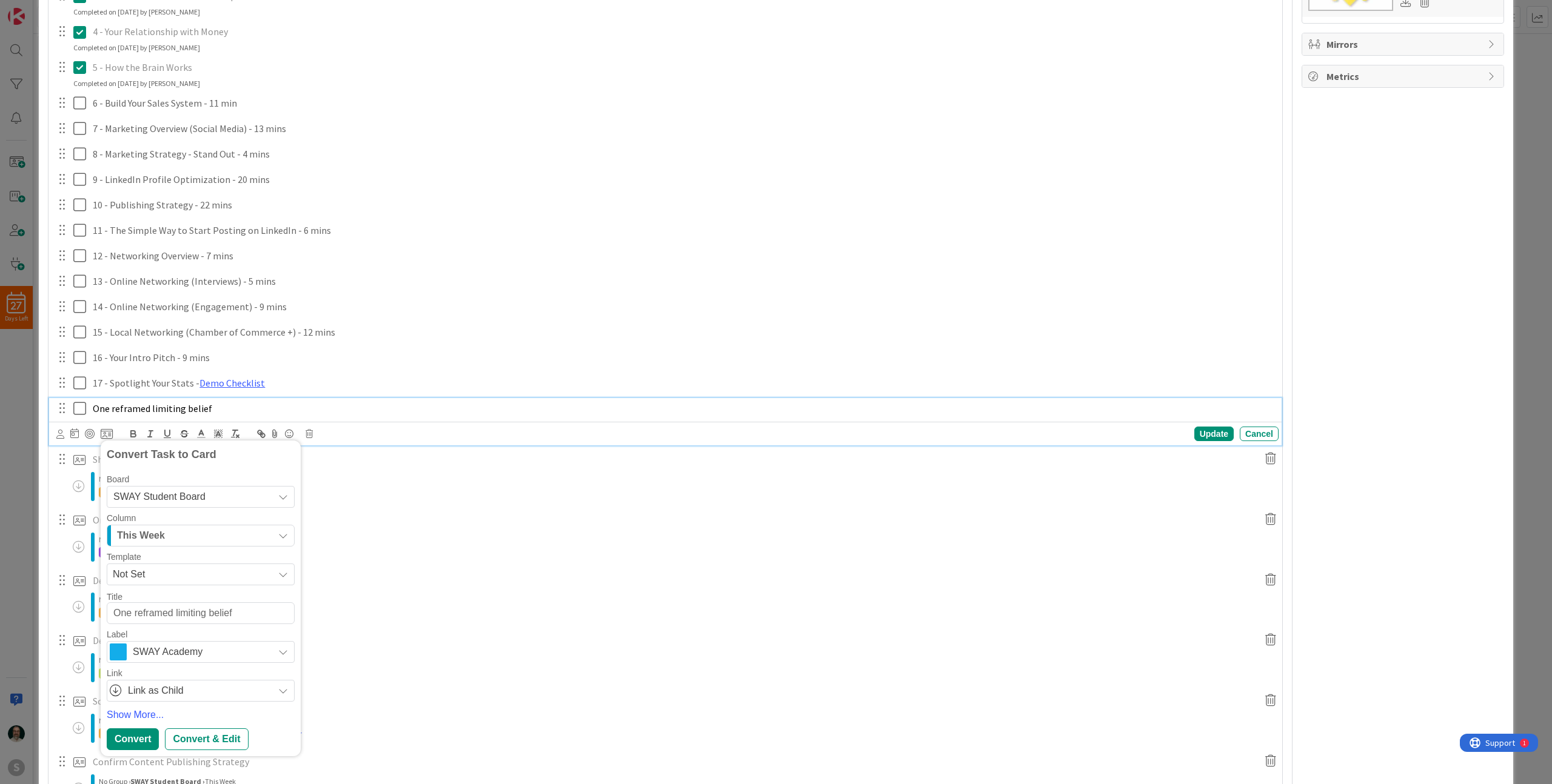
click at [148, 655] on span "SWAY Academy" at bounding box center [200, 652] width 135 height 17
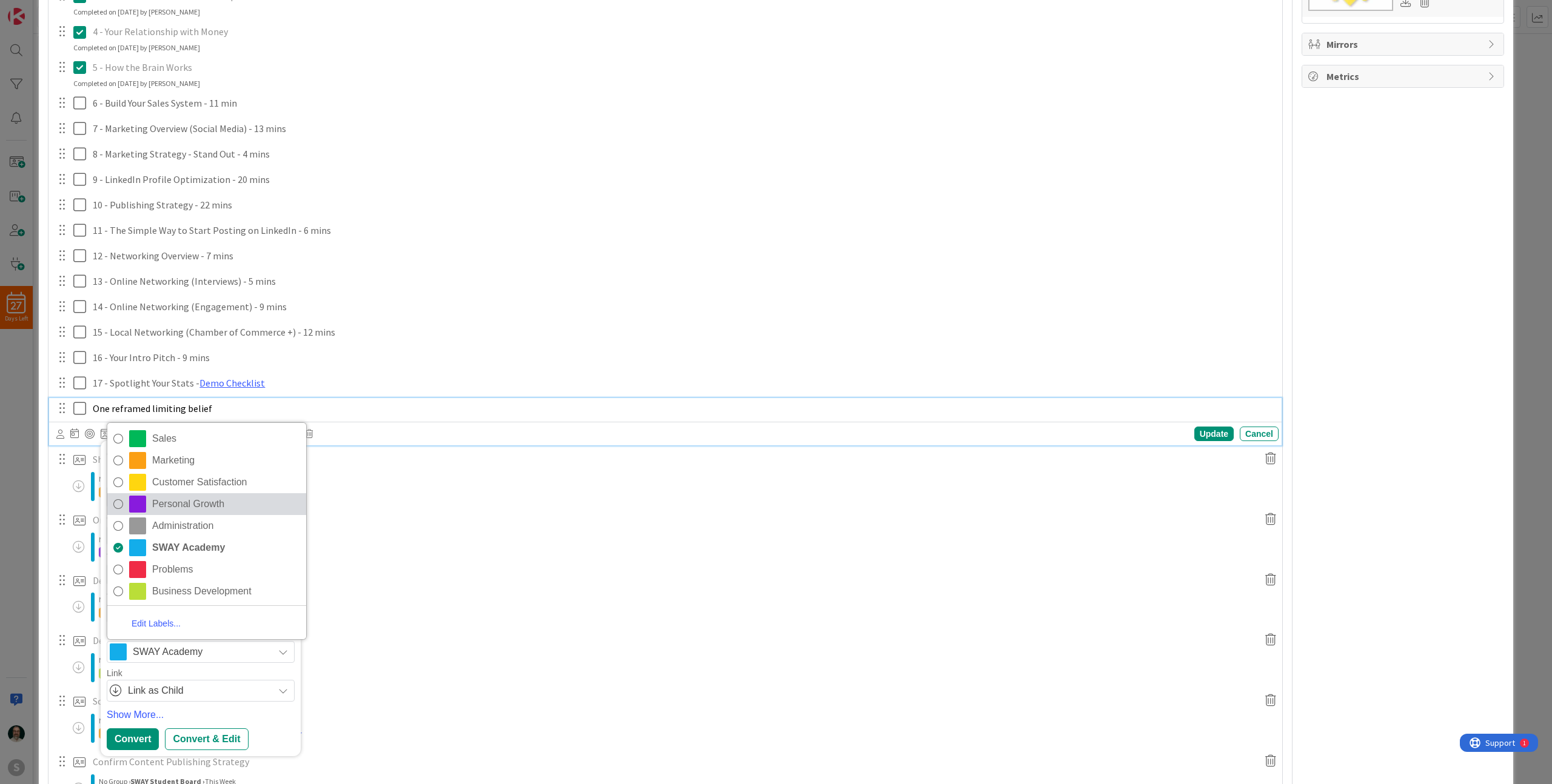
click at [207, 504] on span "Personal Growth" at bounding box center [226, 504] width 148 height 18
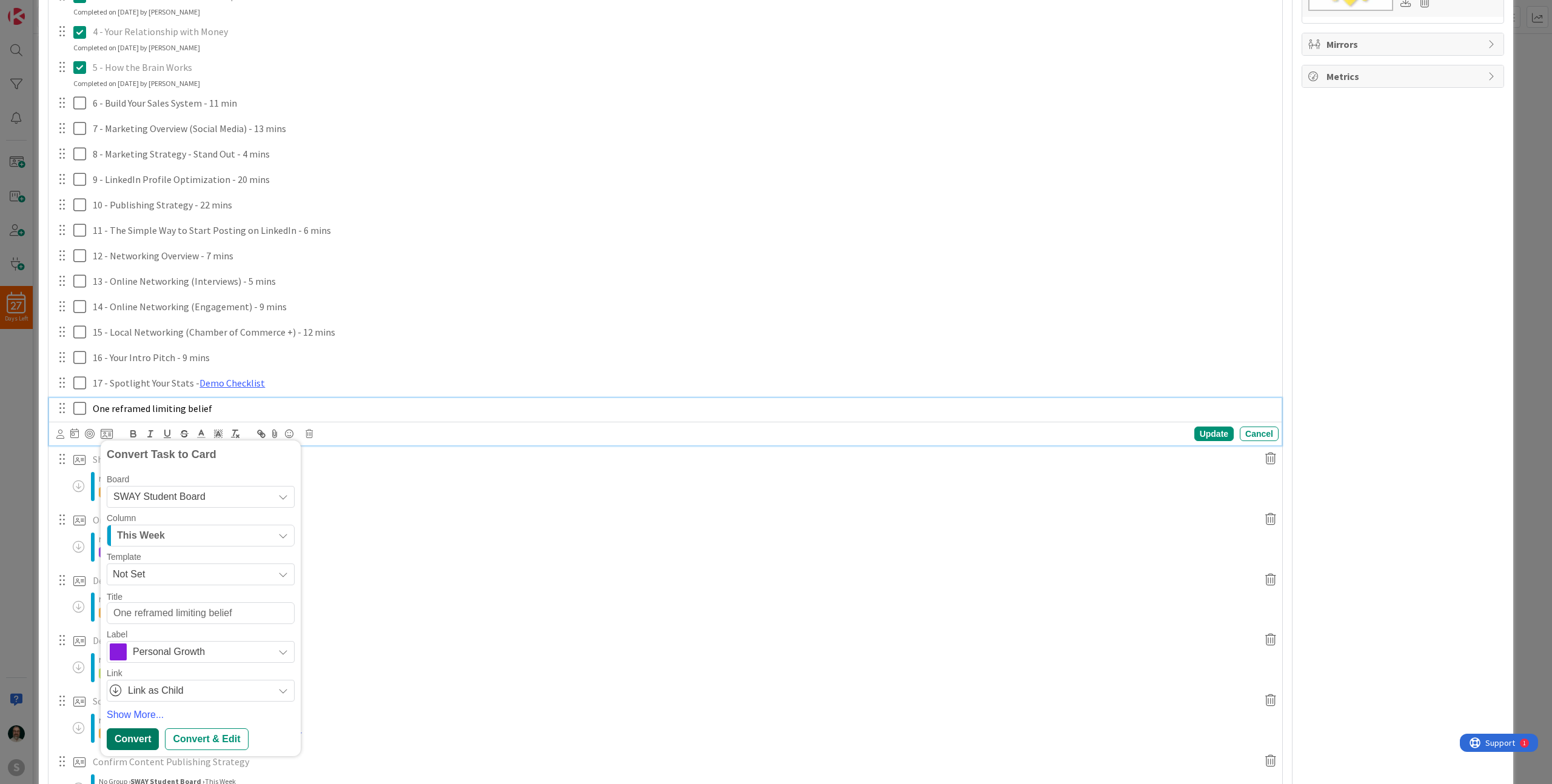
click at [136, 736] on div "Convert" at bounding box center [132, 739] width 52 height 22
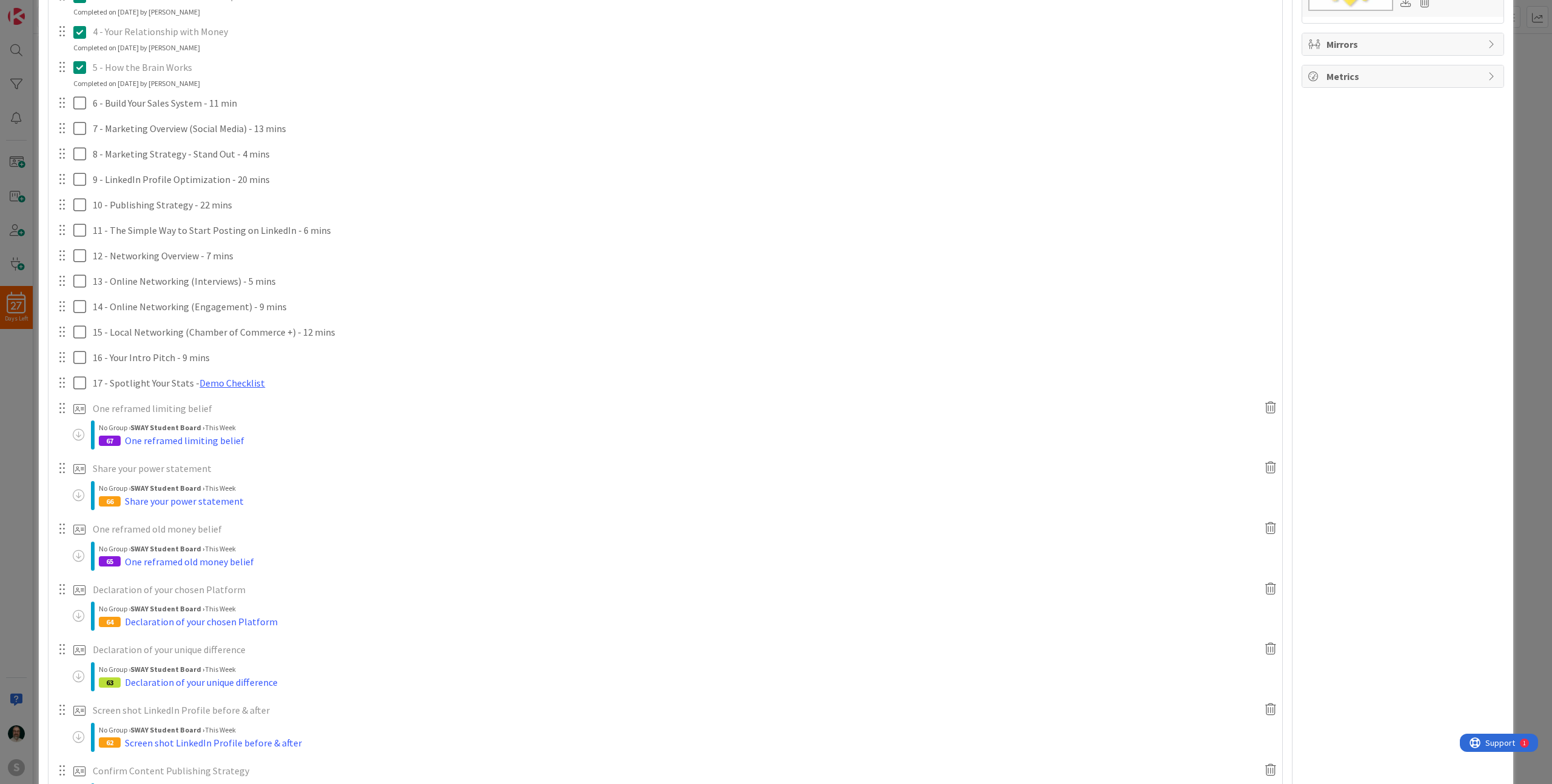
type textarea "x"
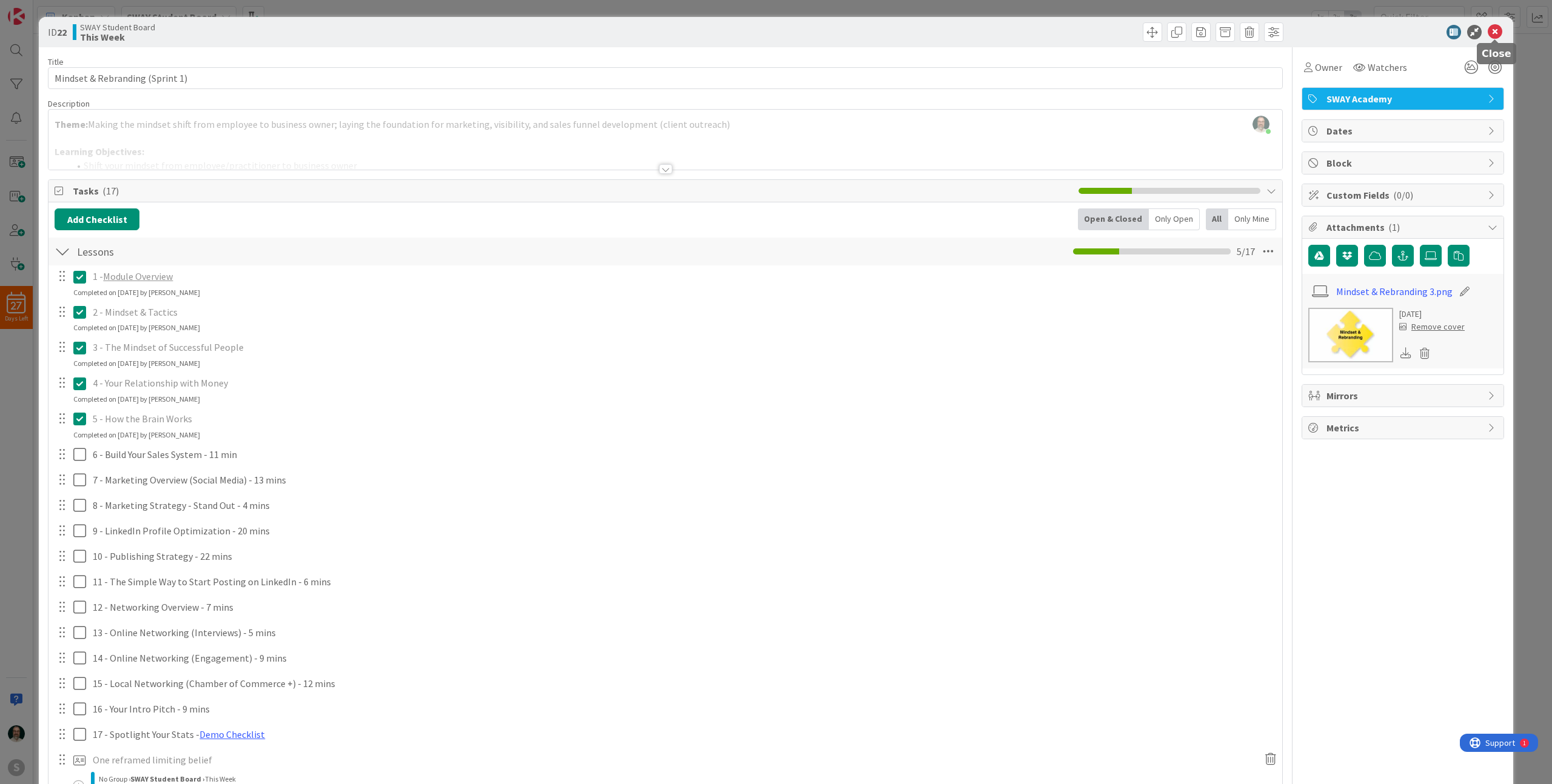
click at [1491, 32] on icon at bounding box center [1494, 31] width 14 height 14
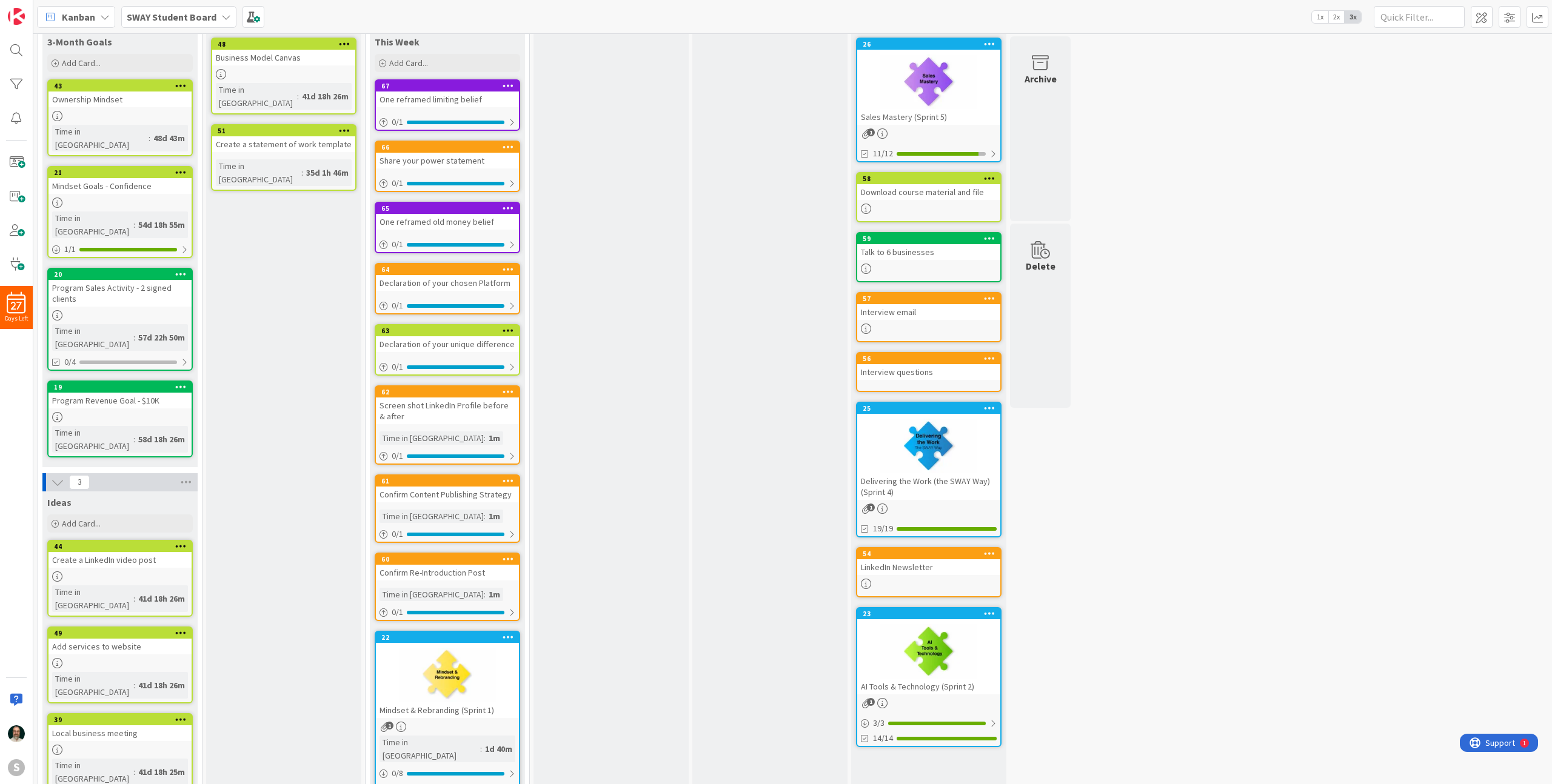
click at [489, 683] on div at bounding box center [447, 675] width 143 height 54
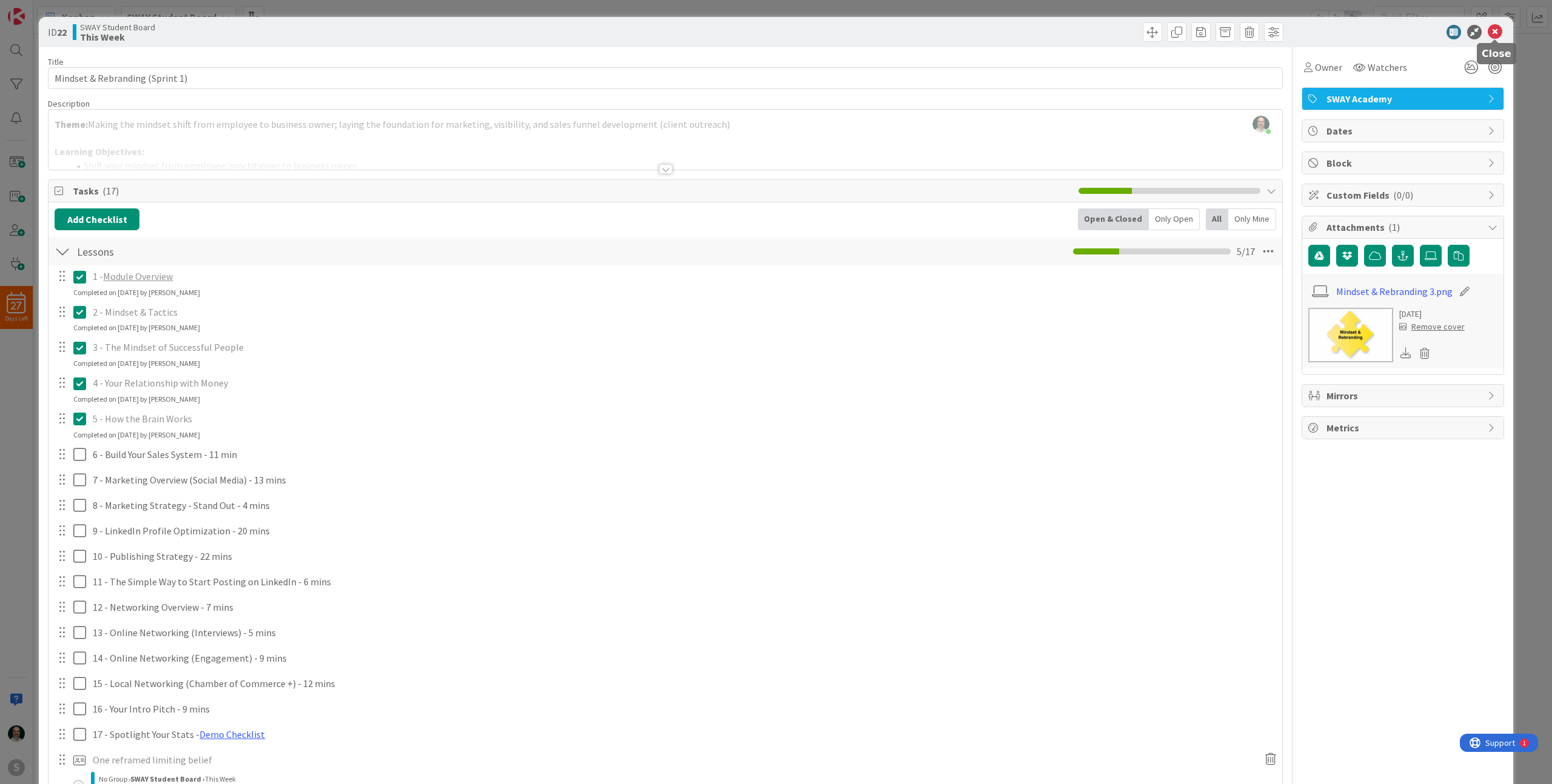
click at [1497, 34] on icon at bounding box center [1494, 31] width 14 height 14
